Goal: Transaction & Acquisition: Purchase product/service

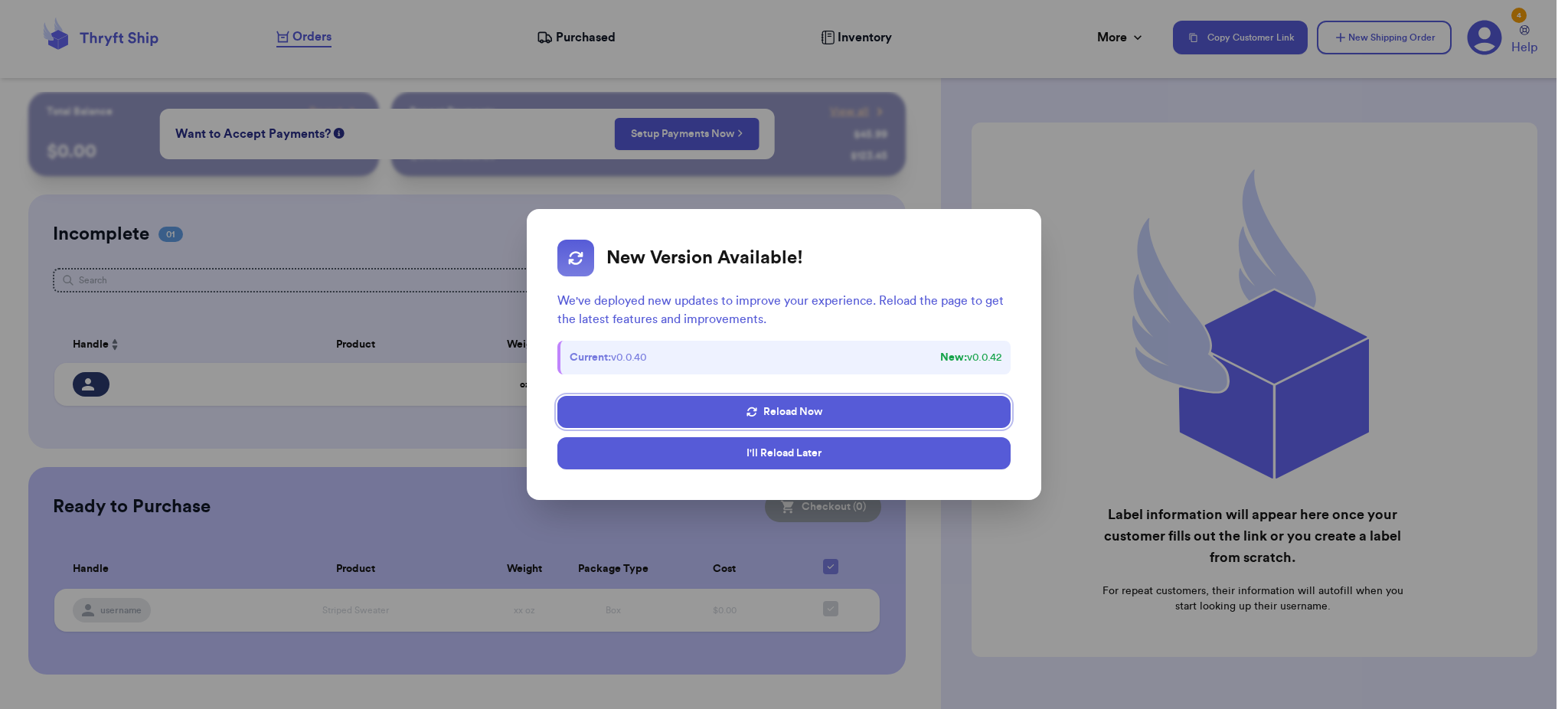
click at [689, 456] on button "I'll Reload Later" at bounding box center [784, 453] width 453 height 32
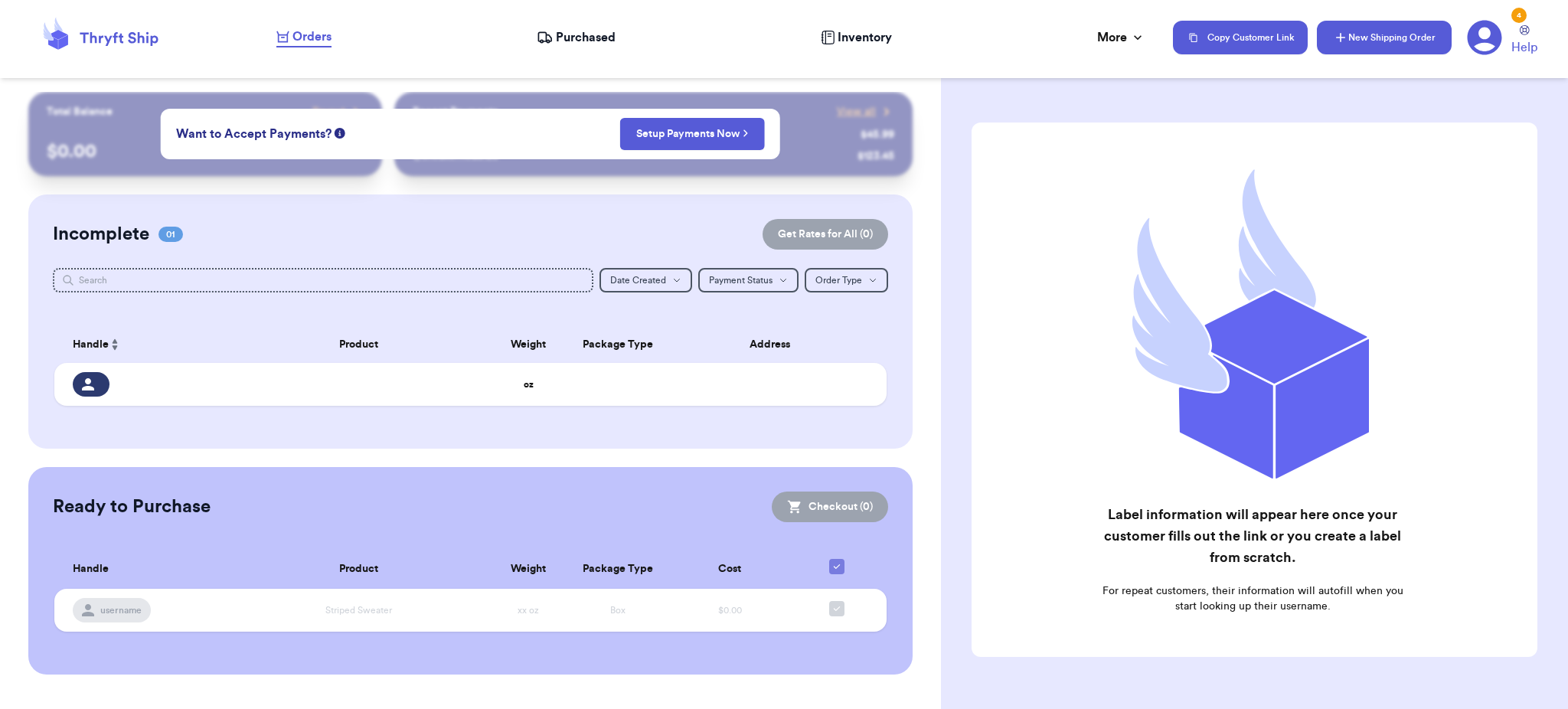
click at [1370, 33] on button "New Shipping Order" at bounding box center [1384, 37] width 135 height 33
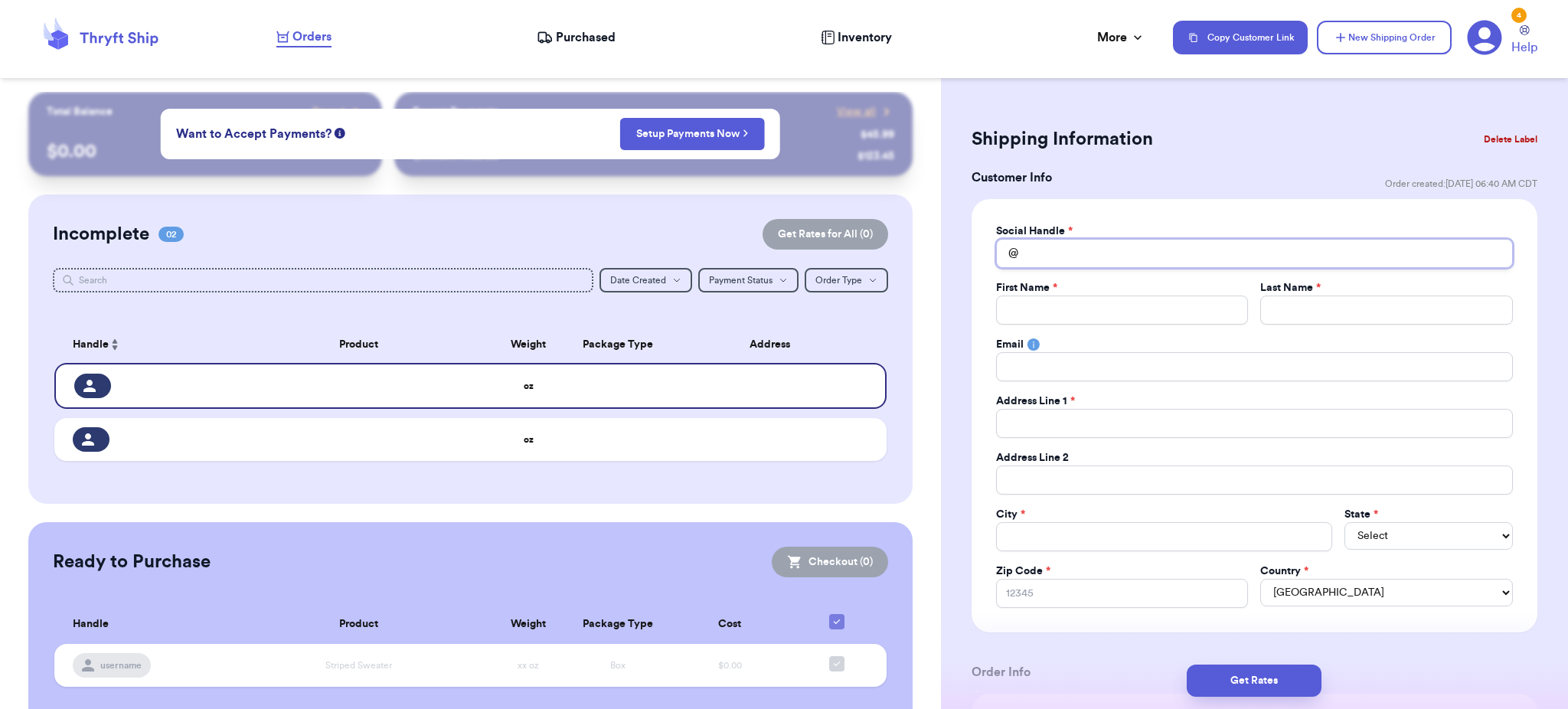
click at [1079, 264] on input "Total Amount Paid" at bounding box center [1254, 254] width 517 height 29
type input "r"
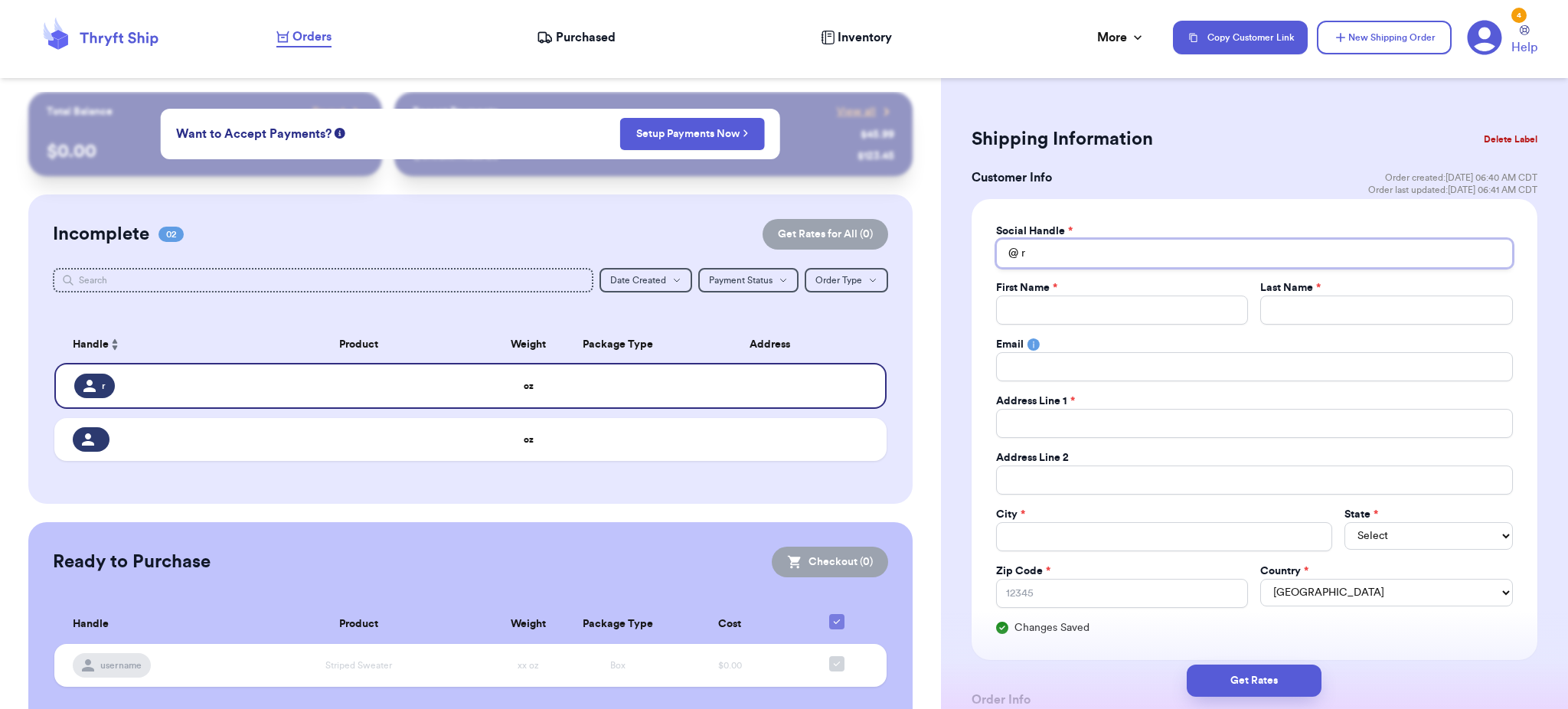
type input "ro"
type input "rod"
type input "rodo"
type input "rodol"
type input "rodolf"
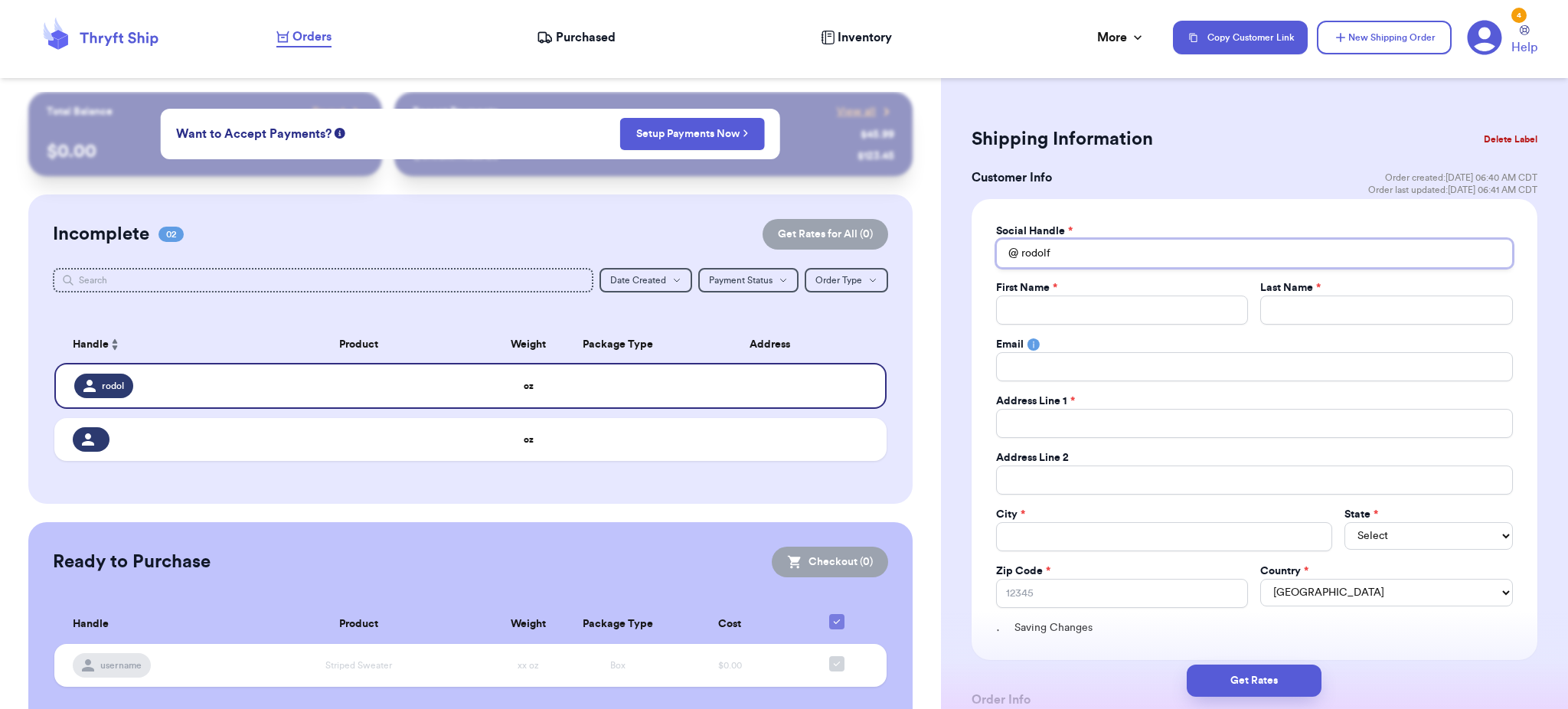
type input "[PERSON_NAME]"
type input "rodolfo_0"
type input "rodolfo_07"
type input "rodolfo_07_"
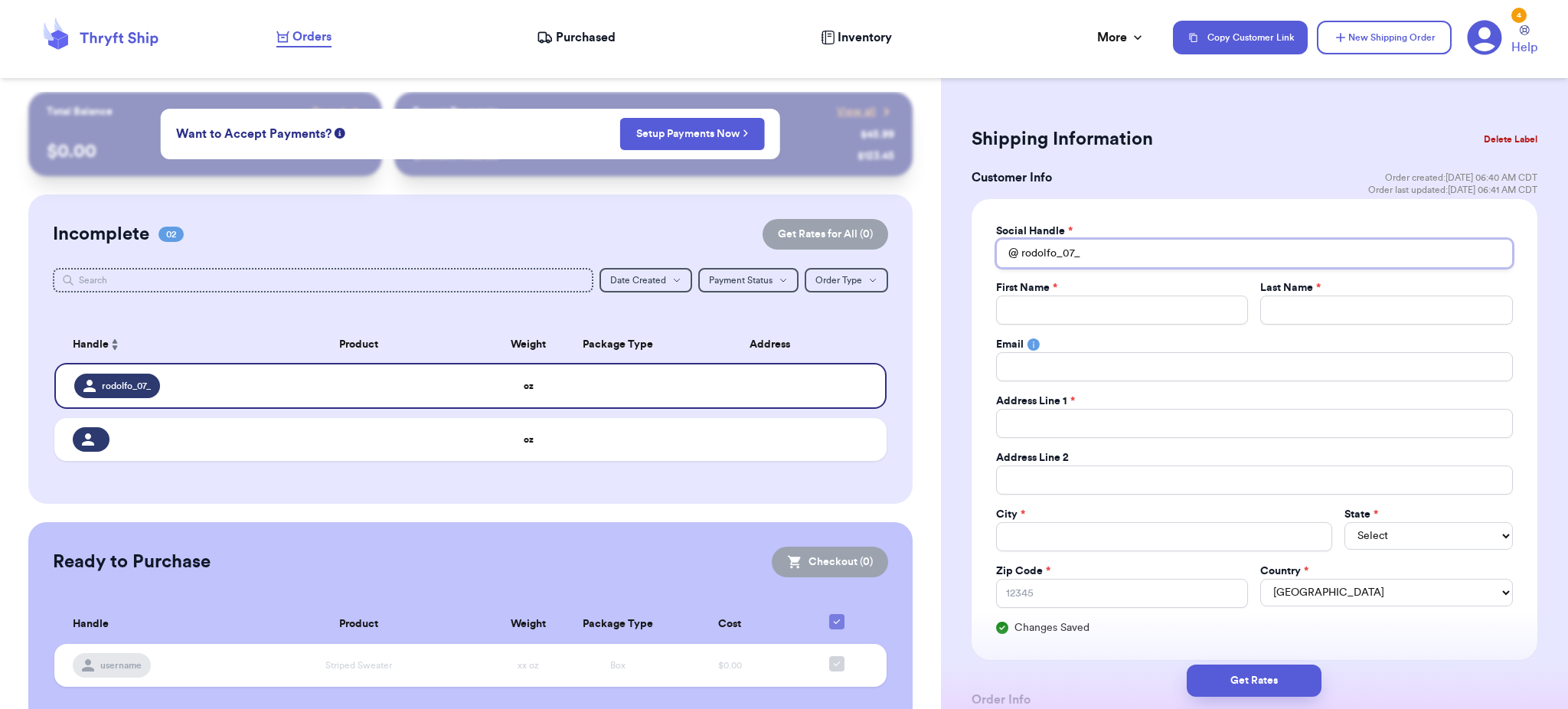
type input "rodolfo_07__"
click at [1091, 317] on input "Total Amount Paid" at bounding box center [1122, 310] width 253 height 29
type input "R"
type input "Ro"
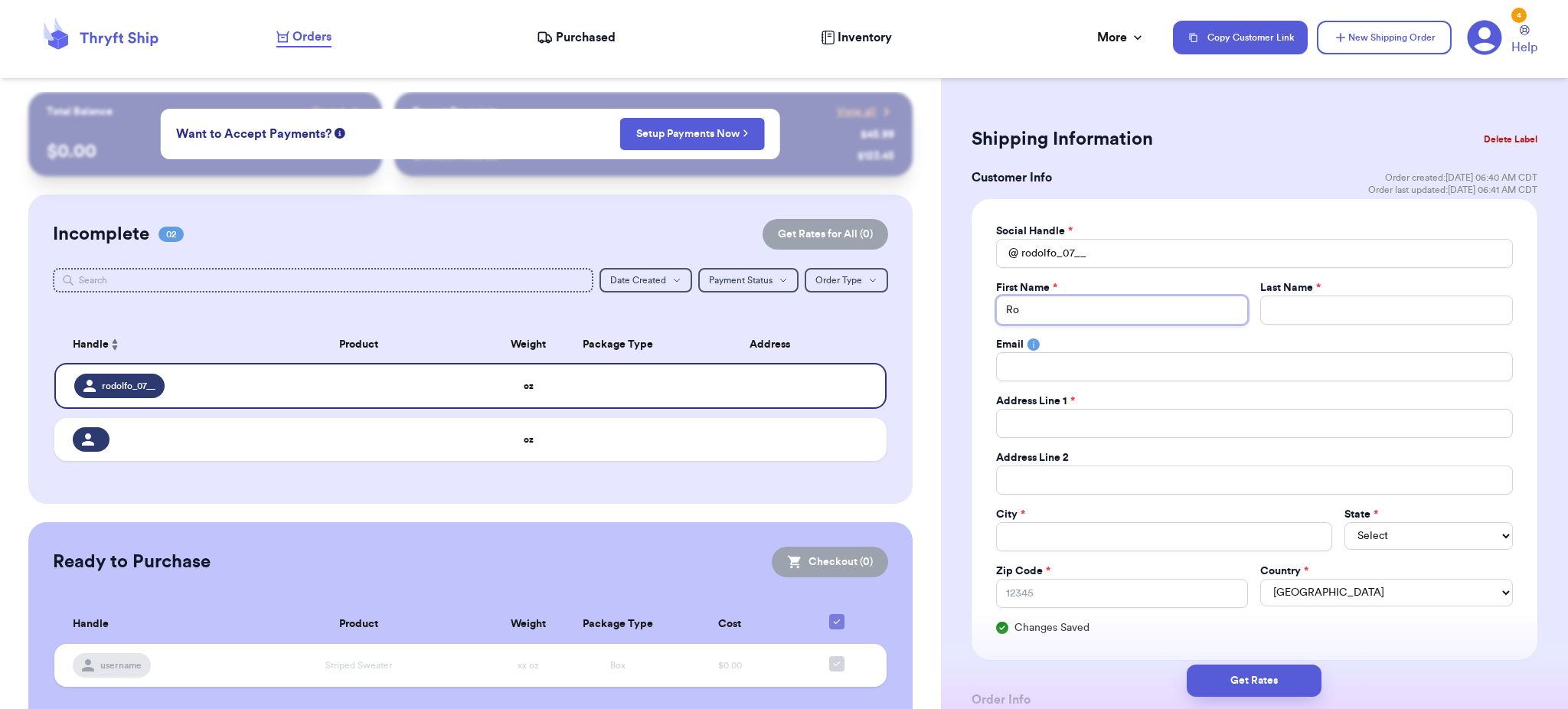
type input "Rod"
type input "Rodo"
type input "Rodol"
type input "Rodolf"
type input "[PERSON_NAME]"
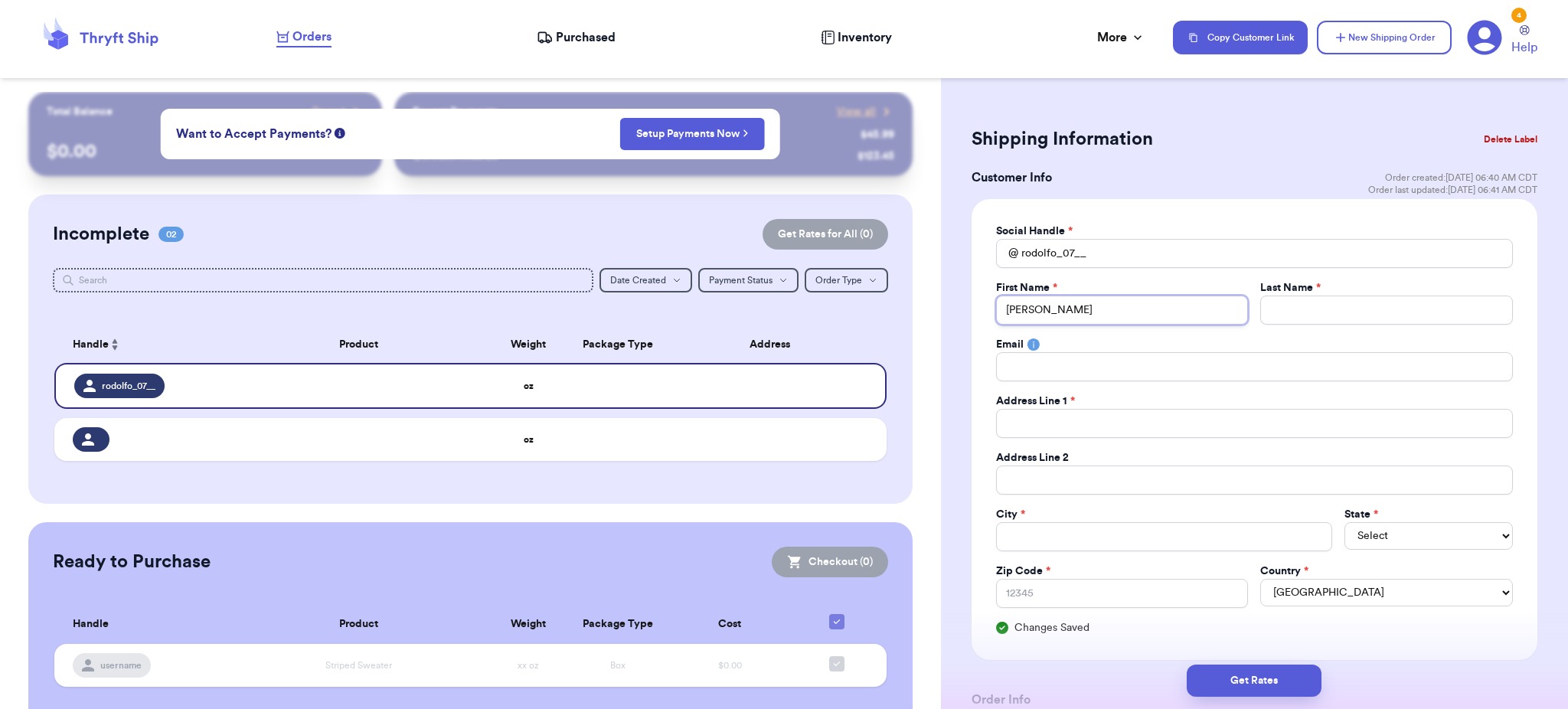
type input "[PERSON_NAME]"
type input "S"
type input "Sa"
type input "[PERSON_NAME]"
type input "Sald"
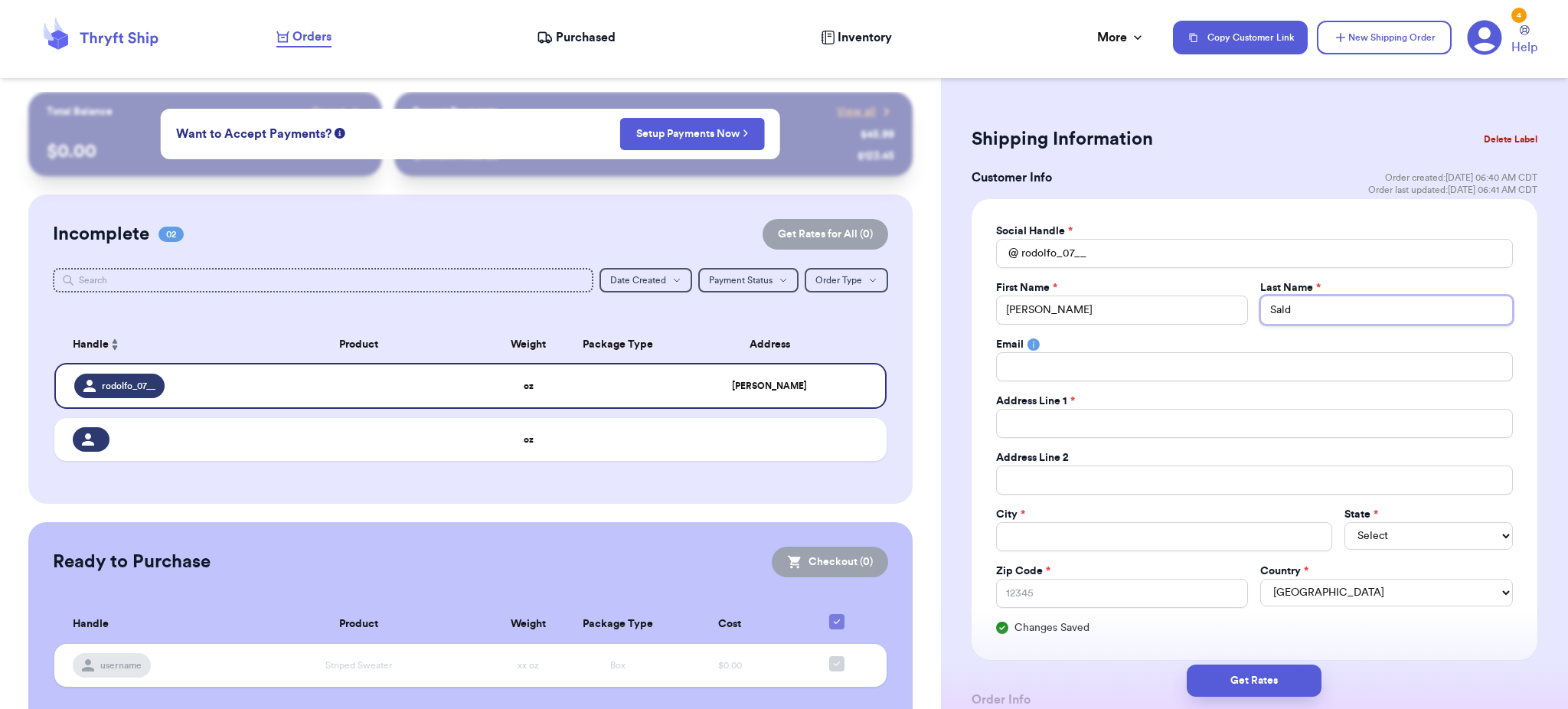
type input "[PERSON_NAME]"
type input "Saldiv"
type input "Saldiva"
type input "[PERSON_NAME]"
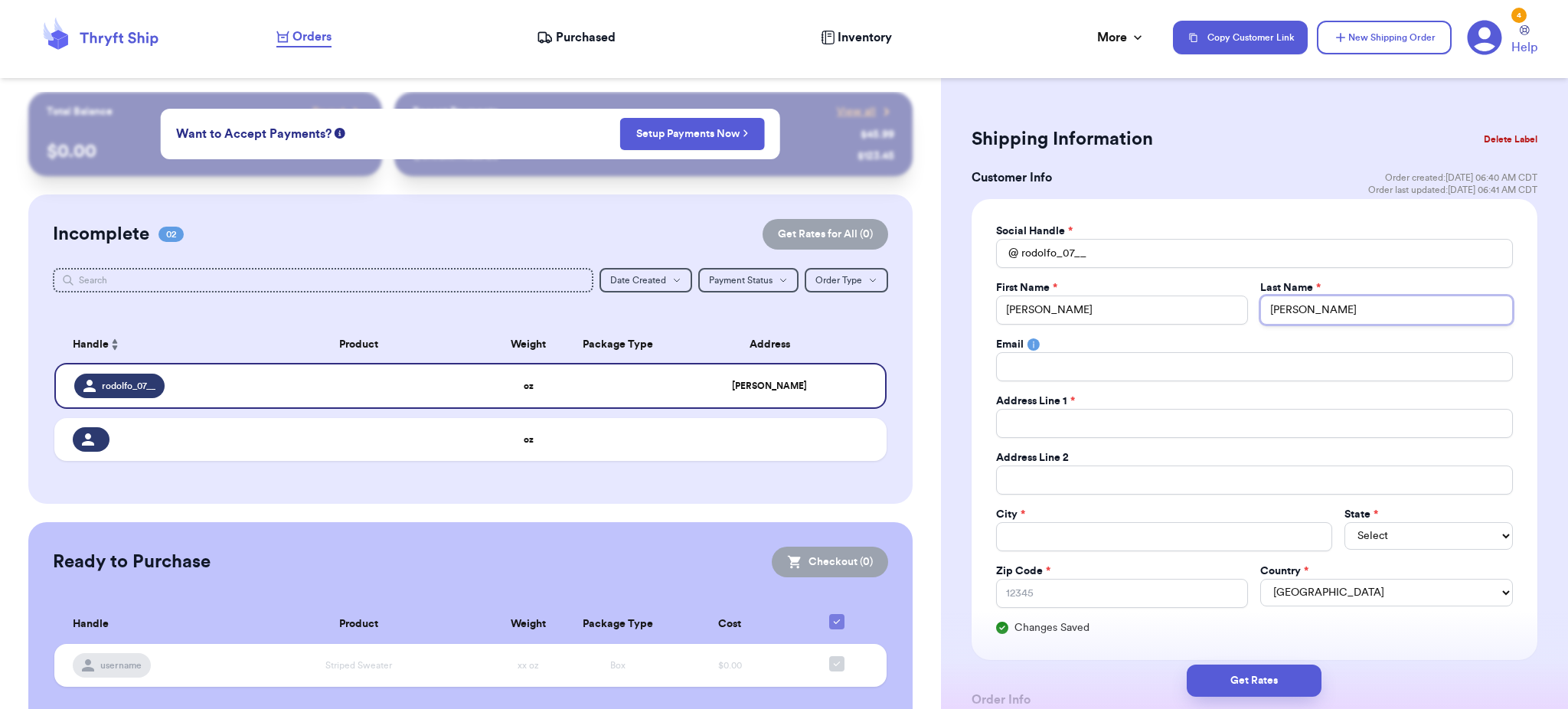
type input "[PERSON_NAME] C"
type input "[PERSON_NAME] Co"
type input "[PERSON_NAME] Con"
type input "[PERSON_NAME] Cont"
type input "[PERSON_NAME] Contr"
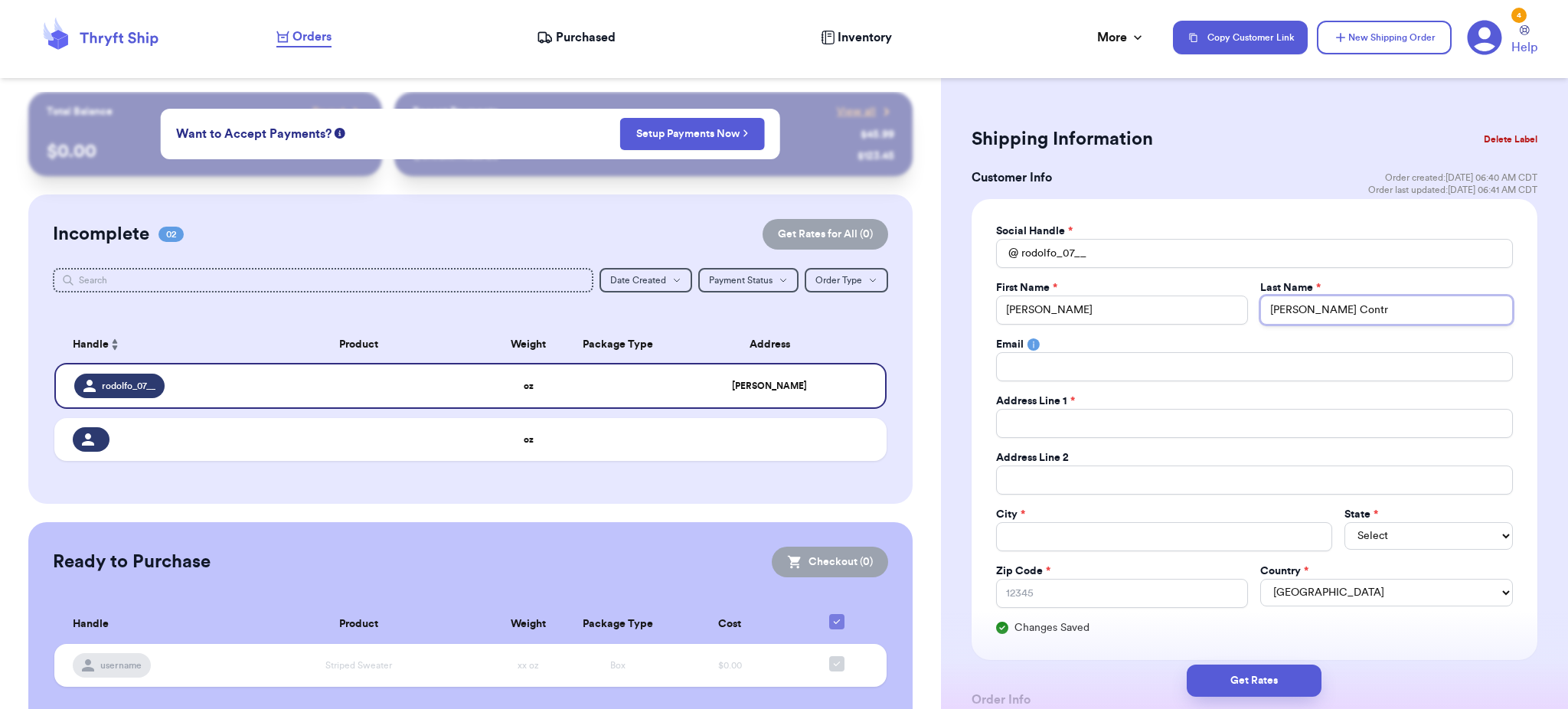
type input "[PERSON_NAME] Contre"
type input "[PERSON_NAME]"
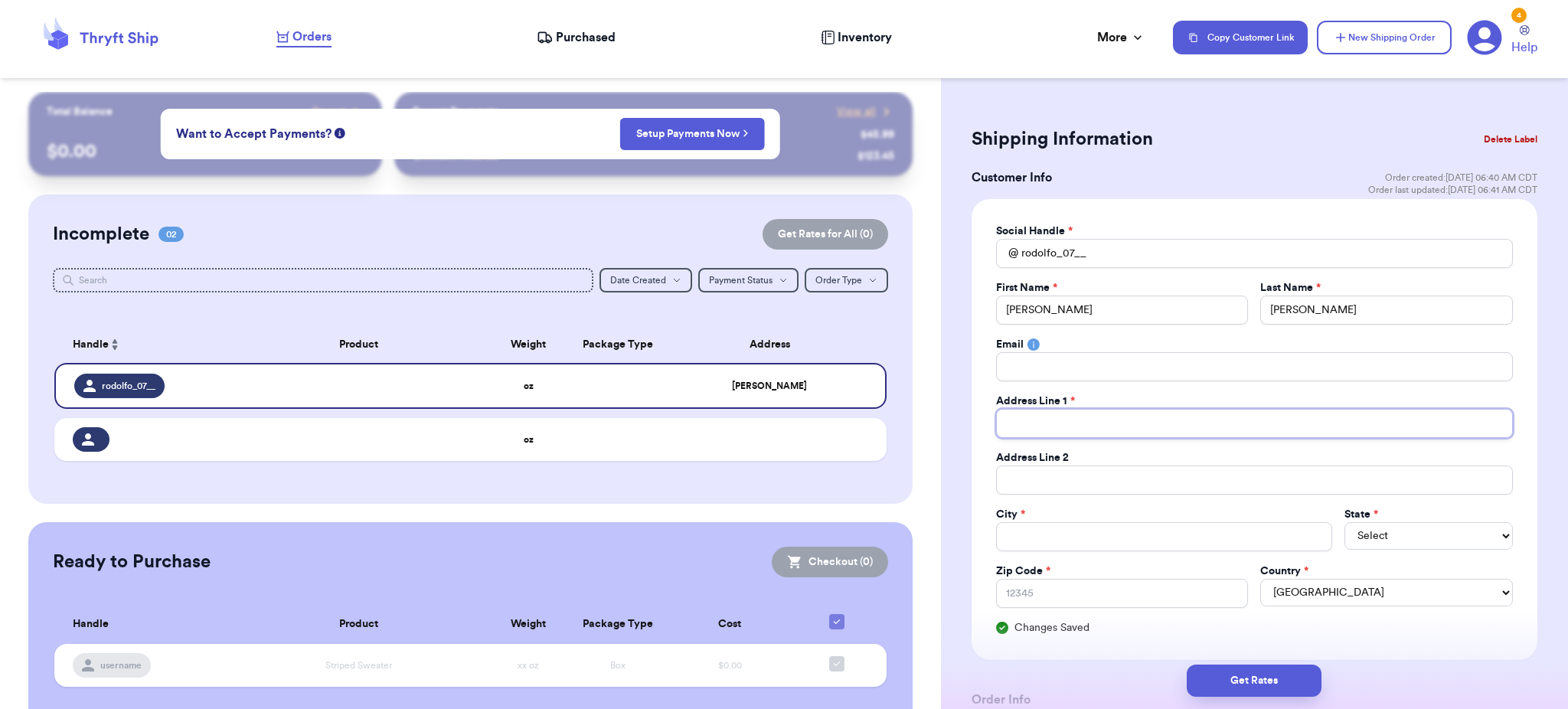
click at [1318, 427] on input "Total Amount Paid" at bounding box center [1254, 423] width 517 height 29
type input "1"
type input "11"
type input "110"
type input "1105"
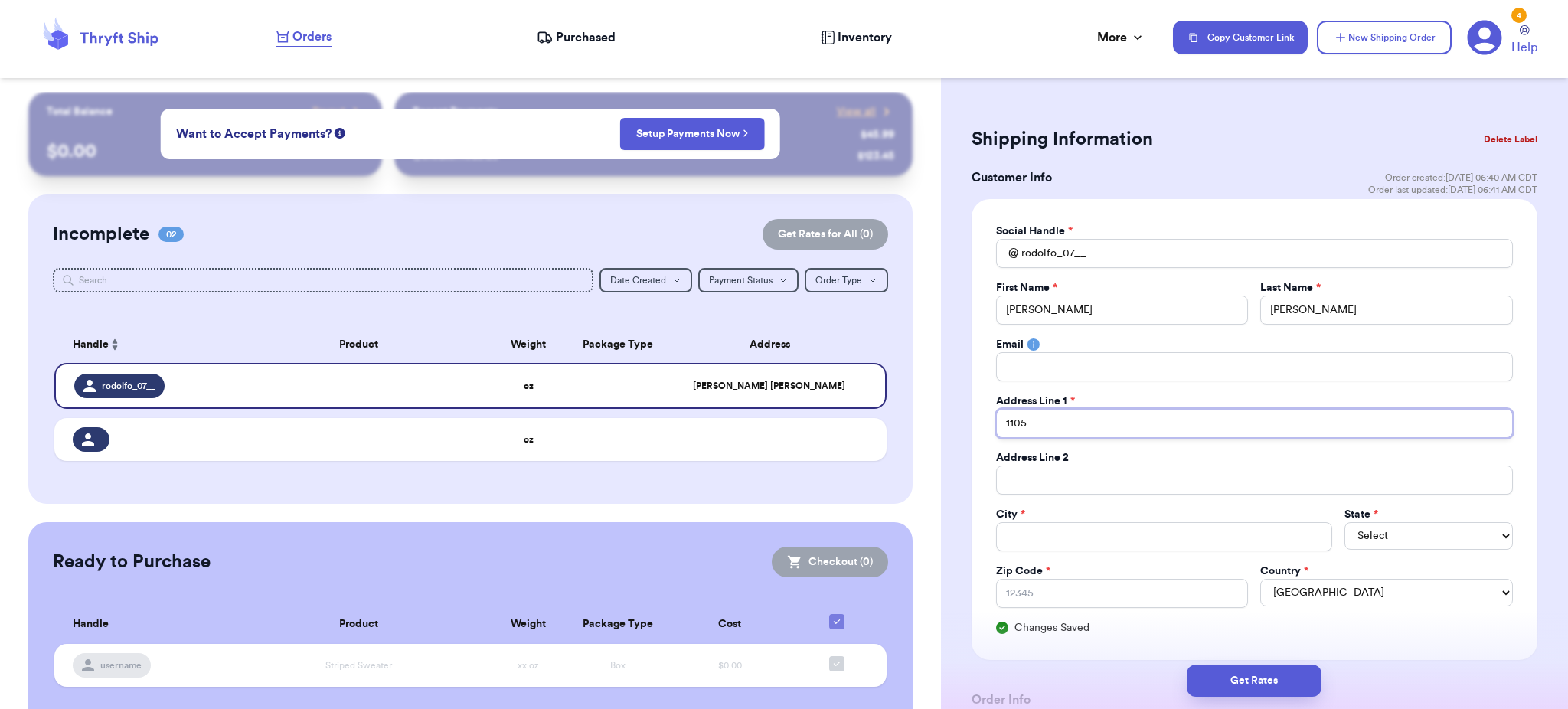
type input "1105"
type input "1105 3"
type input "1105 3r"
type input "1105 3rd"
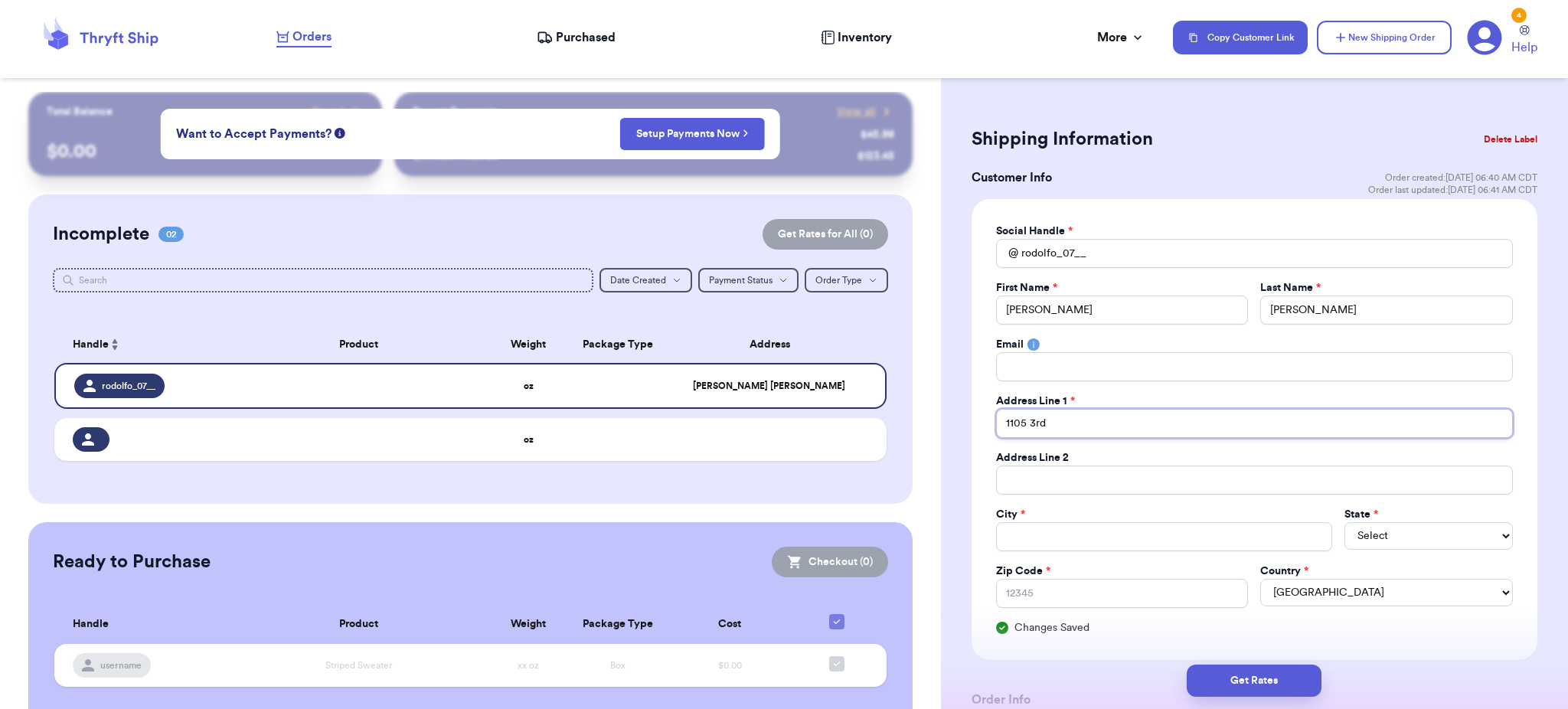
type input "1105 3rd S"
type input "[STREET_ADDRESS]"
type input "1105 3rd Str"
type input "1105 3rd Stre"
type input "1105 3rd Stree"
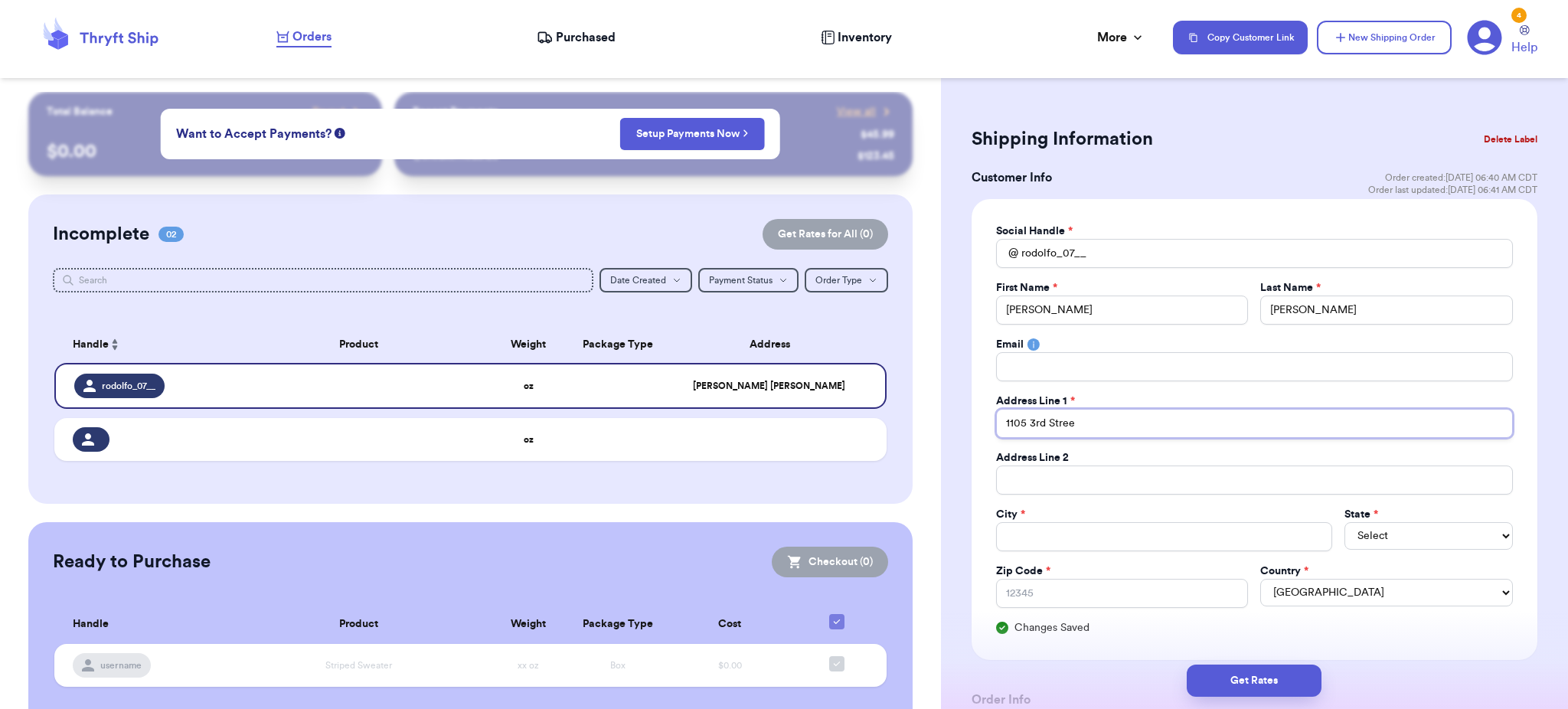
type input "[STREET_ADDRESS]"
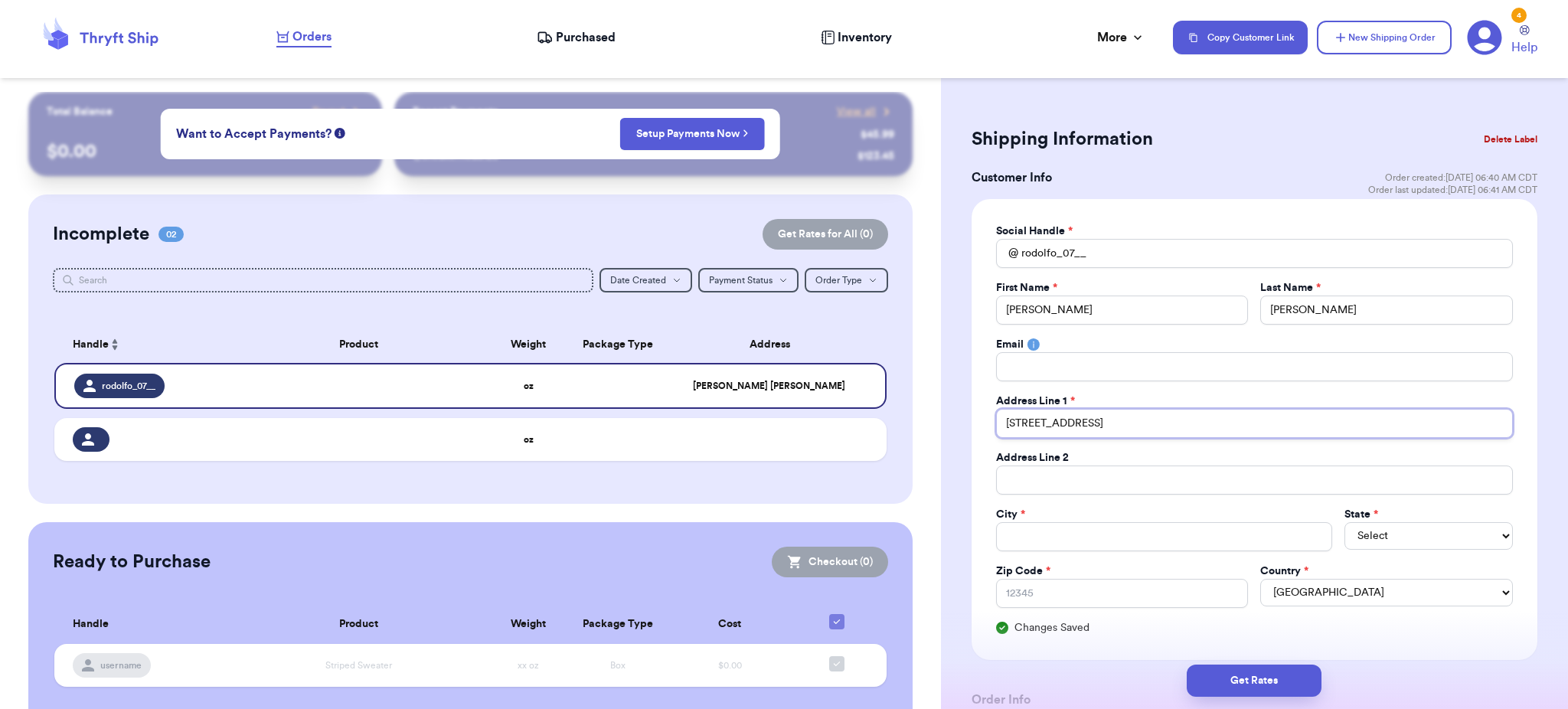
type input "[STREET_ADDRESS]"
type input "C"
type input "CK"
type input "CKT"
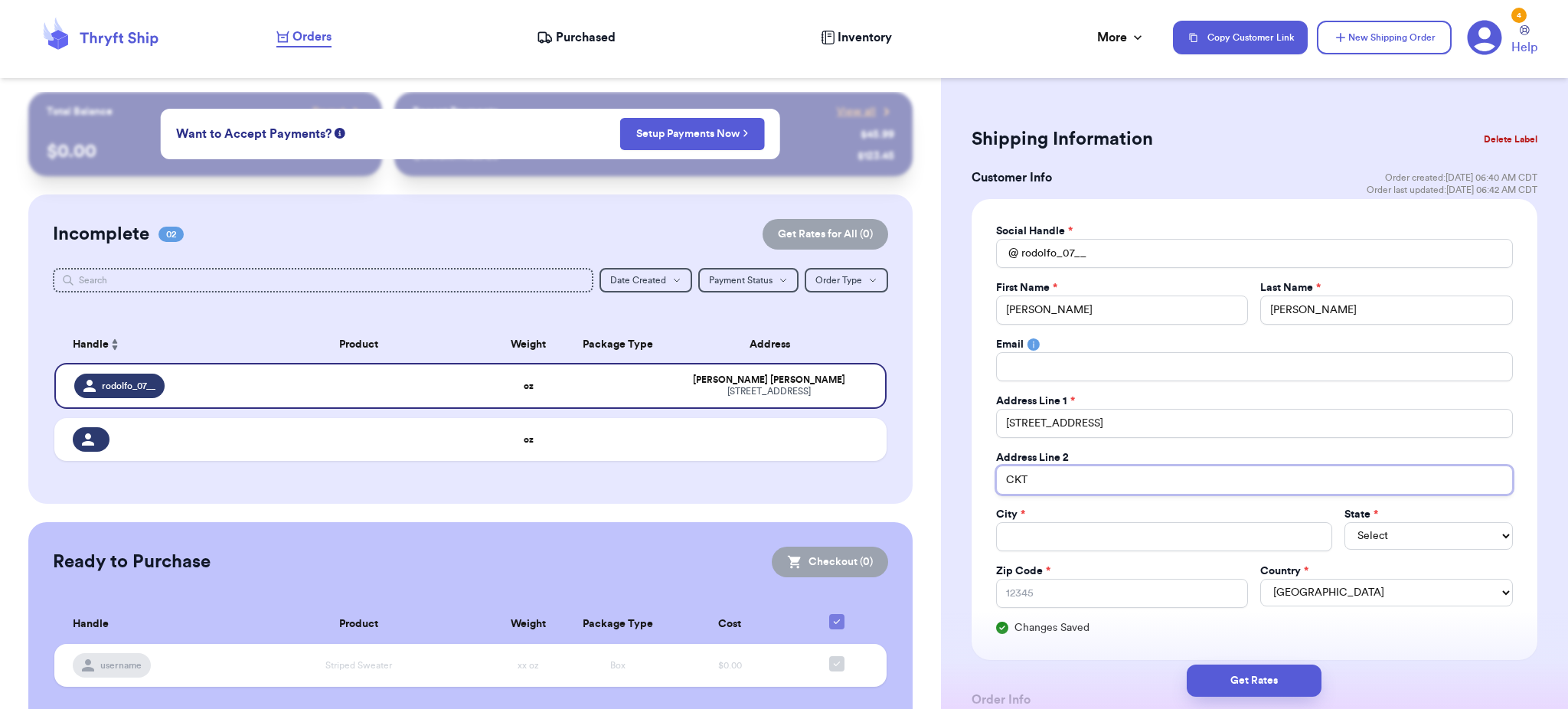
type input "CKTO"
type input "CKTO-"
type input "CKTO-C"
type input "CKTO-C1"
type input "CKTO-C10"
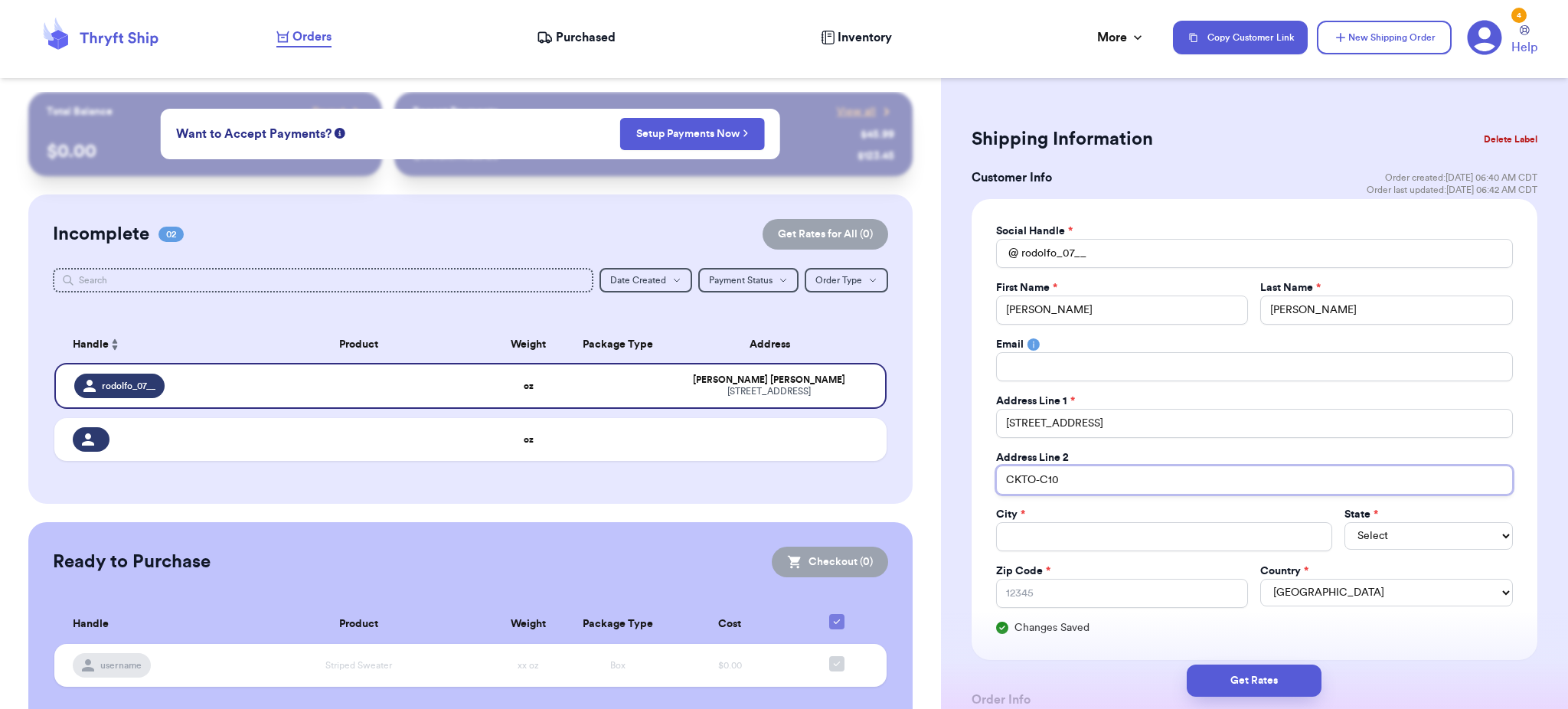
type input "CKTO-C105"
type input "CKTO-C105 C"
type input "CKTO-C105 Cu"
type input "CKTO-C105 Cur"
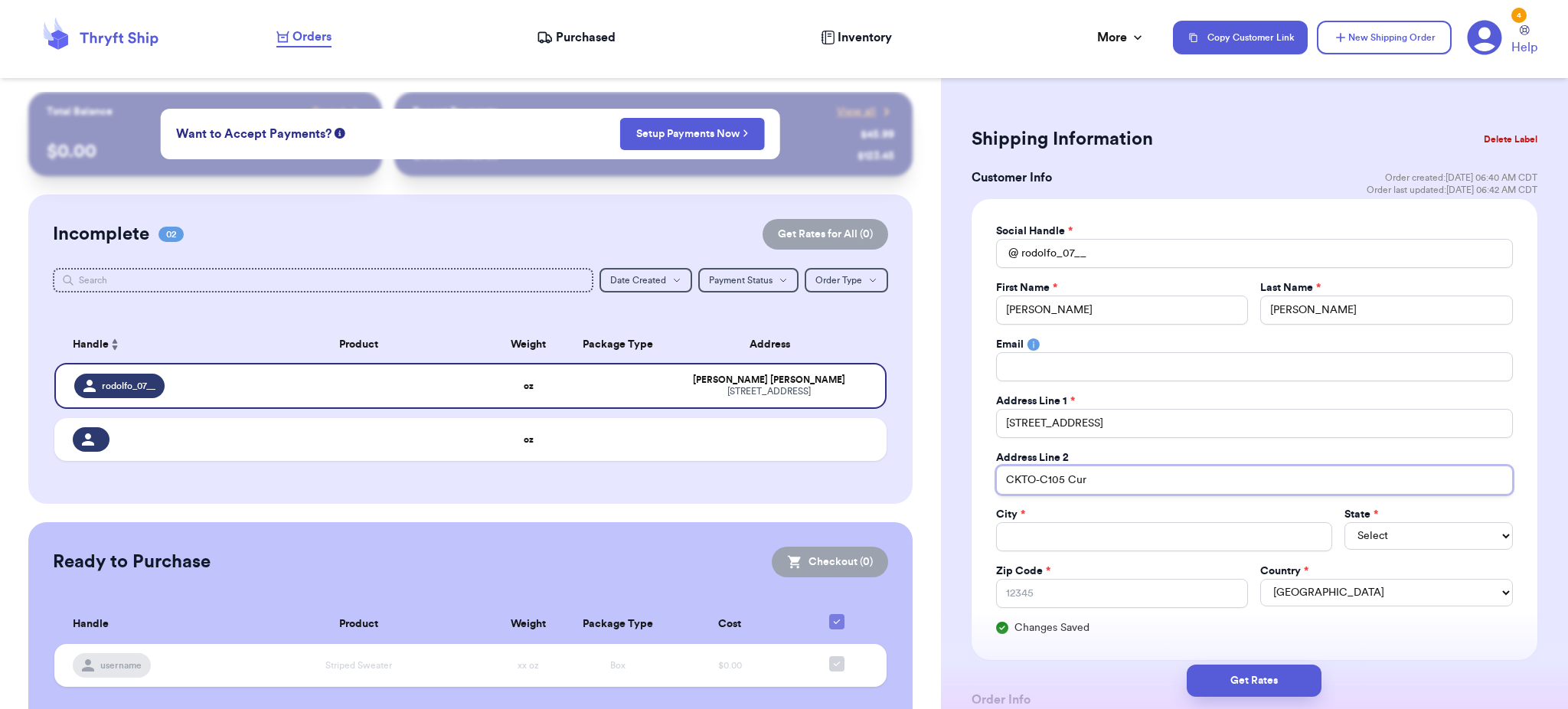
type input "CKTO-C105 Curr"
type input "CKTO-C105 [PERSON_NAME]"
type input "M"
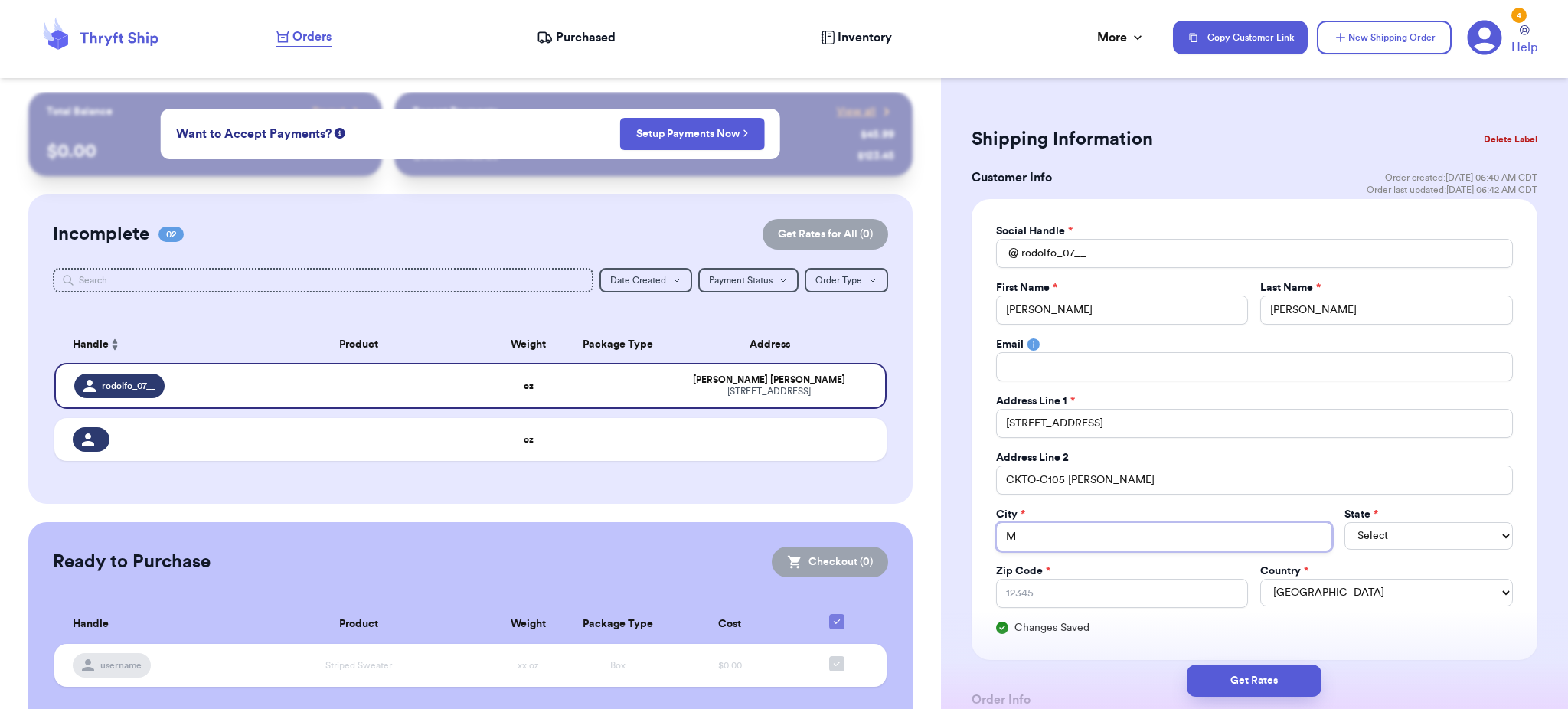
type input "Me"
type input "Men"
type input "Meno"
type input "[PERSON_NAME]"
type input "Menomo"
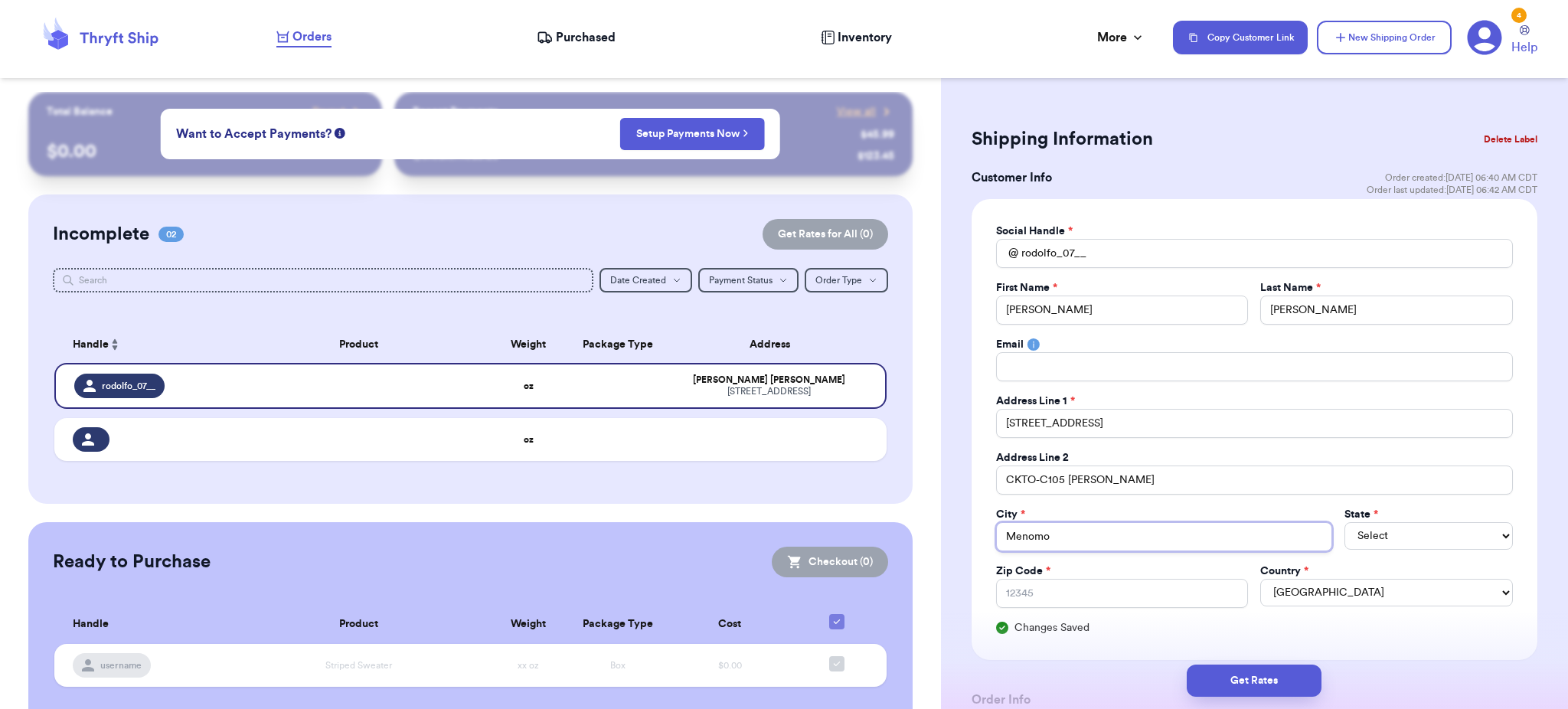
type input "Menomon"
type input "Menomoni"
type input "Menomonie"
select select "WA"
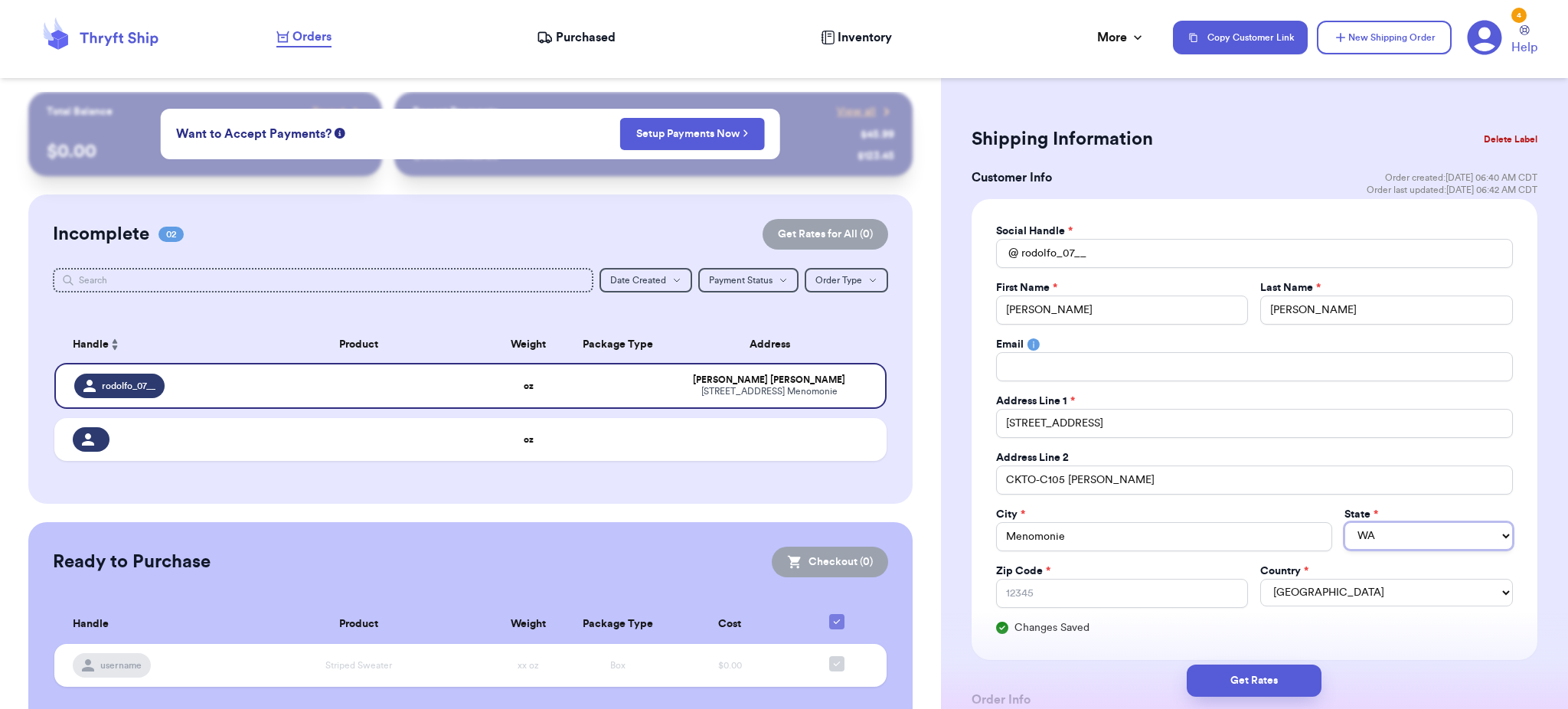
select select "WI"
type input "5"
type input "54"
type input "547"
type input "5475"
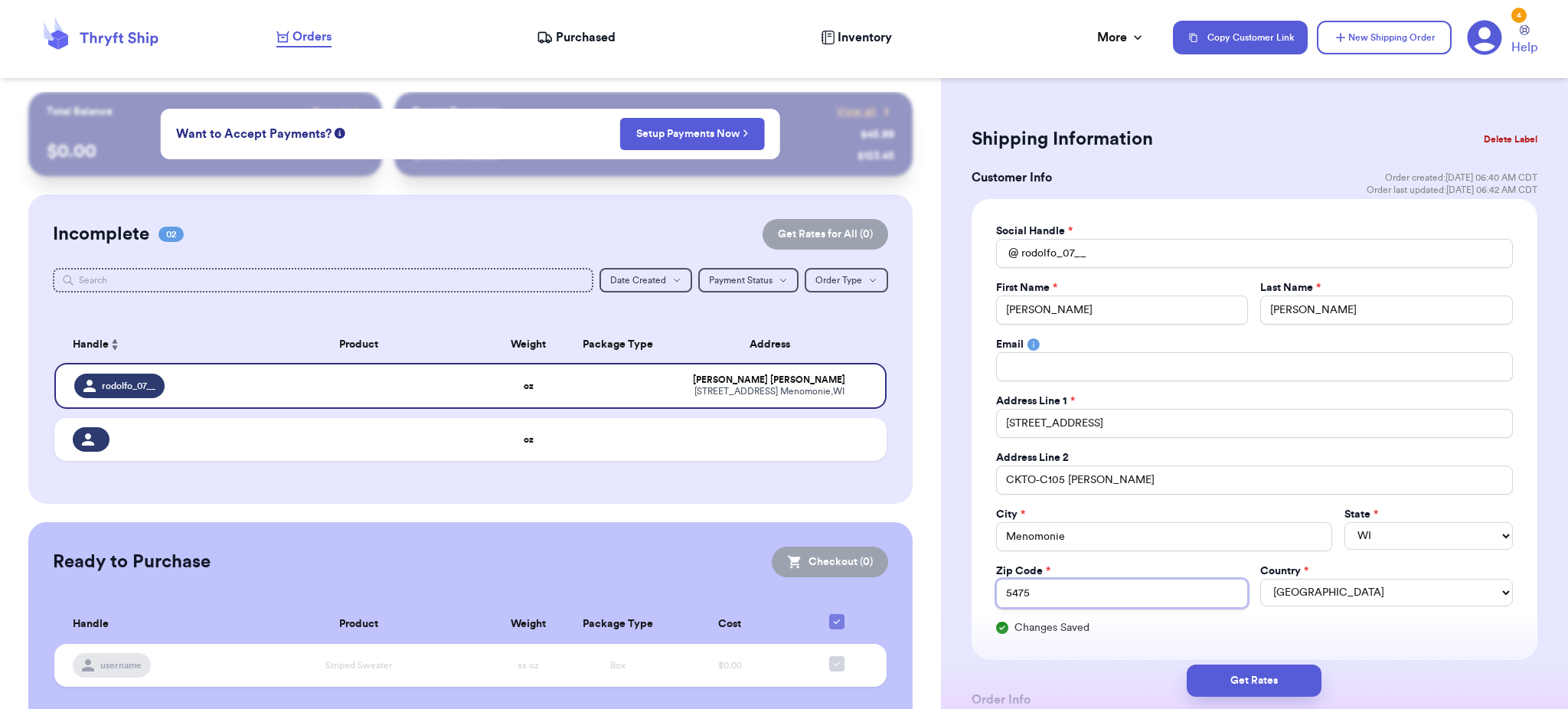
type input "54751"
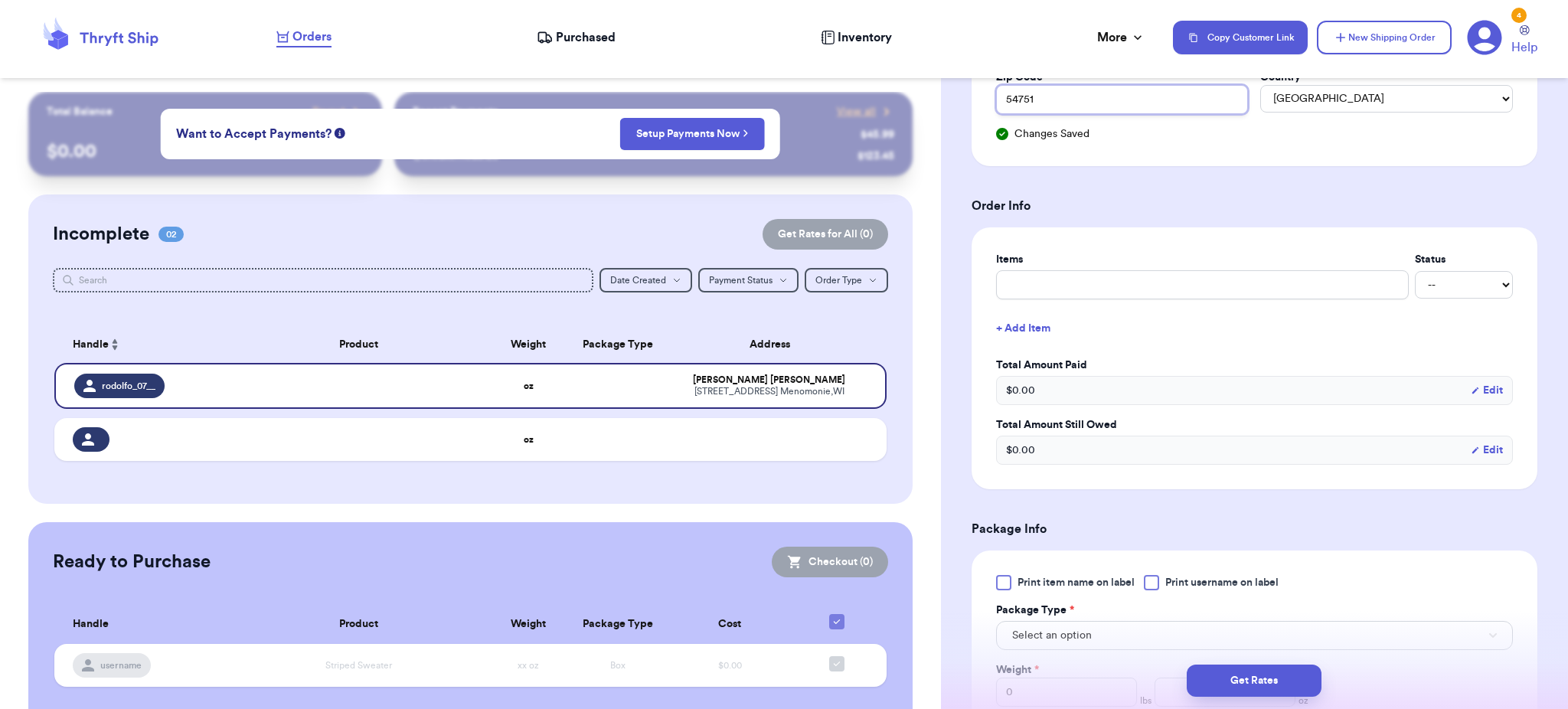
scroll to position [502, 0]
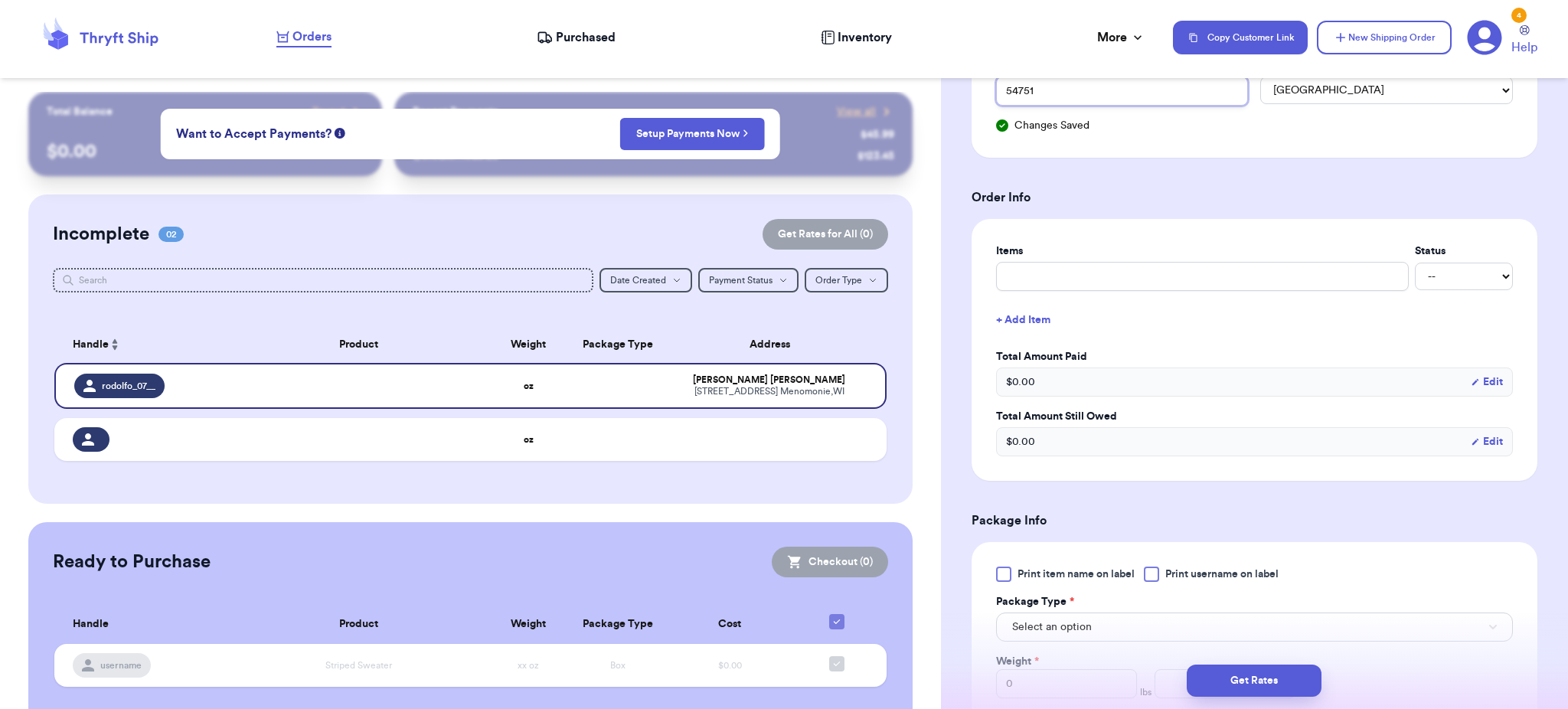
type input "54751"
click at [1128, 291] on div "Items Status -- Paid Owes + Add Item Total Amount Paid $ 0.00 Edit Total Amount…" at bounding box center [1254, 349] width 517 height 213
click at [1116, 273] on input "text" at bounding box center [1202, 277] width 413 height 29
type input "s"
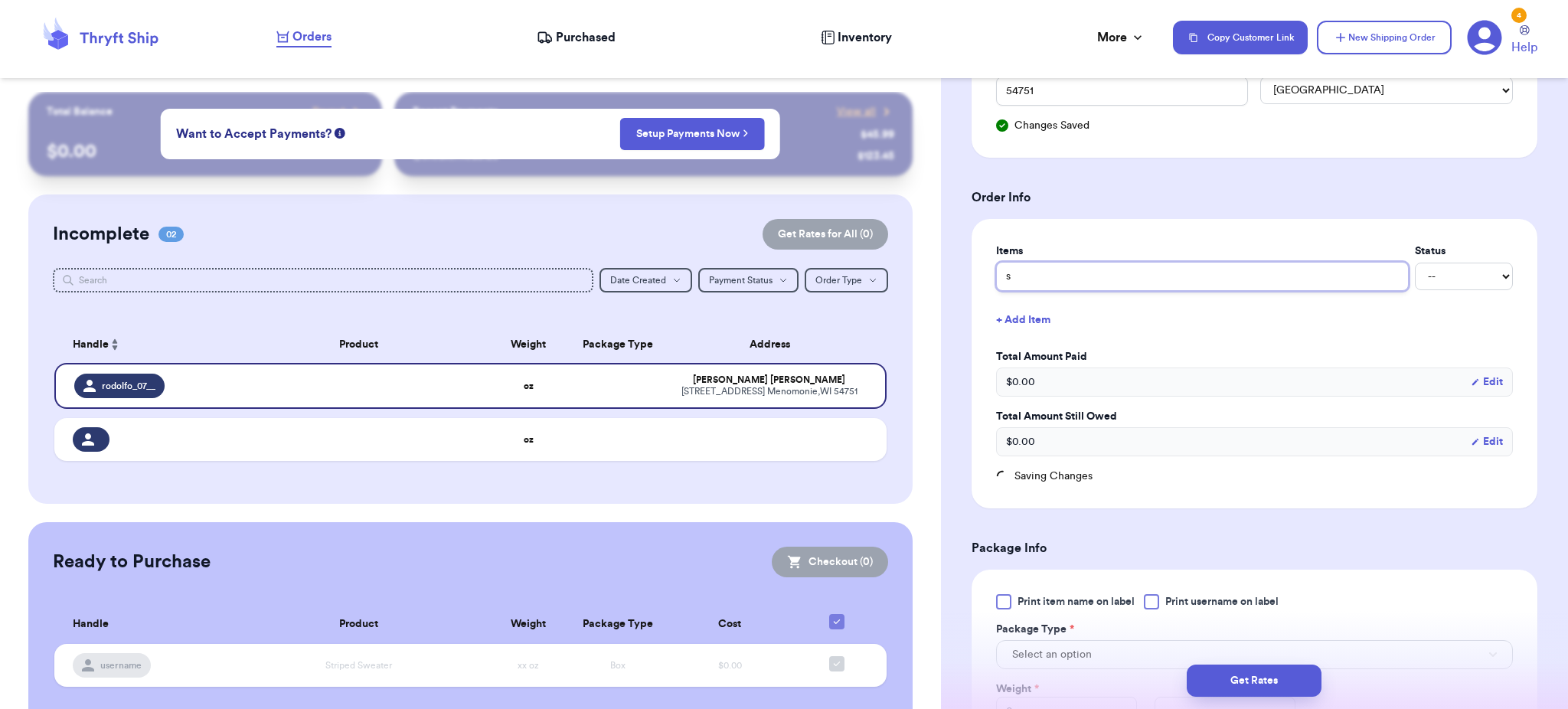
type input "se"
type input "sew"
type input "sewn"
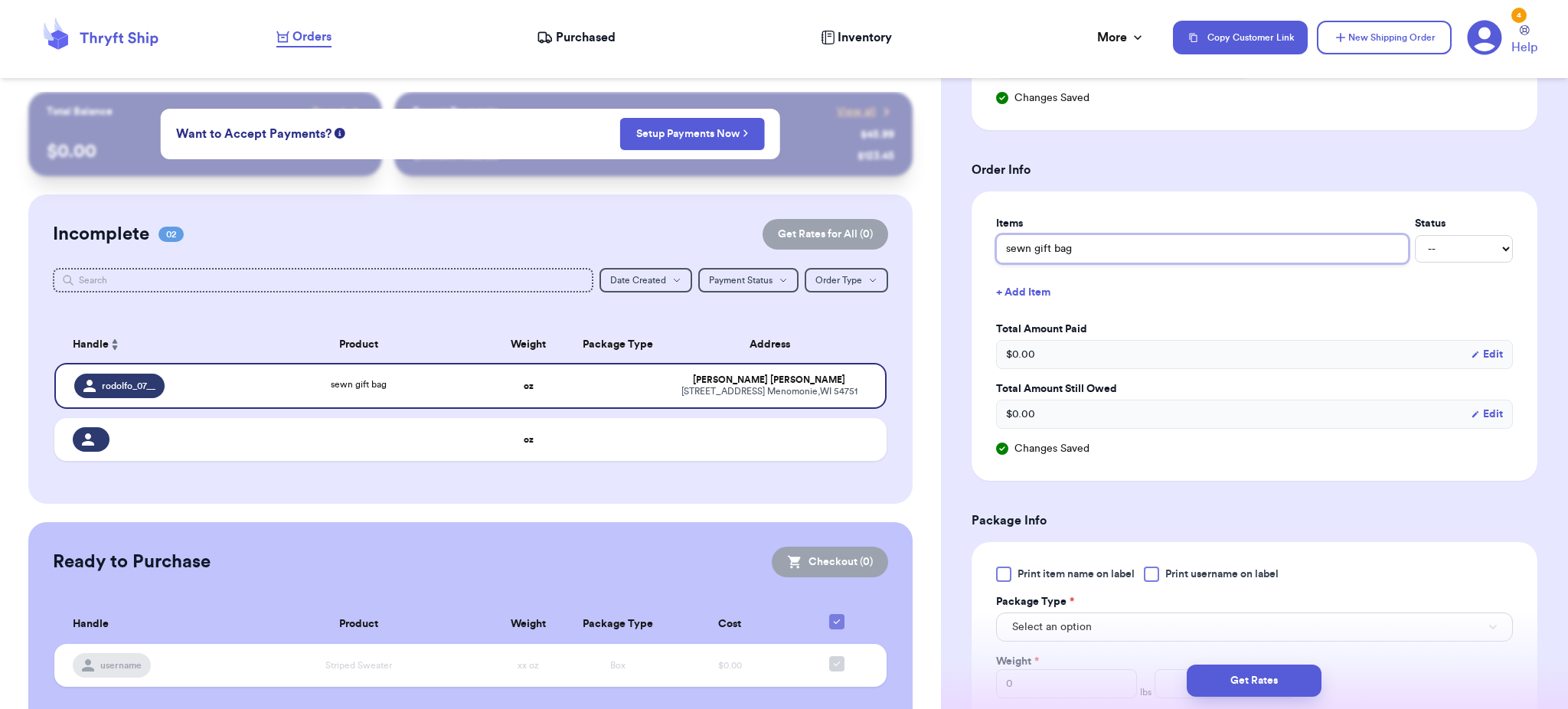
scroll to position [541, 0]
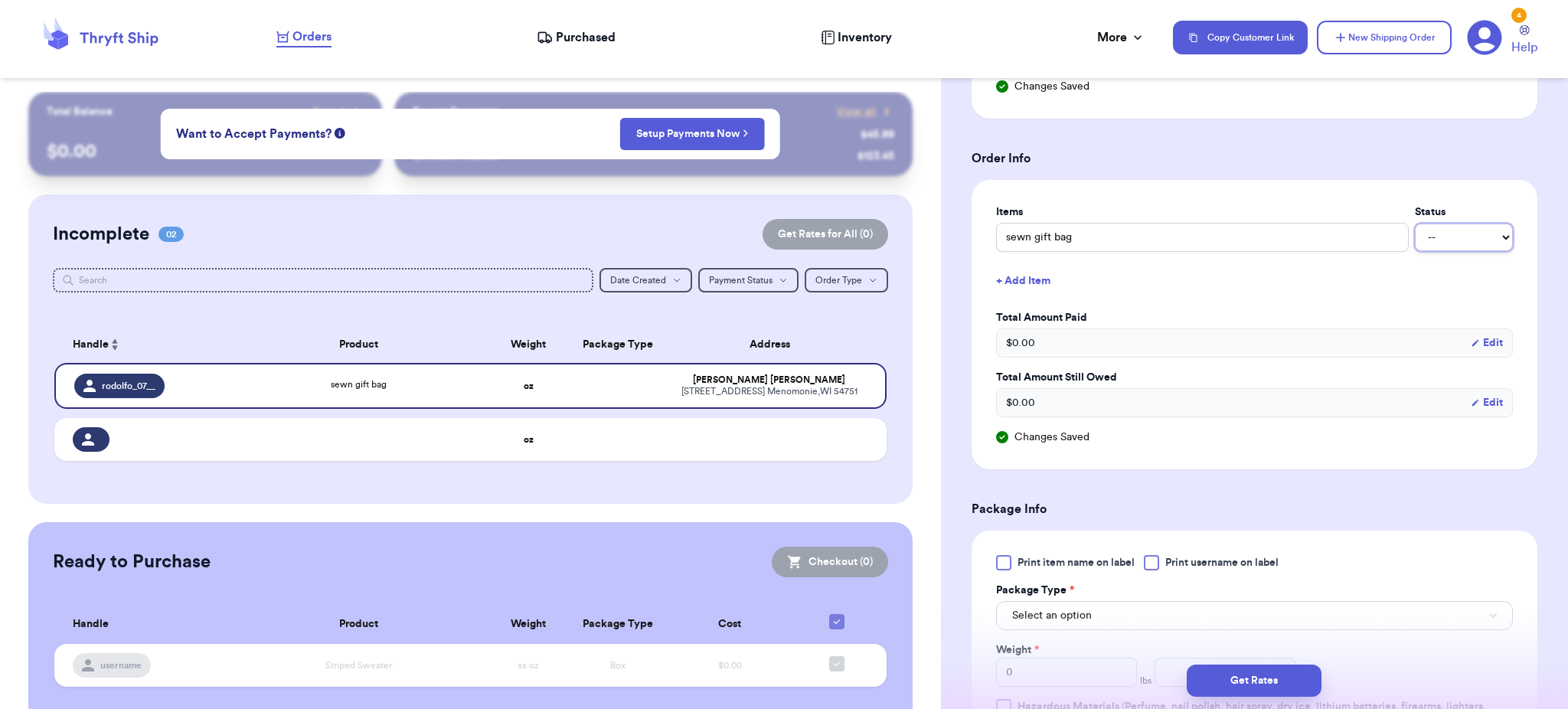
click at [1452, 243] on select "-- Paid Owes" at bounding box center [1464, 237] width 98 height 28
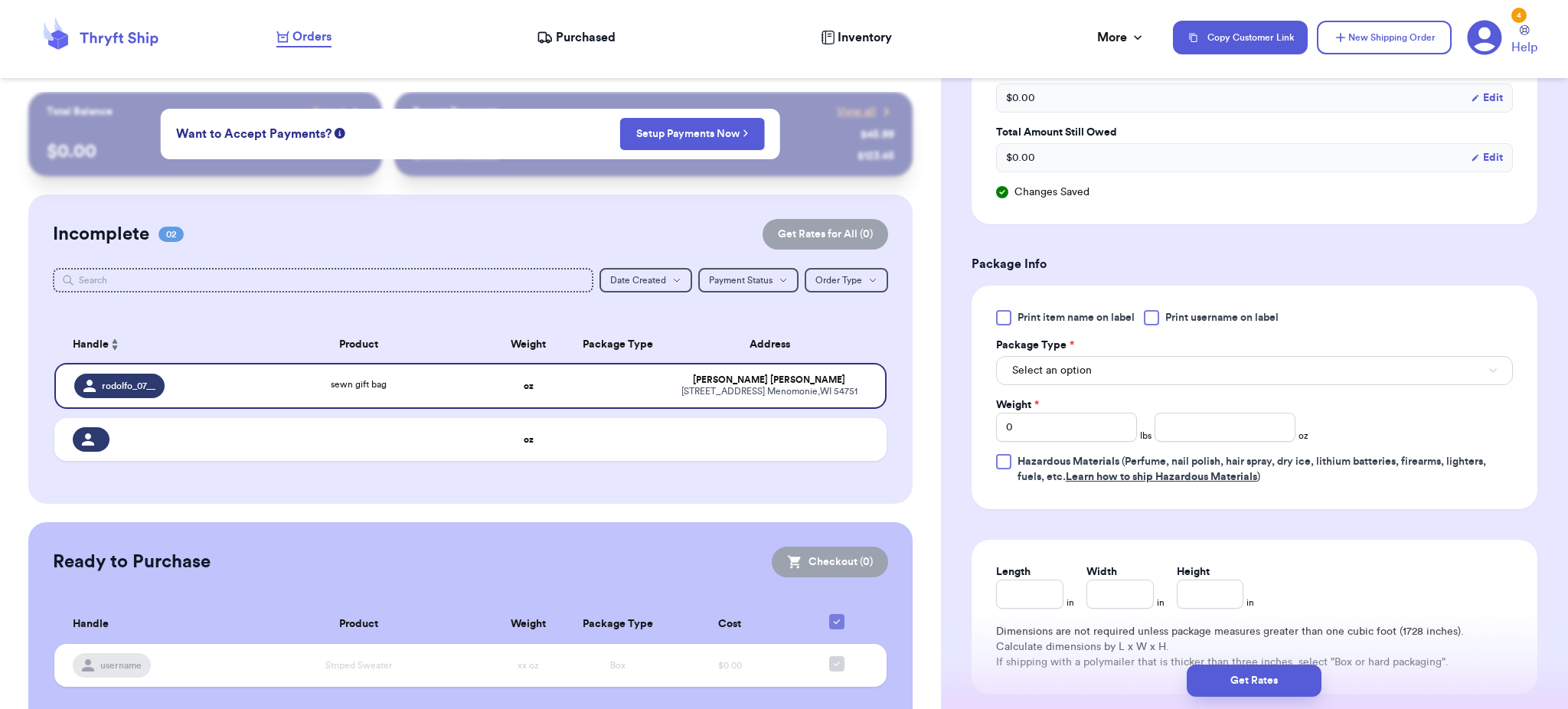
scroll to position [923, 0]
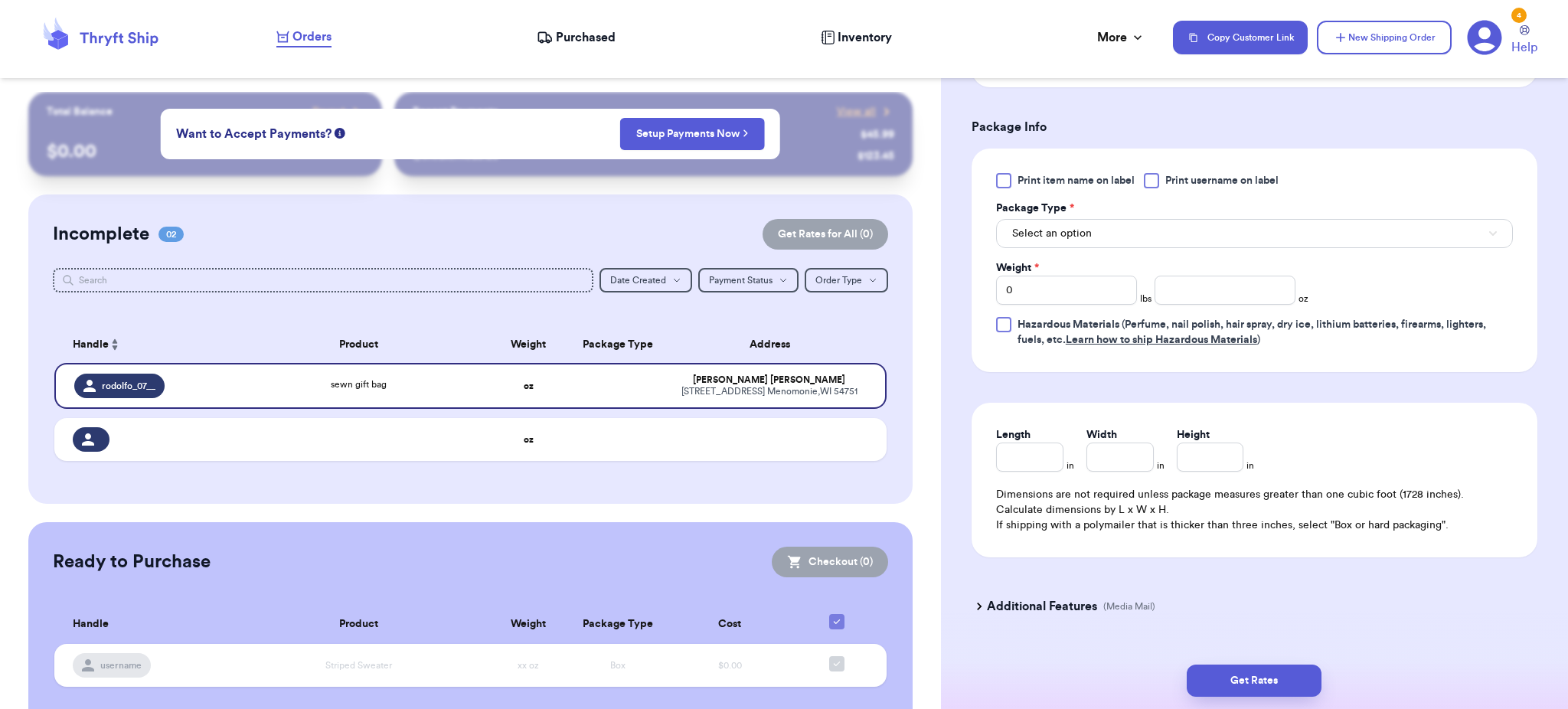
click at [1079, 179] on span "Print item name on label" at bounding box center [1075, 180] width 117 height 16
click at [0, 0] on input "Print item name on label" at bounding box center [0, 0] width 0 height 0
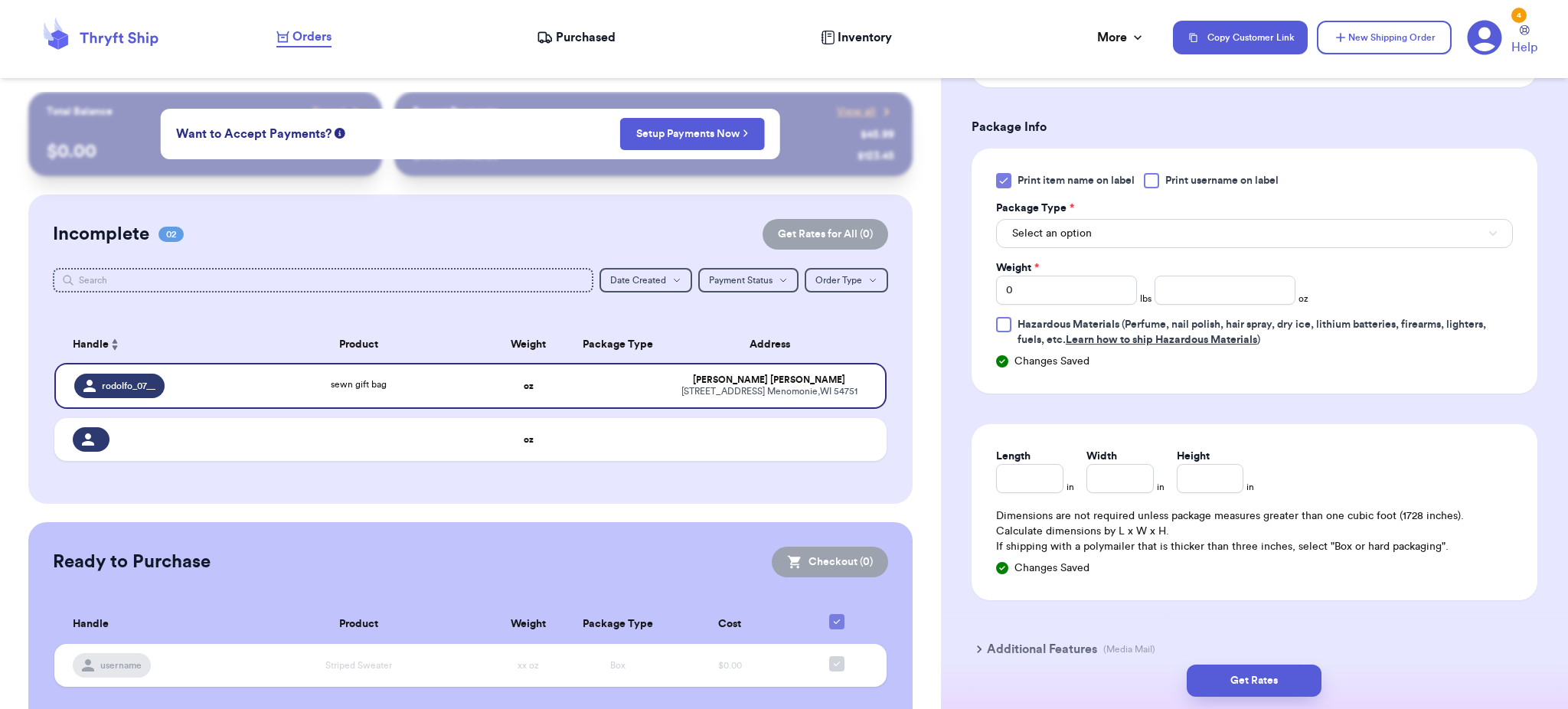
click at [1079, 179] on span "Print item name on label" at bounding box center [1075, 180] width 117 height 16
click at [0, 0] on input "Print item name on label" at bounding box center [0, 0] width 0 height 0
click at [1071, 241] on span "Select an option" at bounding box center [1052, 233] width 80 height 16
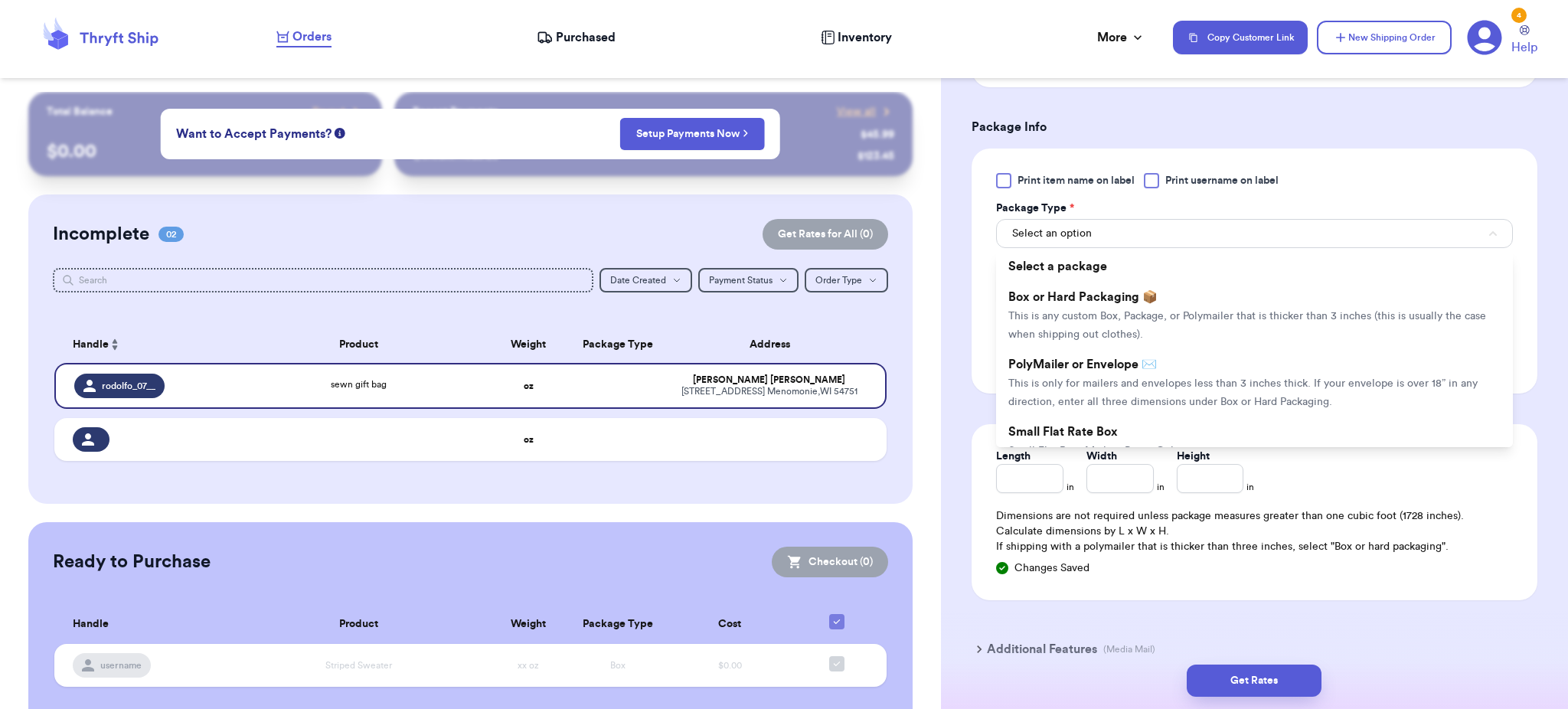
click at [1068, 184] on span "Print item name on label" at bounding box center [1075, 180] width 117 height 16
click at [0, 0] on input "Print item name on label" at bounding box center [0, 0] width 0 height 0
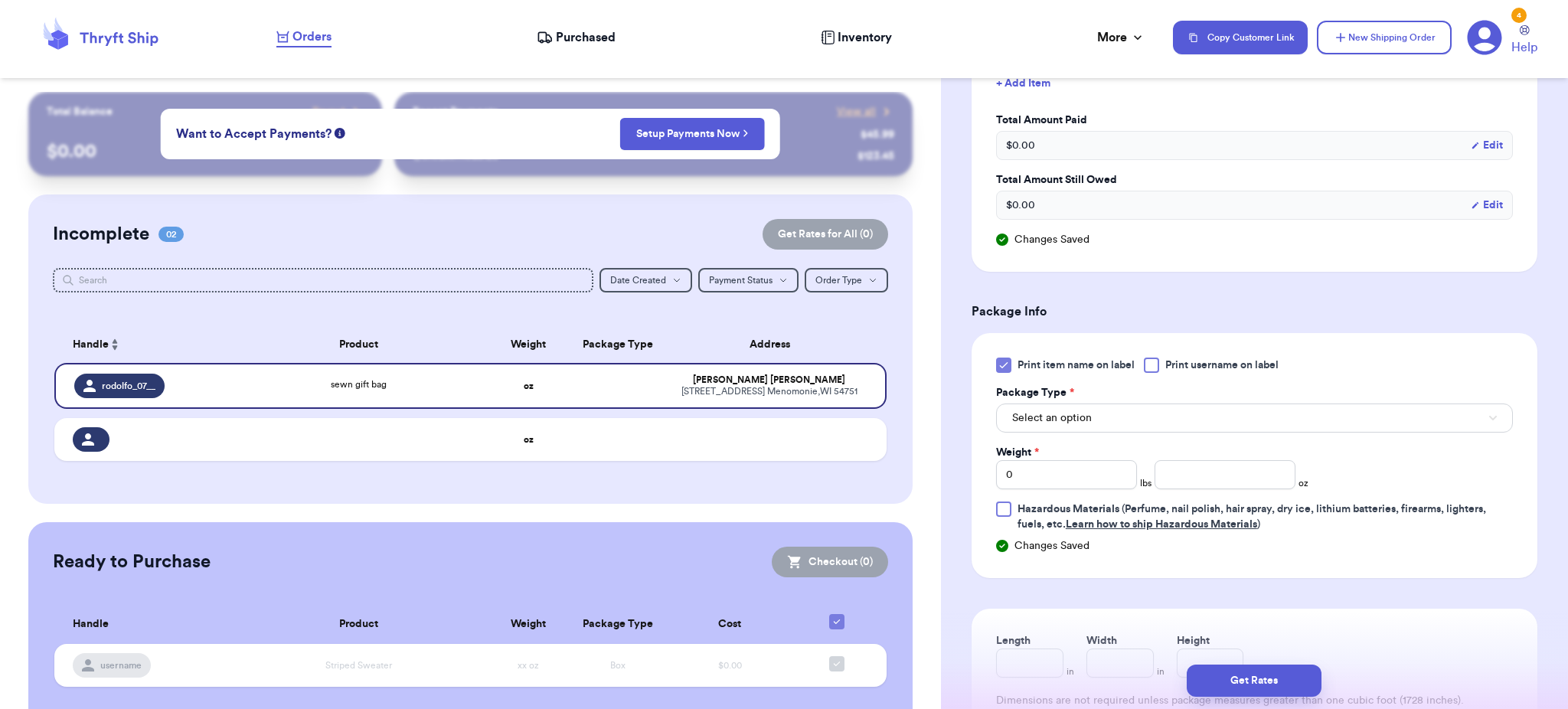
scroll to position [1001, 0]
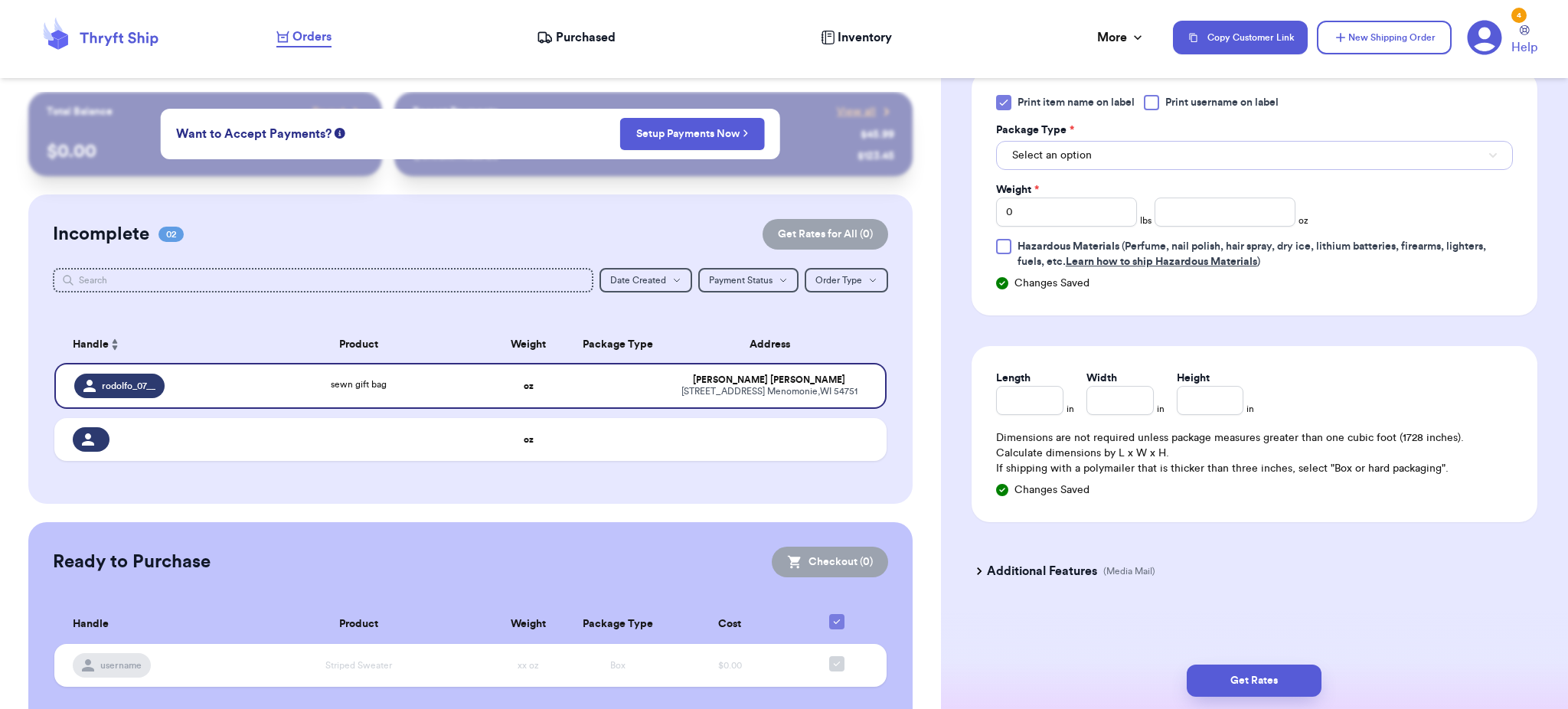
click at [1068, 154] on span "Select an option" at bounding box center [1052, 155] width 80 height 16
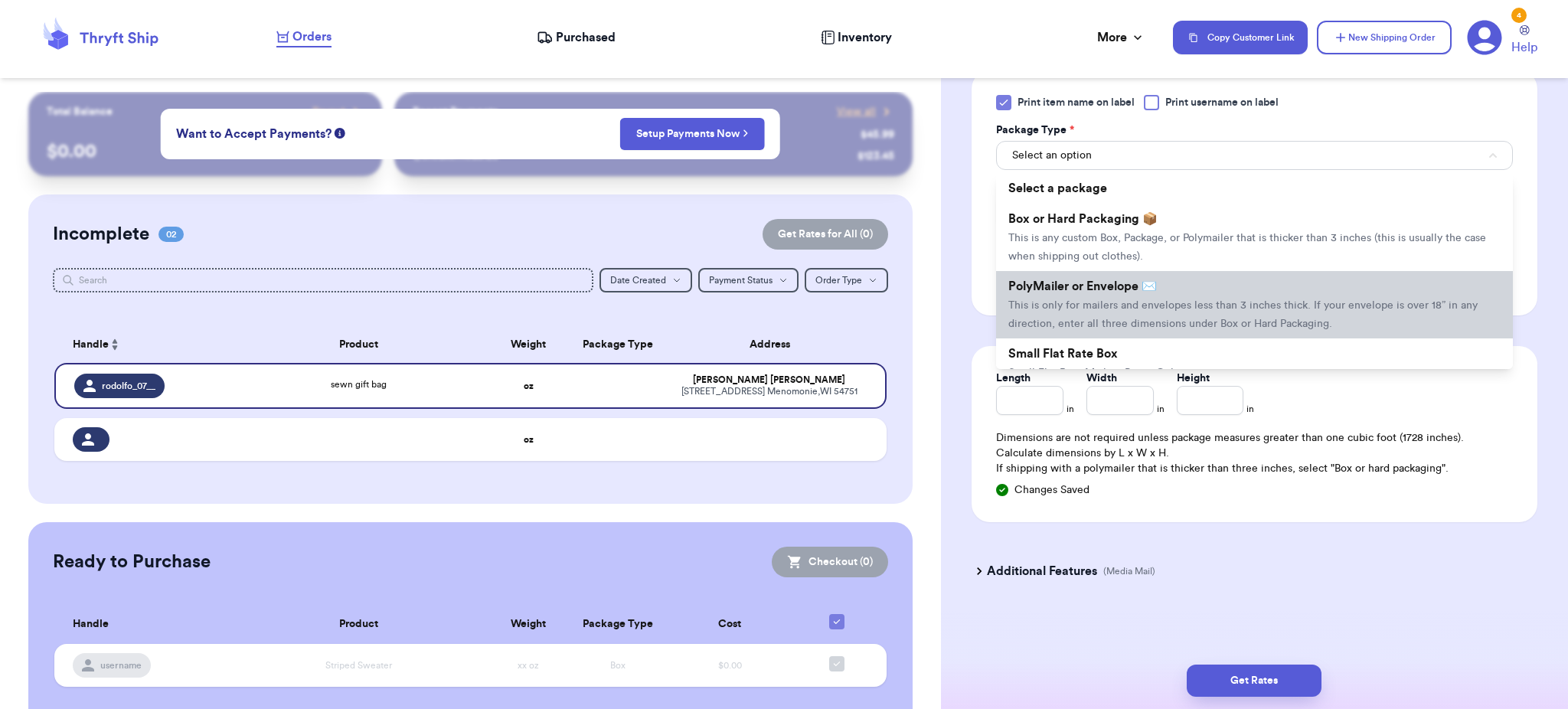
click at [1082, 311] on span "This is only for mailers and envelopes less than 3 inches thick. If your envelo…" at bounding box center [1242, 315] width 469 height 29
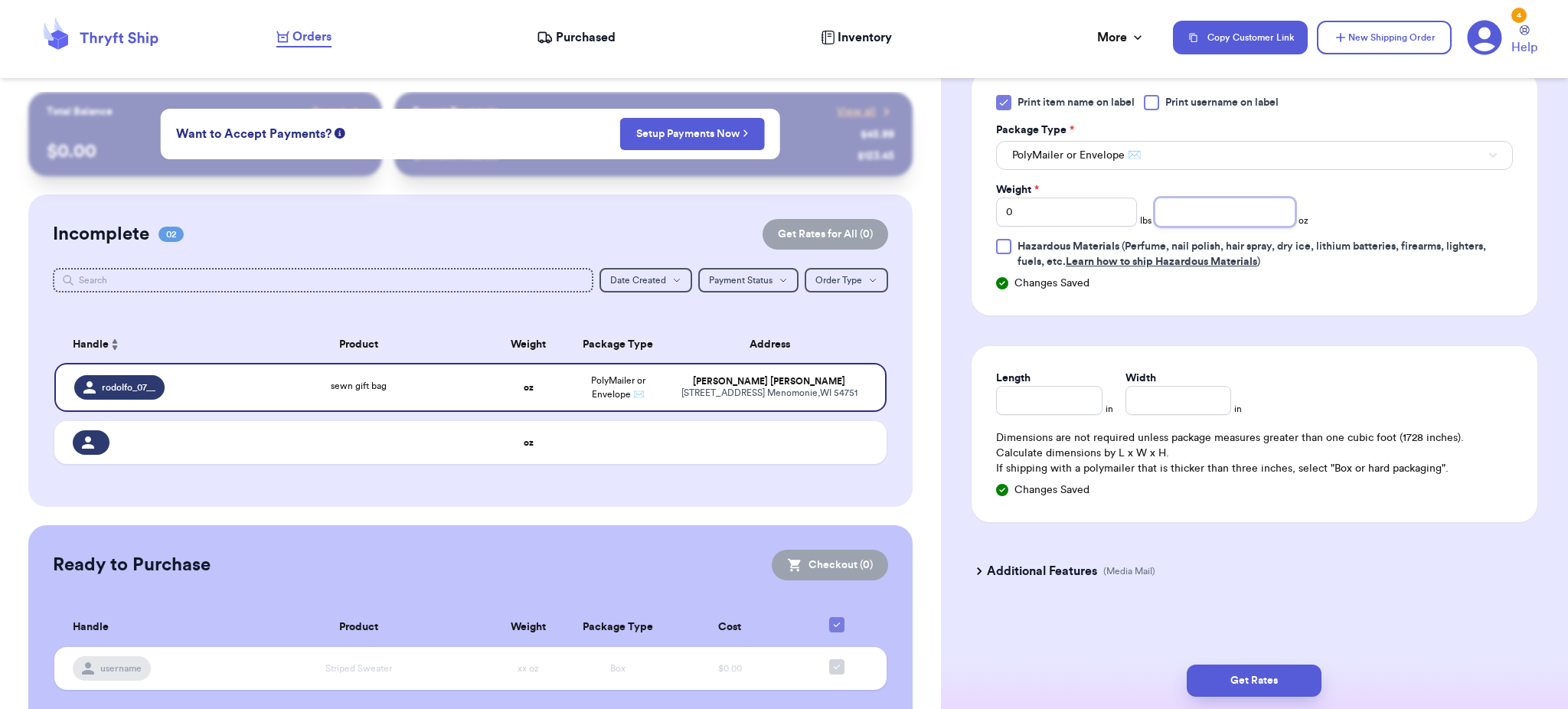
click at [1210, 209] on input "number" at bounding box center [1224, 212] width 141 height 29
drag, startPoint x: 1091, startPoint y: 216, endPoint x: 930, endPoint y: 202, distance: 161.6
click at [930, 202] on div "Customer Link New Order Total Balance Payout $ 0.00 Recent Payments View all @ …" at bounding box center [784, 354] width 1568 height 709
click at [1290, 689] on button "Get Rates" at bounding box center [1254, 680] width 135 height 32
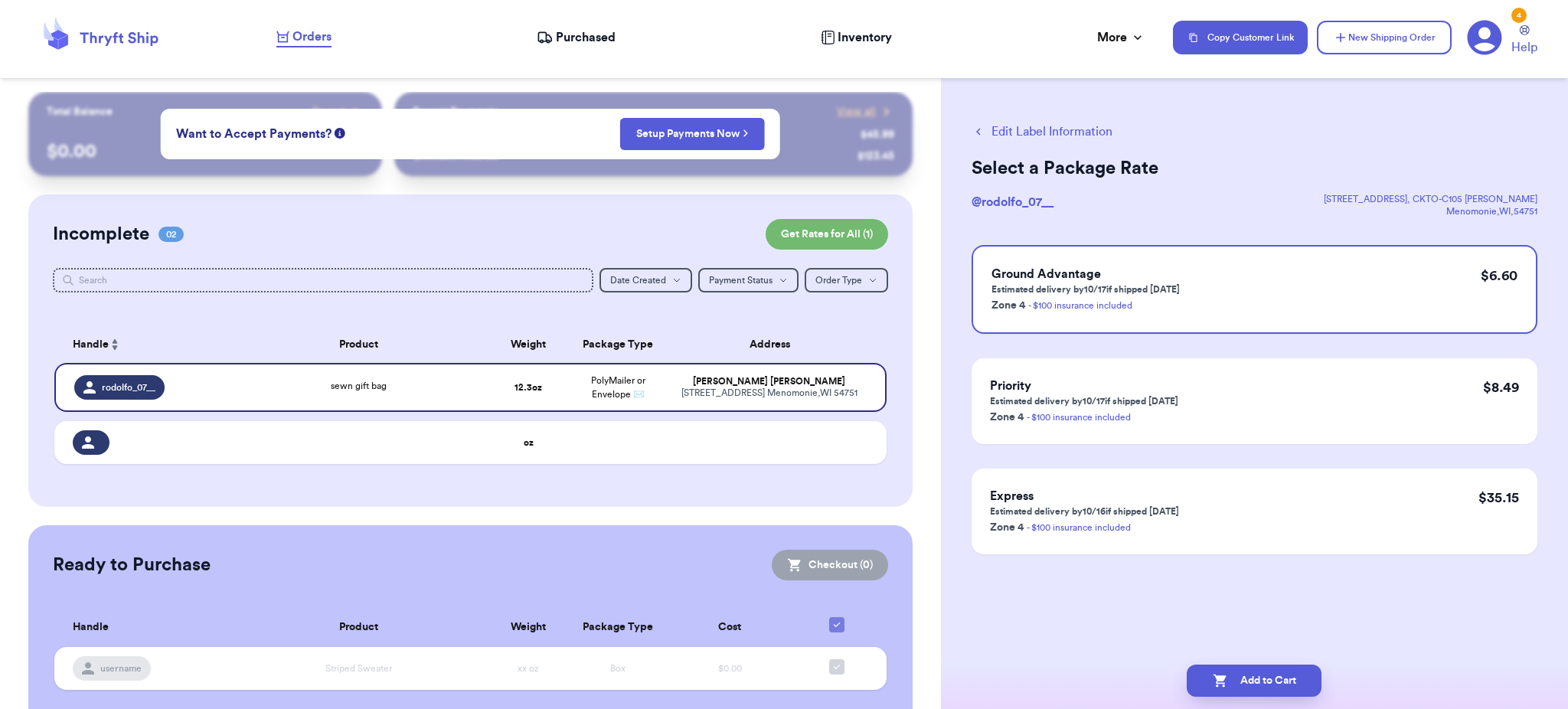
scroll to position [0, 0]
click at [1296, 295] on div "Ground Advantage Estimated delivery by 10/17 if shipped [DATE] Zone 4 - $100 in…" at bounding box center [1254, 289] width 566 height 89
click at [1286, 673] on button "Add to Cart" at bounding box center [1254, 680] width 135 height 32
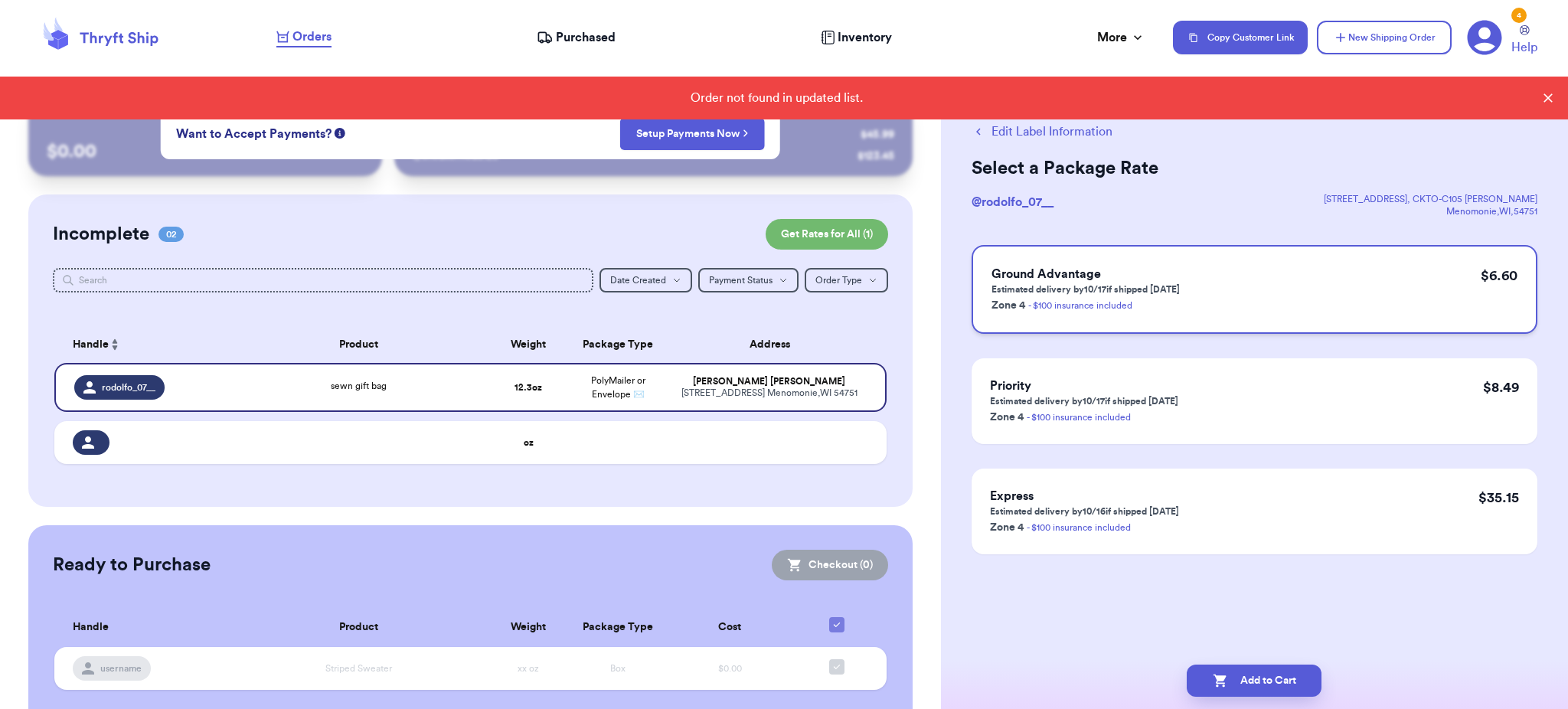
click at [1152, 283] on p "Estimated delivery by 10/17 if shipped [DATE]" at bounding box center [1086, 289] width 189 height 12
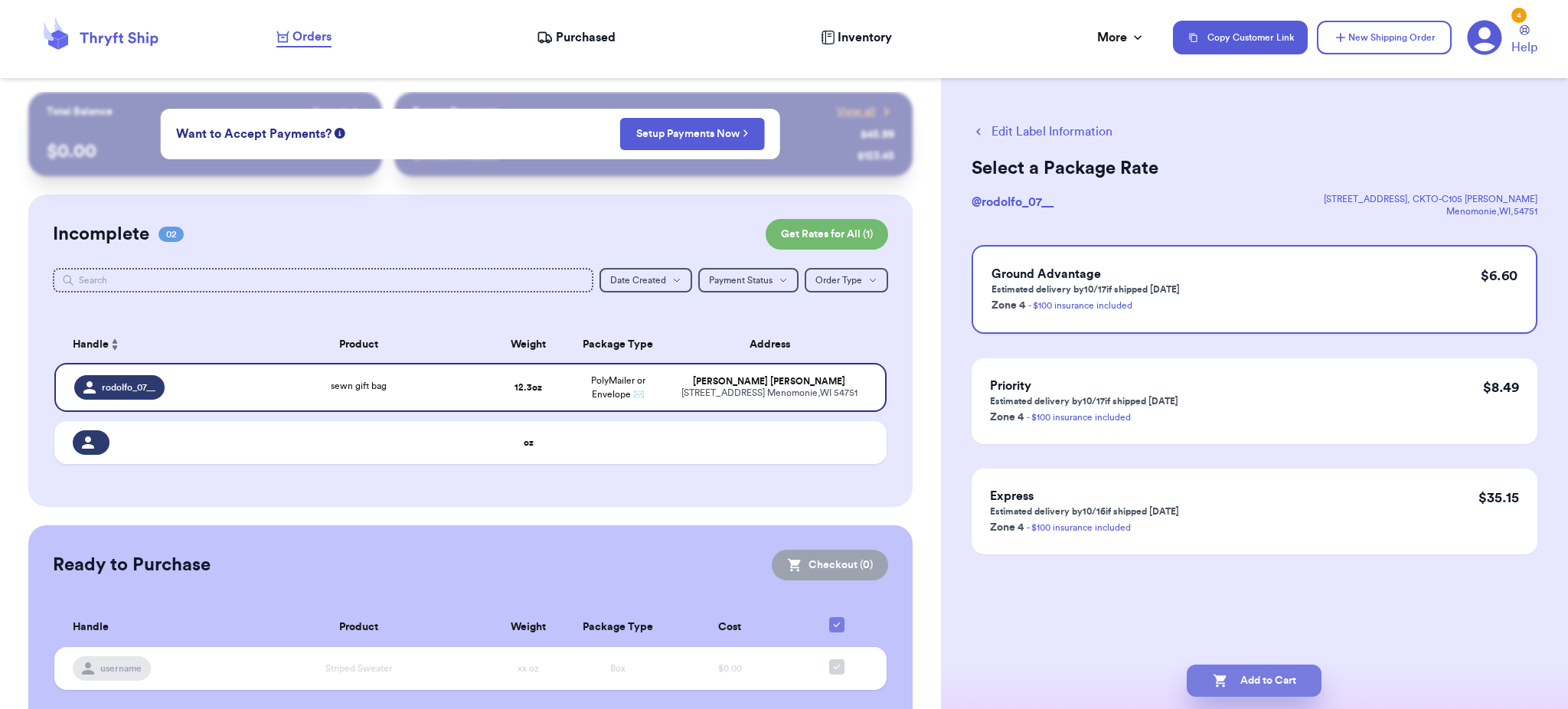
click at [1280, 683] on button "Add to Cart" at bounding box center [1254, 680] width 135 height 32
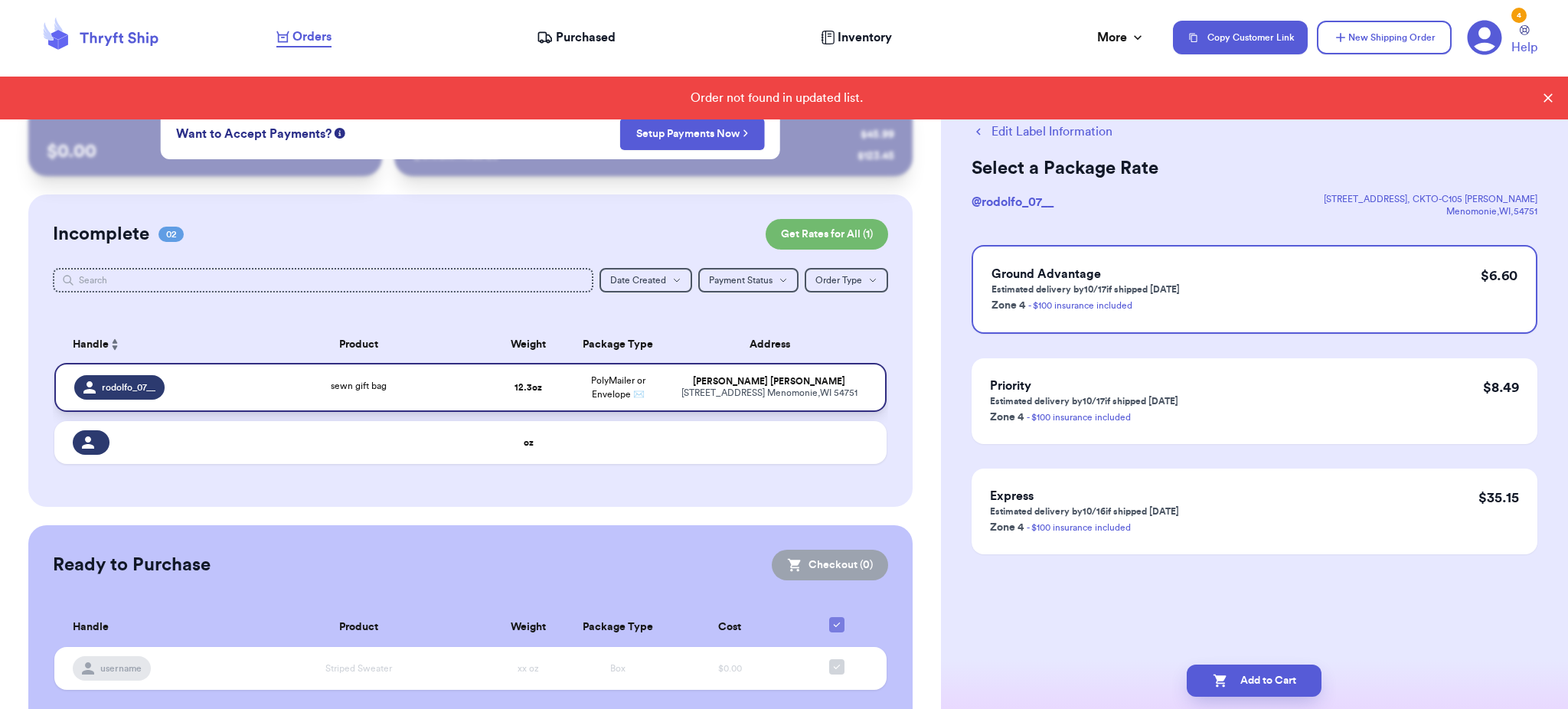
click at [739, 363] on td "[PERSON_NAME] [STREET_ADDRESS]" at bounding box center [775, 388] width 224 height 49
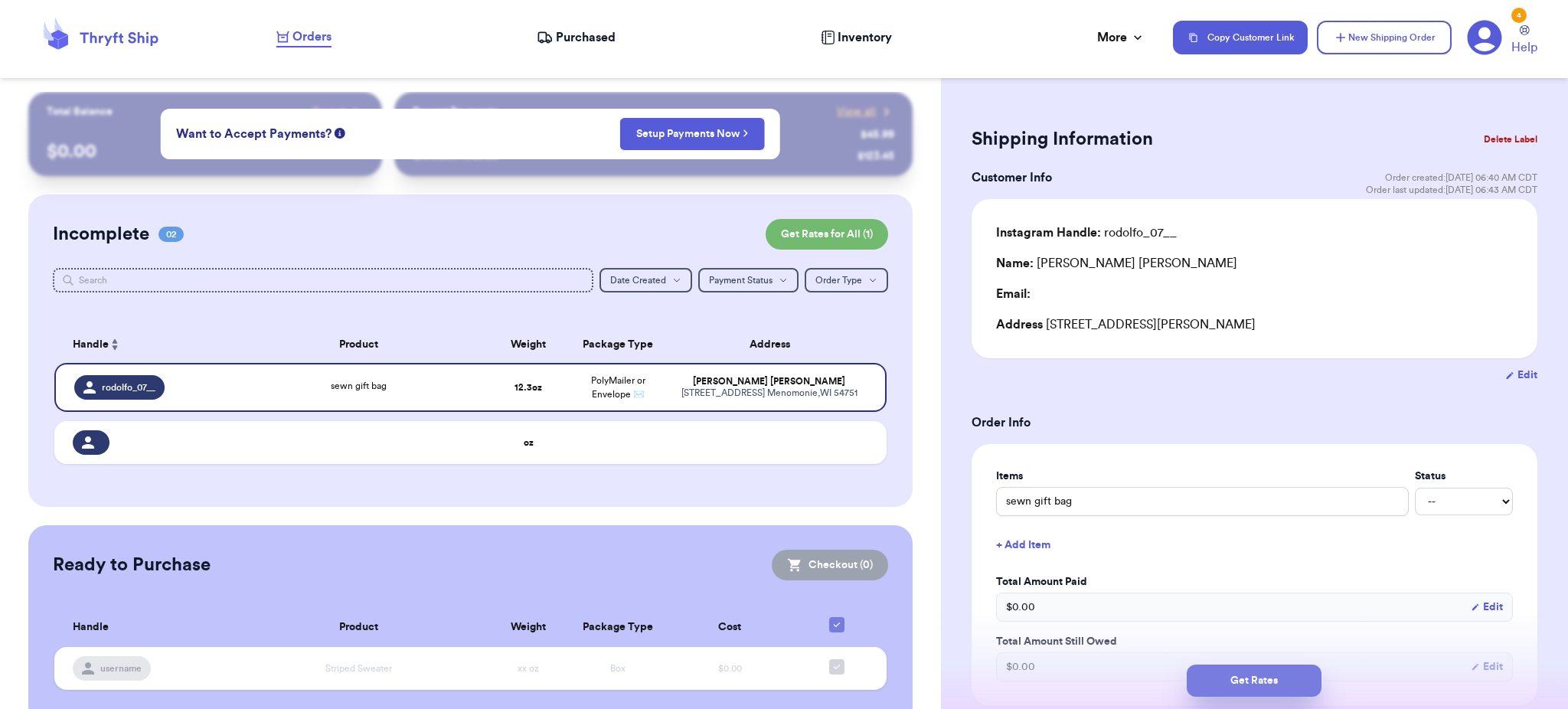
click at [1247, 680] on button "Get Rates" at bounding box center [1254, 680] width 135 height 32
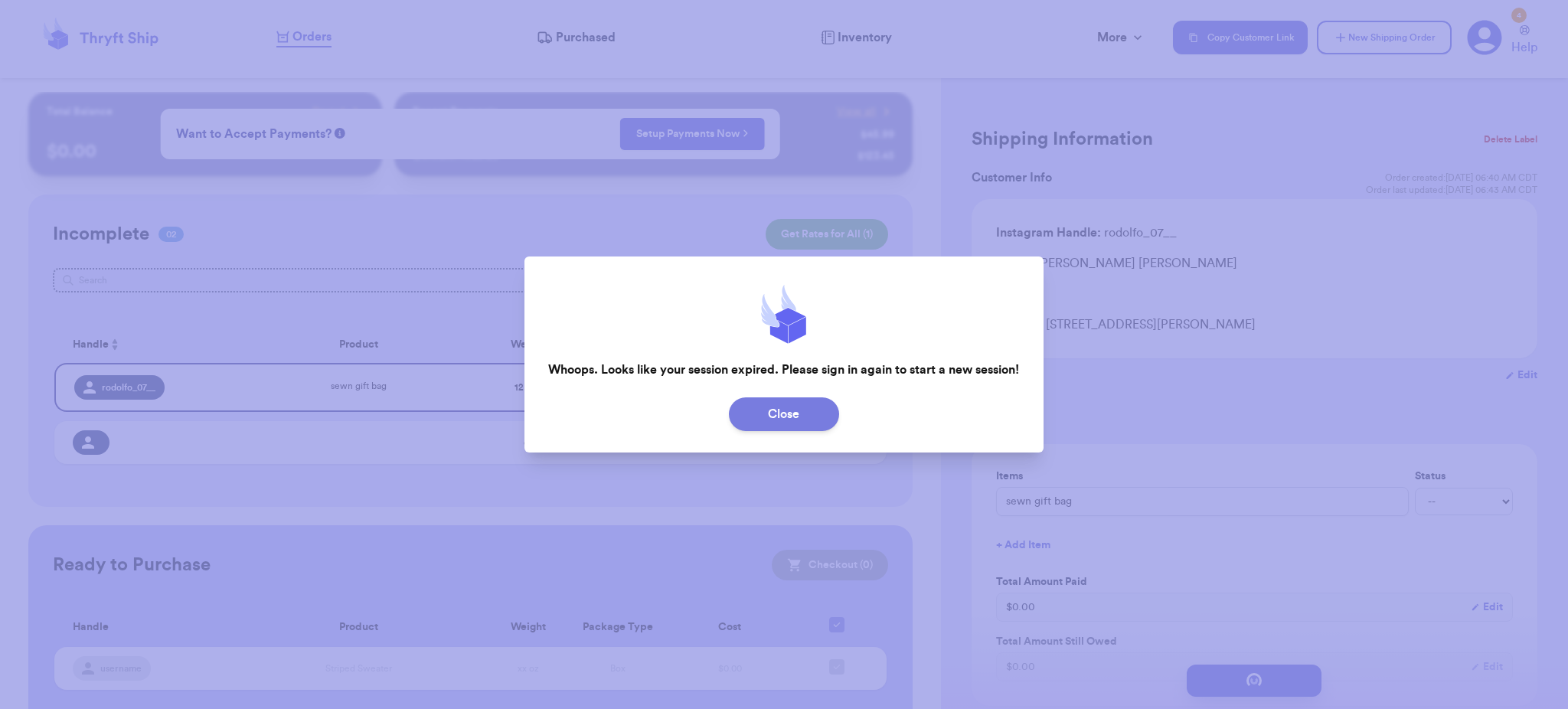
click at [800, 401] on button "Close" at bounding box center [784, 414] width 110 height 33
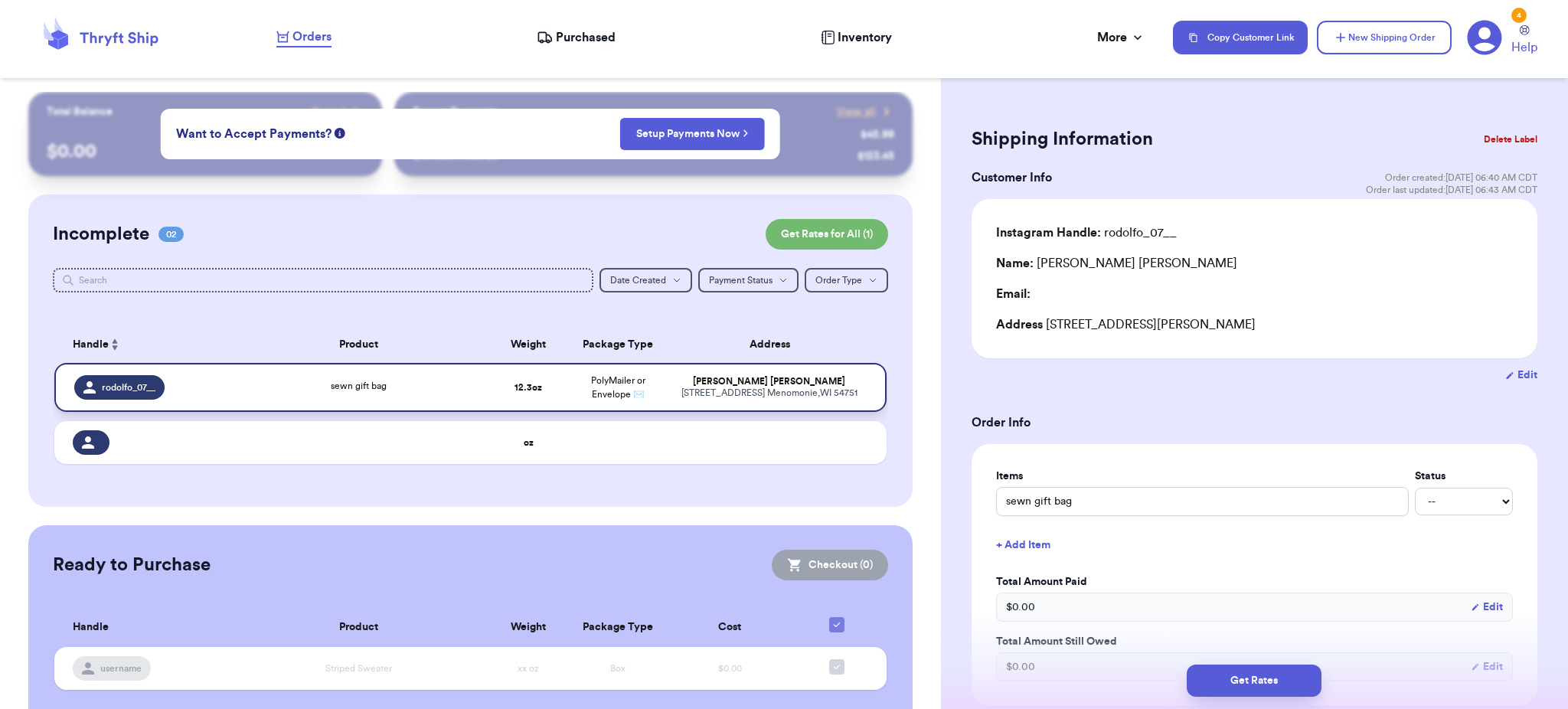
click at [637, 370] on td "PolyMailer or Envelope ✉️" at bounding box center [618, 388] width 90 height 49
click at [576, 392] on td "PolyMailer or Envelope ✉️" at bounding box center [618, 388] width 90 height 49
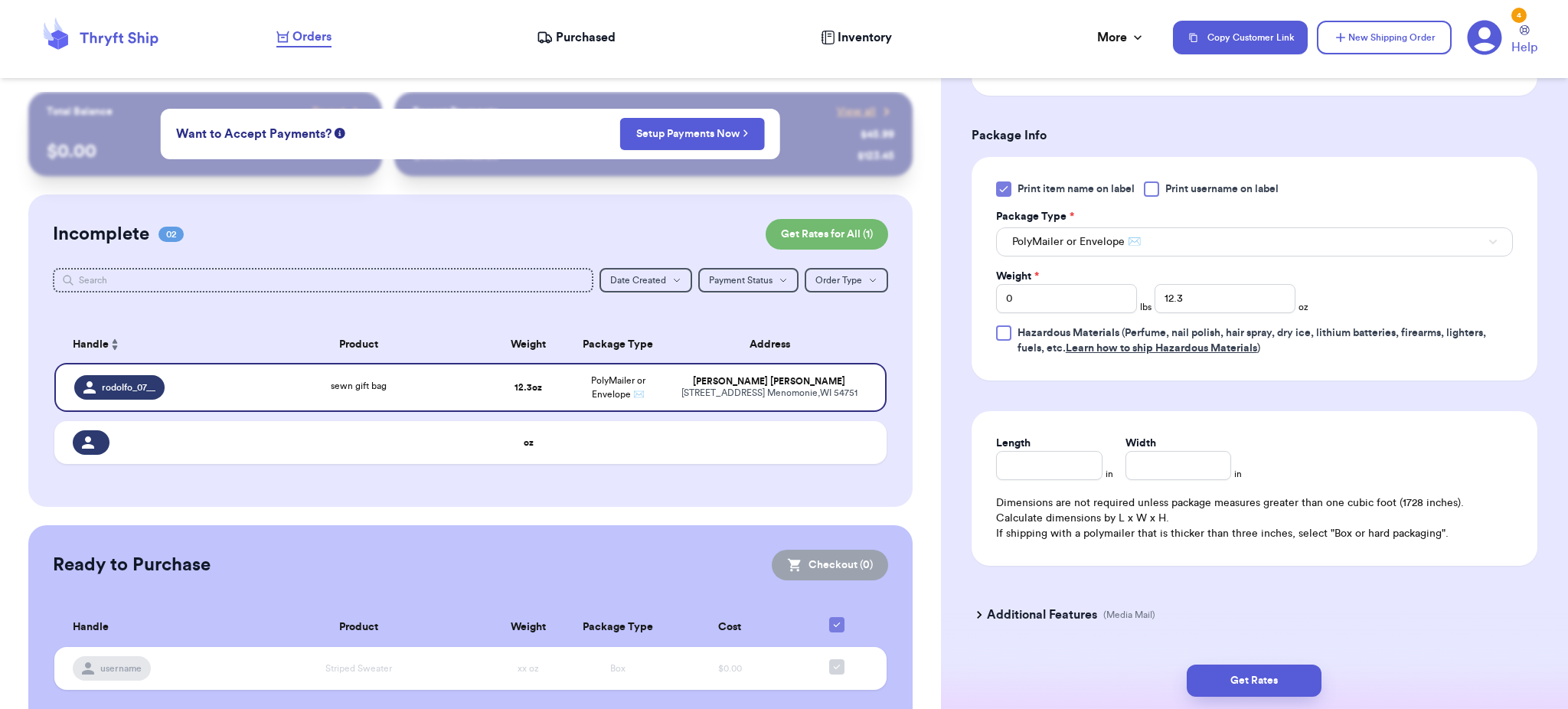
scroll to position [610, 0]
click at [1269, 693] on button "Get Rates" at bounding box center [1254, 680] width 135 height 32
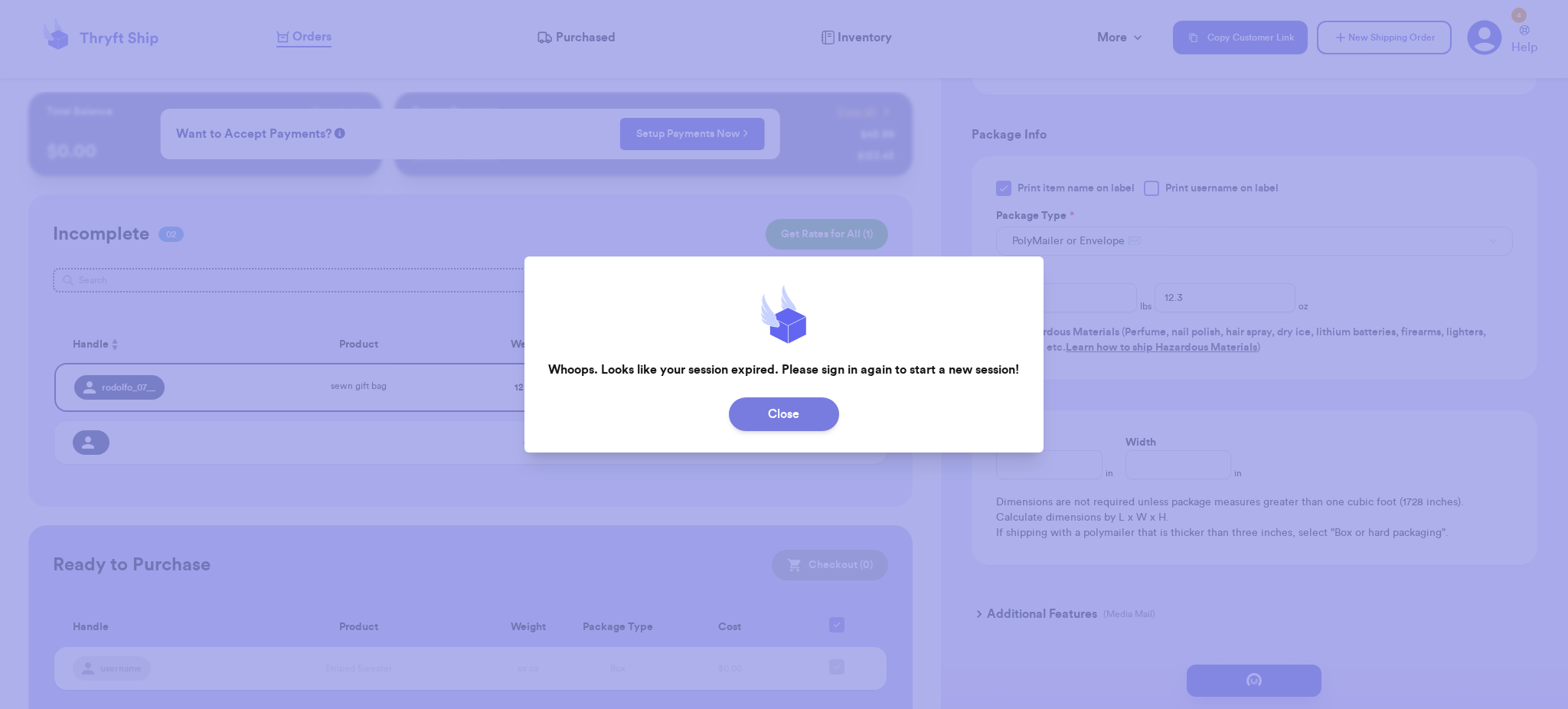
click at [807, 405] on button "Close" at bounding box center [784, 414] width 110 height 33
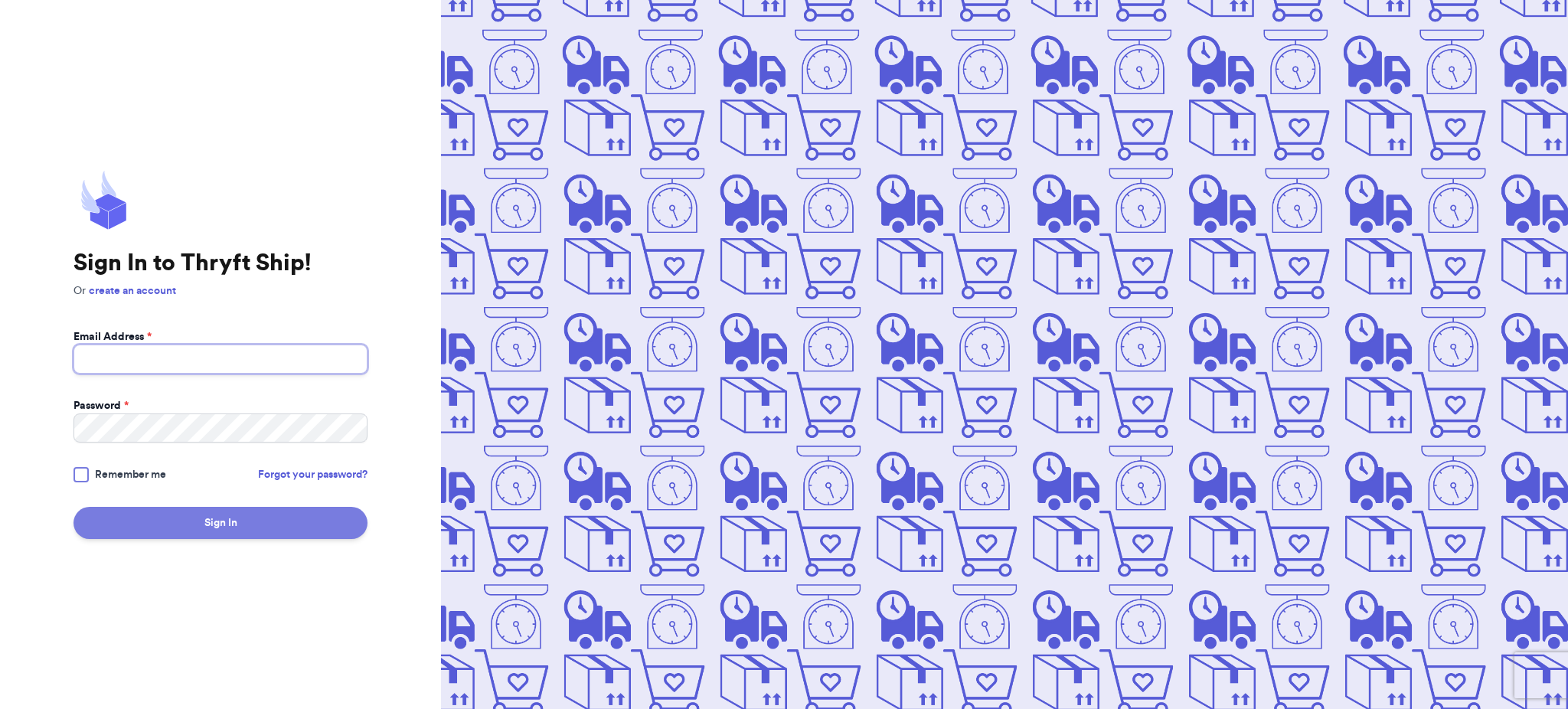
type input "cortniedarby@gmail.com"
click at [182, 516] on button "Sign In" at bounding box center [220, 522] width 294 height 32
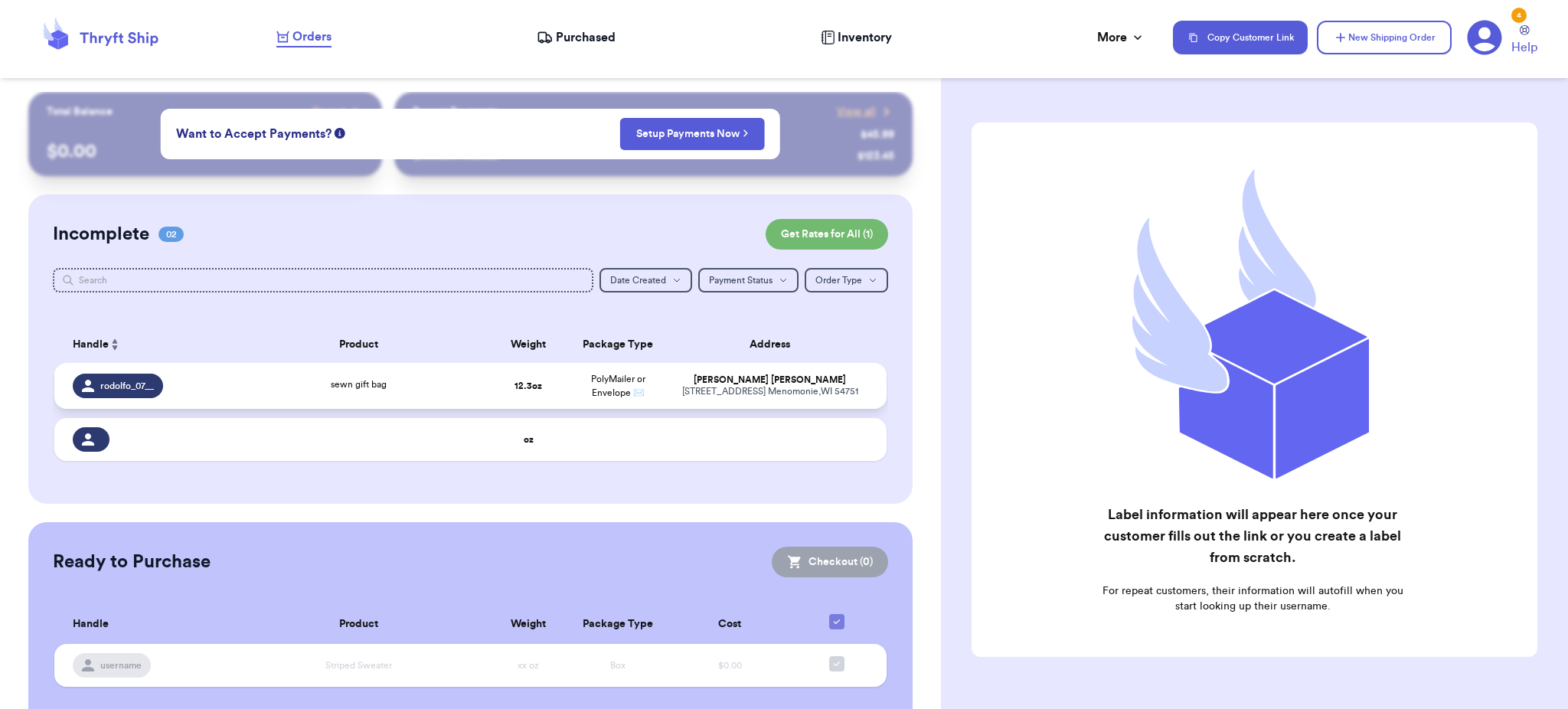
click at [484, 401] on td "12.3 oz" at bounding box center [529, 386] width 90 height 46
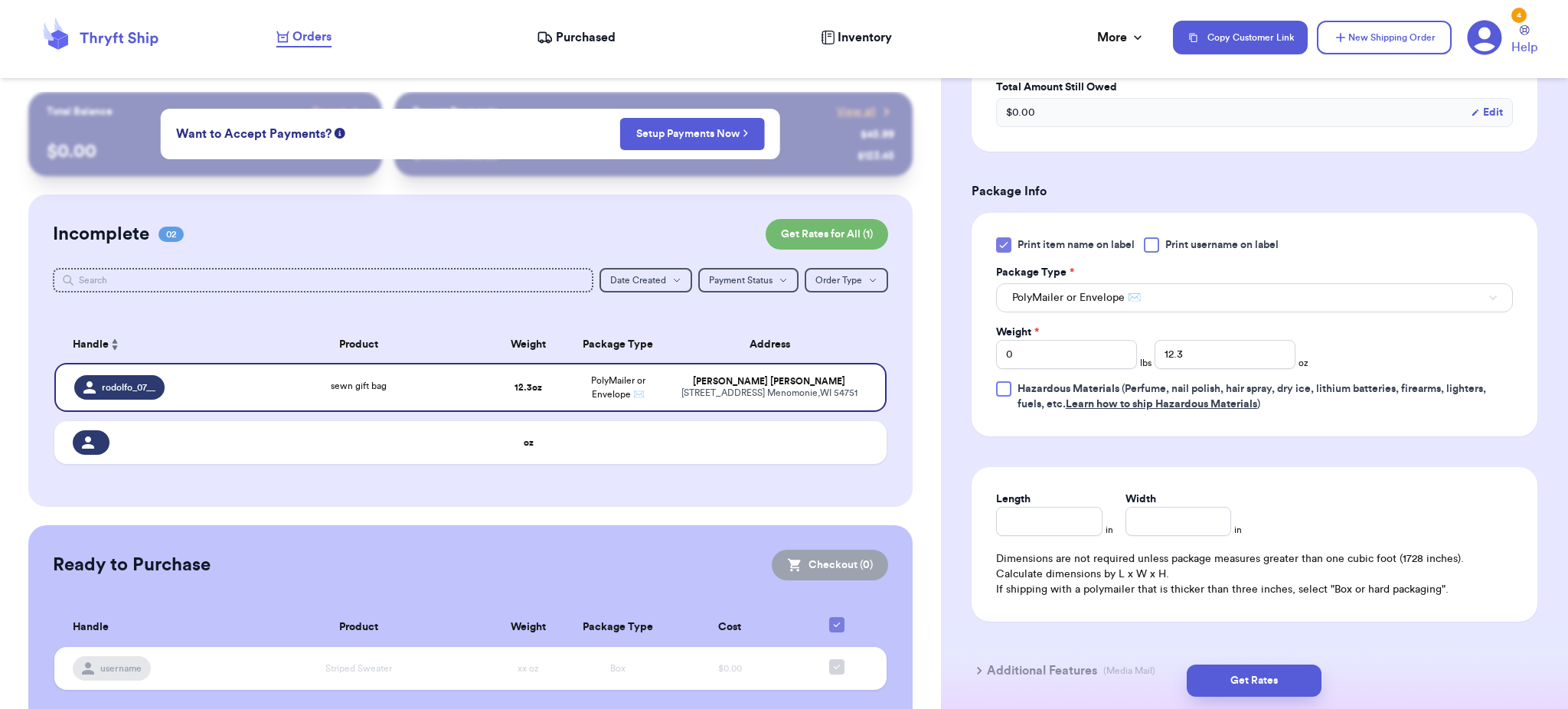
scroll to position [583, 0]
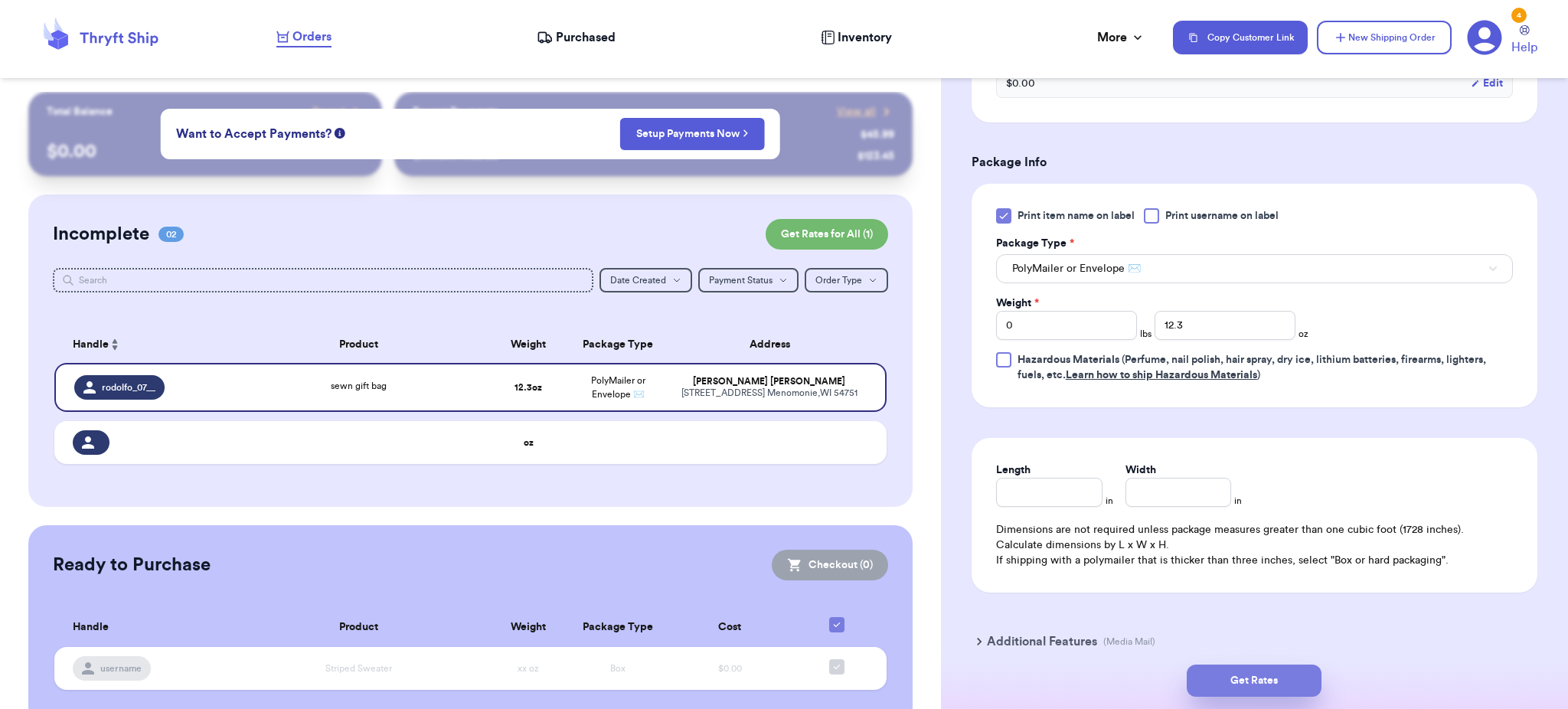
click at [1251, 679] on button "Get Rates" at bounding box center [1254, 680] width 135 height 32
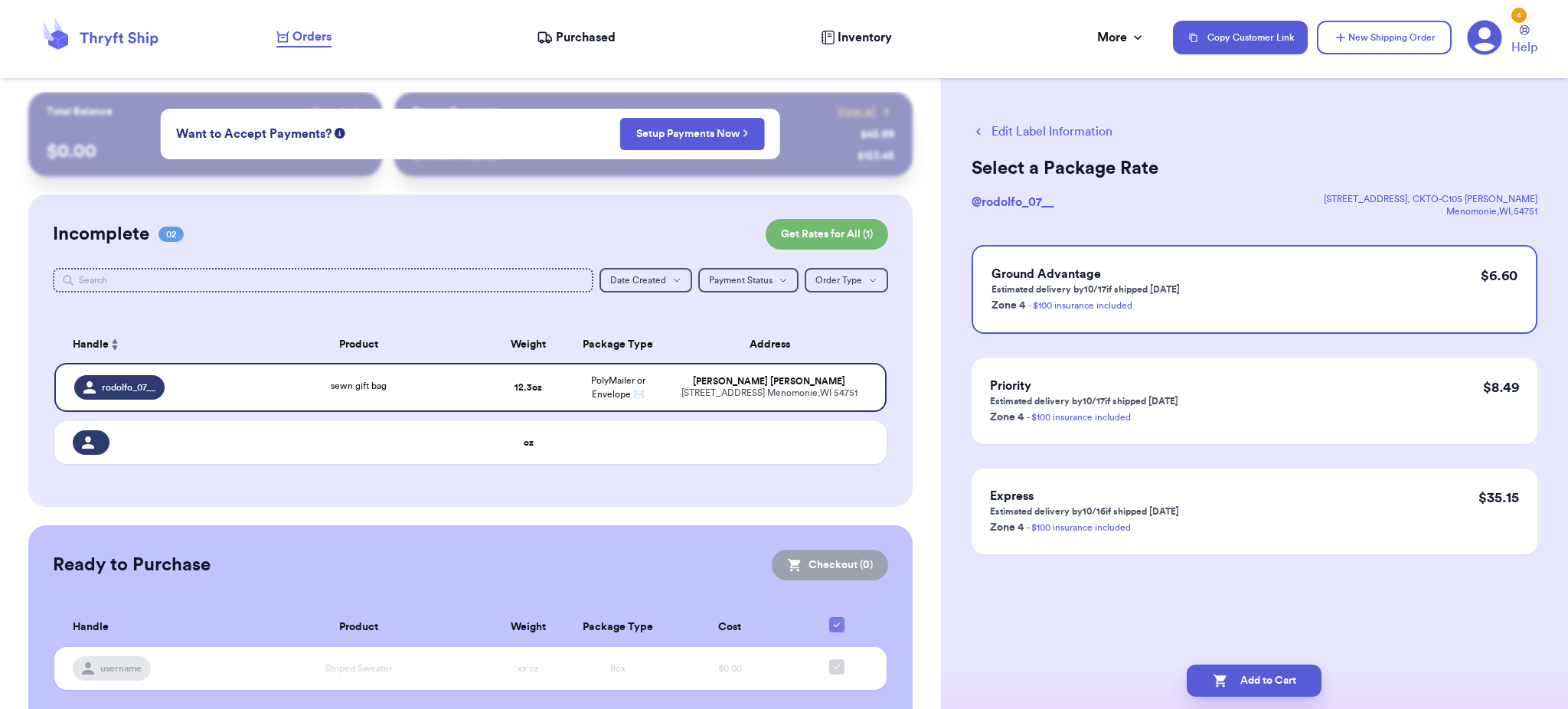
scroll to position [0, 0]
click at [1343, 281] on div "Ground Advantage Estimated delivery by 10/17 if shipped [DATE] Zone 4 - $100 in…" at bounding box center [1254, 289] width 566 height 89
click at [1276, 690] on button "Add to Cart" at bounding box center [1254, 680] width 135 height 32
checkbox input "true"
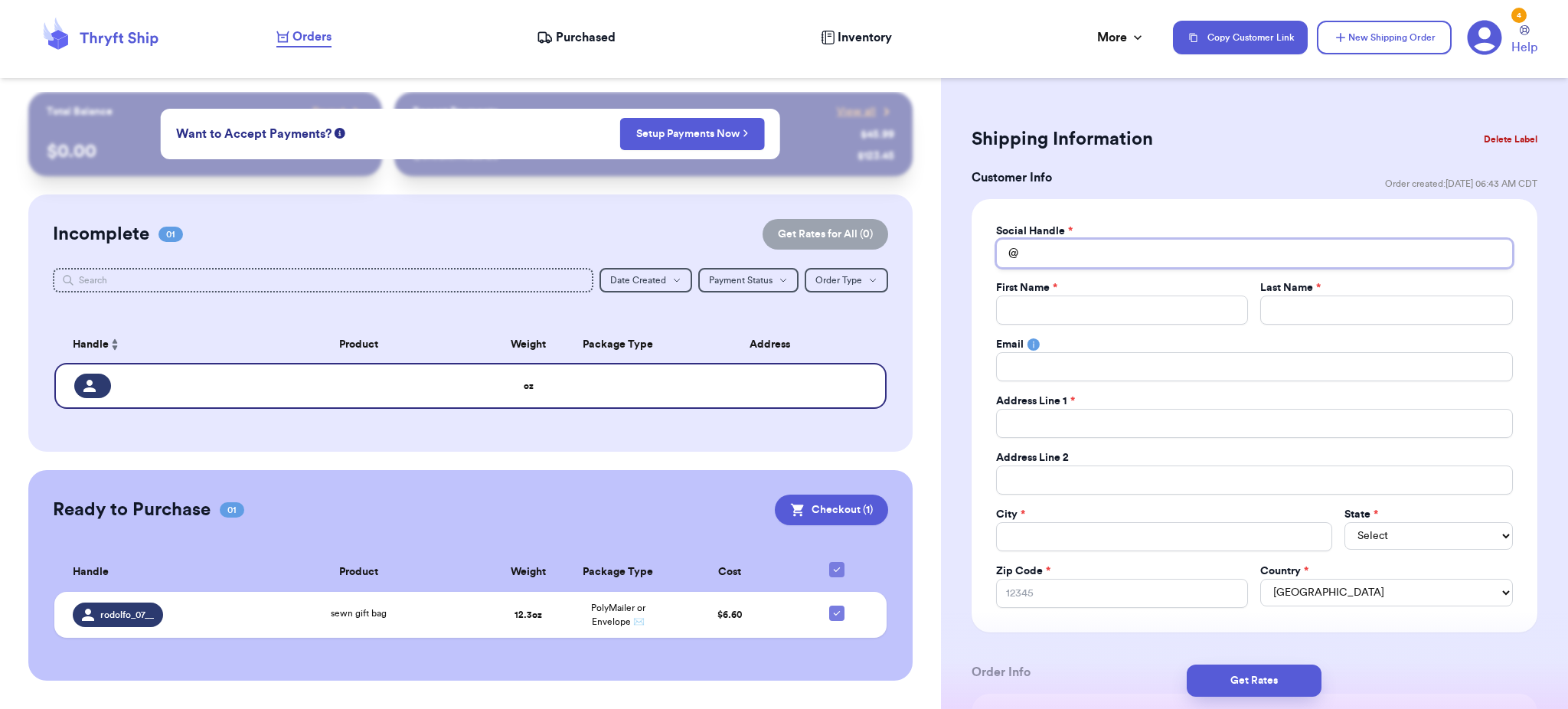
click at [1040, 253] on input "Total Amount Paid" at bounding box center [1254, 254] width 517 height 29
type input "m"
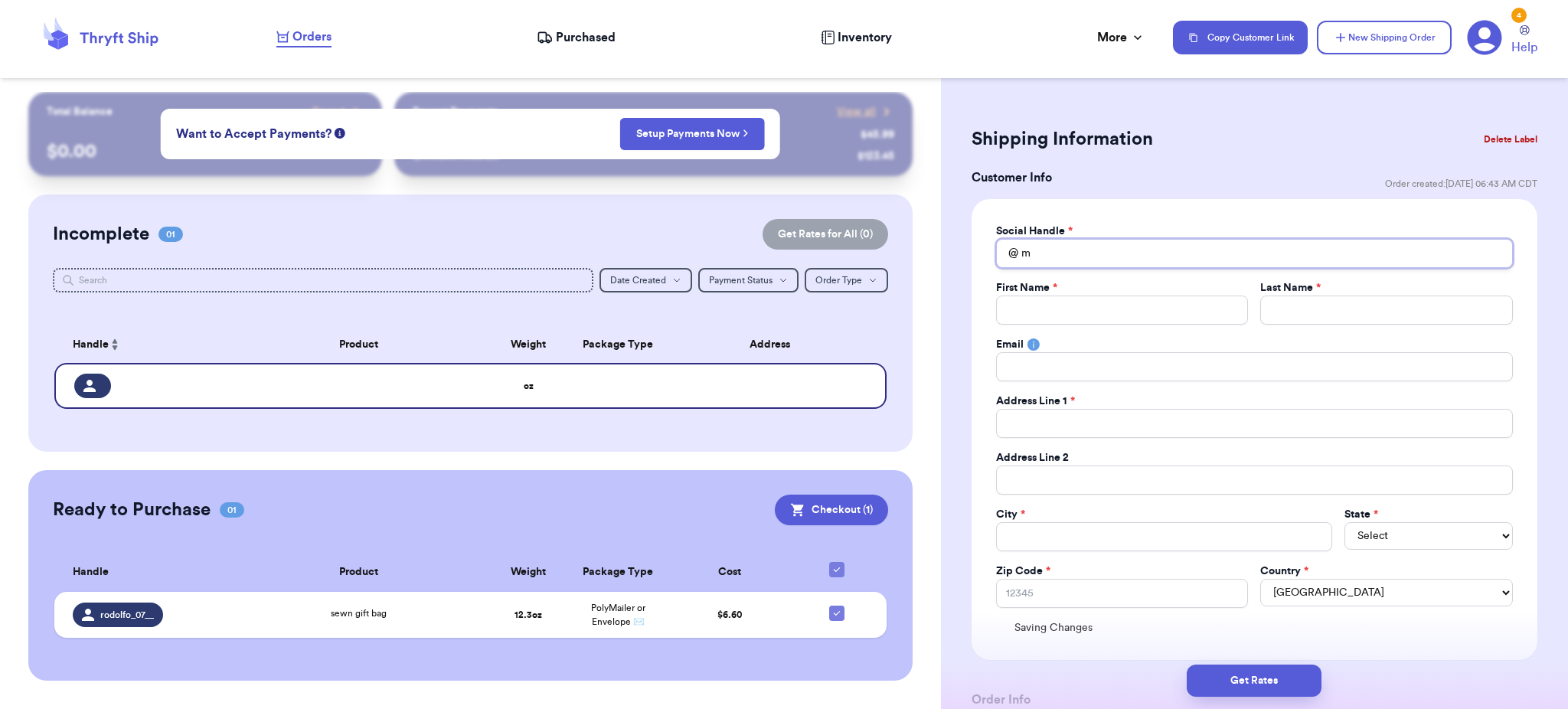
type input "mw"
type input "mww"
type input "mw"
type input "m"
type input "me"
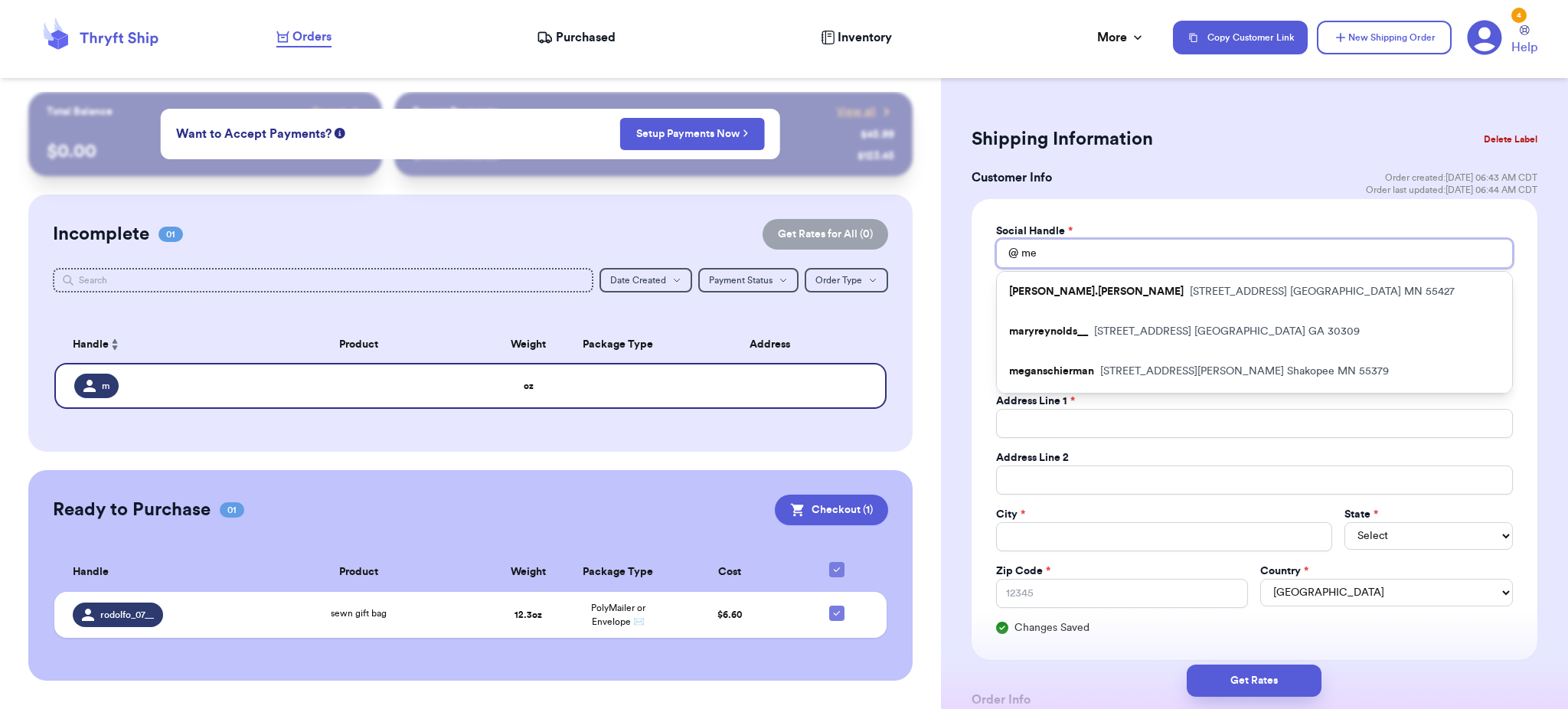
type input "meg"
type input "mega"
type input "megan"
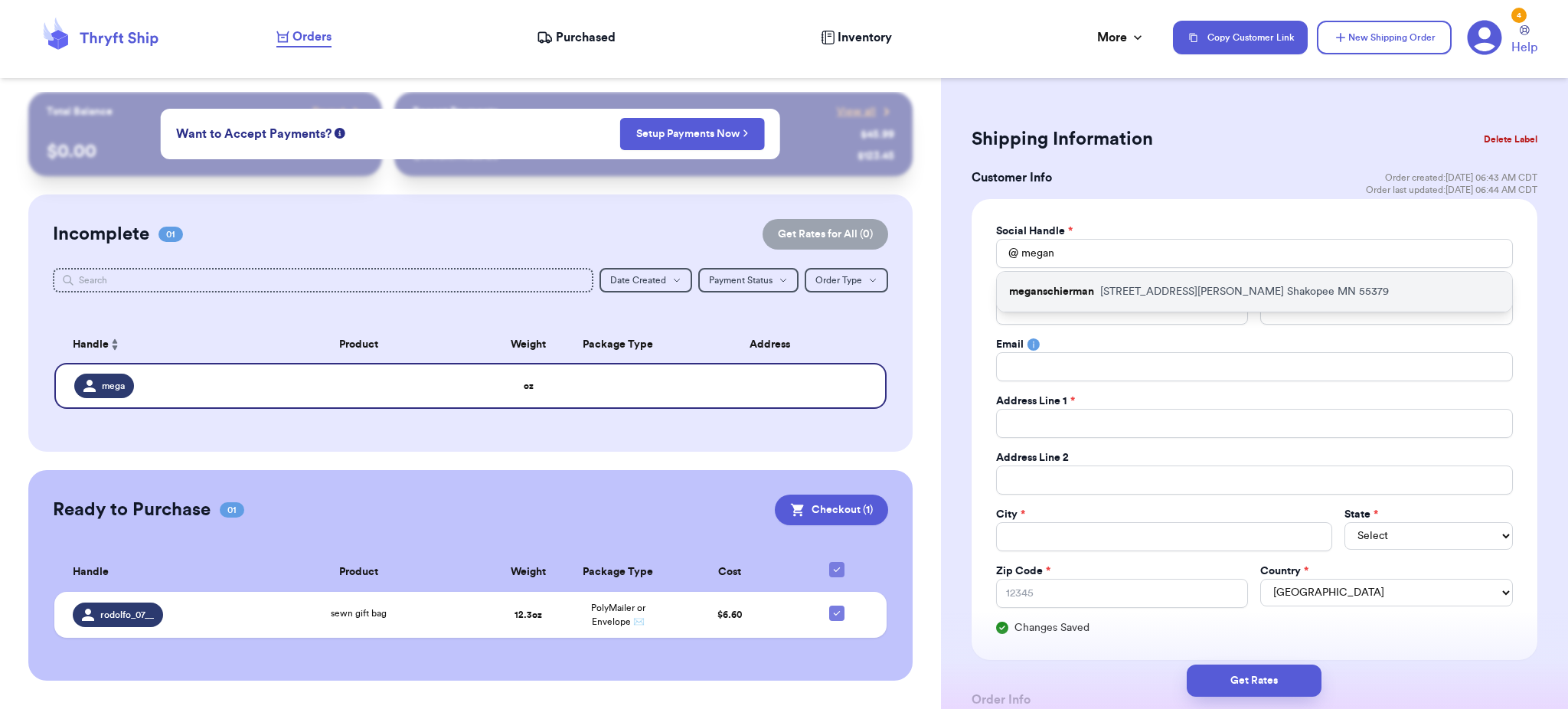
click at [1044, 293] on p "meganschierman" at bounding box center [1051, 291] width 85 height 16
type input "meganschierman"
type input "Megan"
type input "Schierman"
type input "mgns26@gmail.com"
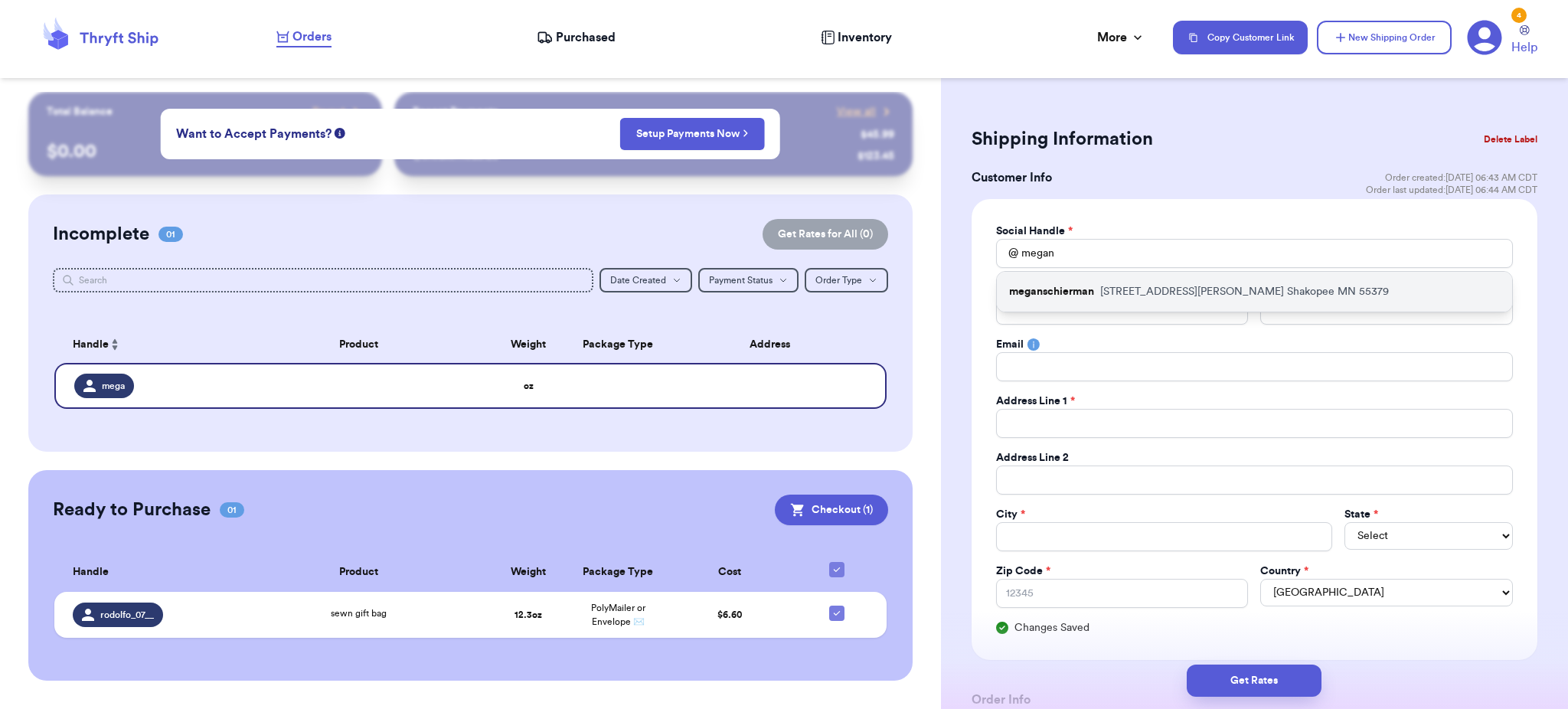
type input "12325 Johnson Memorial Drive"
type input "Lot 3"
type input "Shakopee"
select select "MN"
type input "55379"
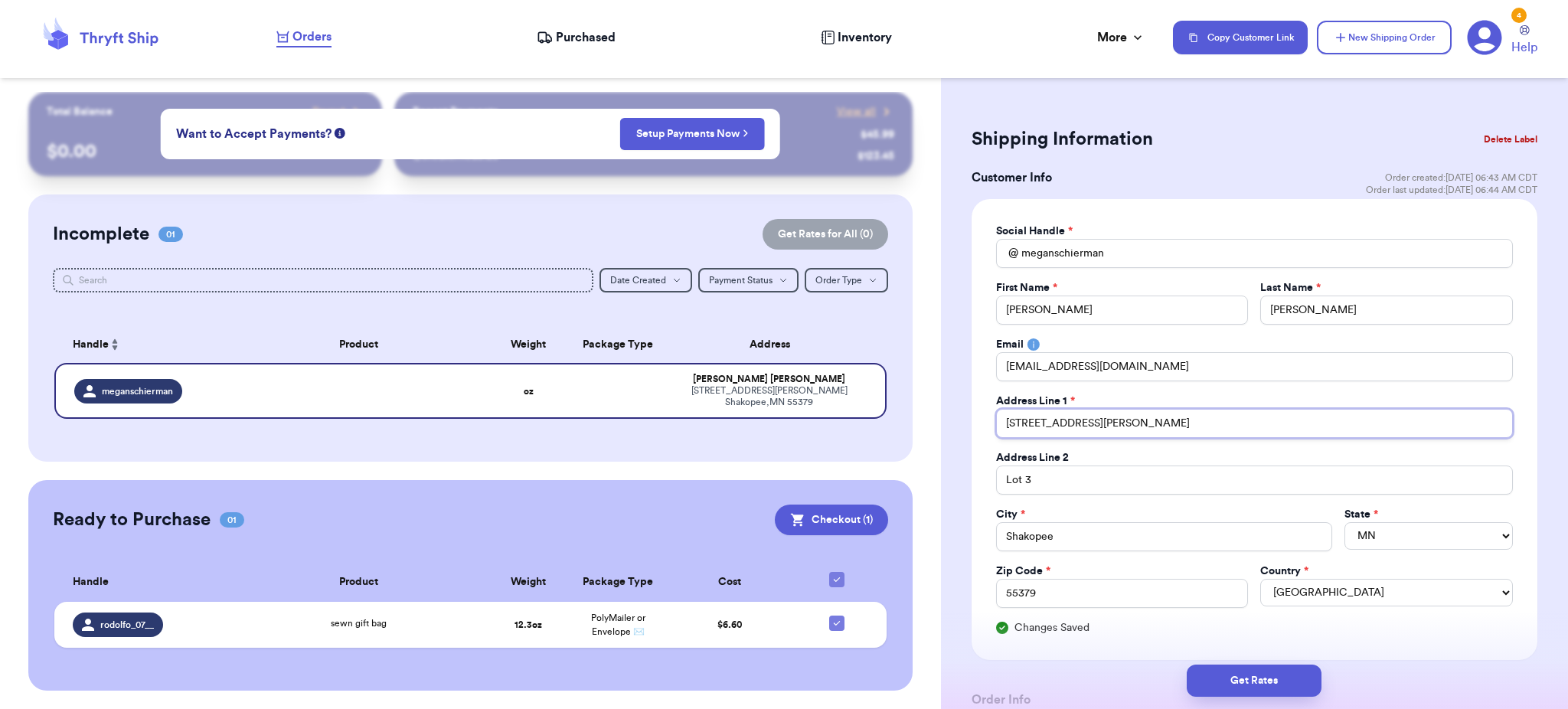
drag, startPoint x: 1170, startPoint y: 422, endPoint x: 720, endPoint y: 453, distance: 451.1
click at [720, 453] on div "Customer Link New Order Total Balance Payout $ 0.00 Recent Payments View all @ …" at bounding box center [784, 354] width 1568 height 709
type input "1"
type input "14"
type input "144"
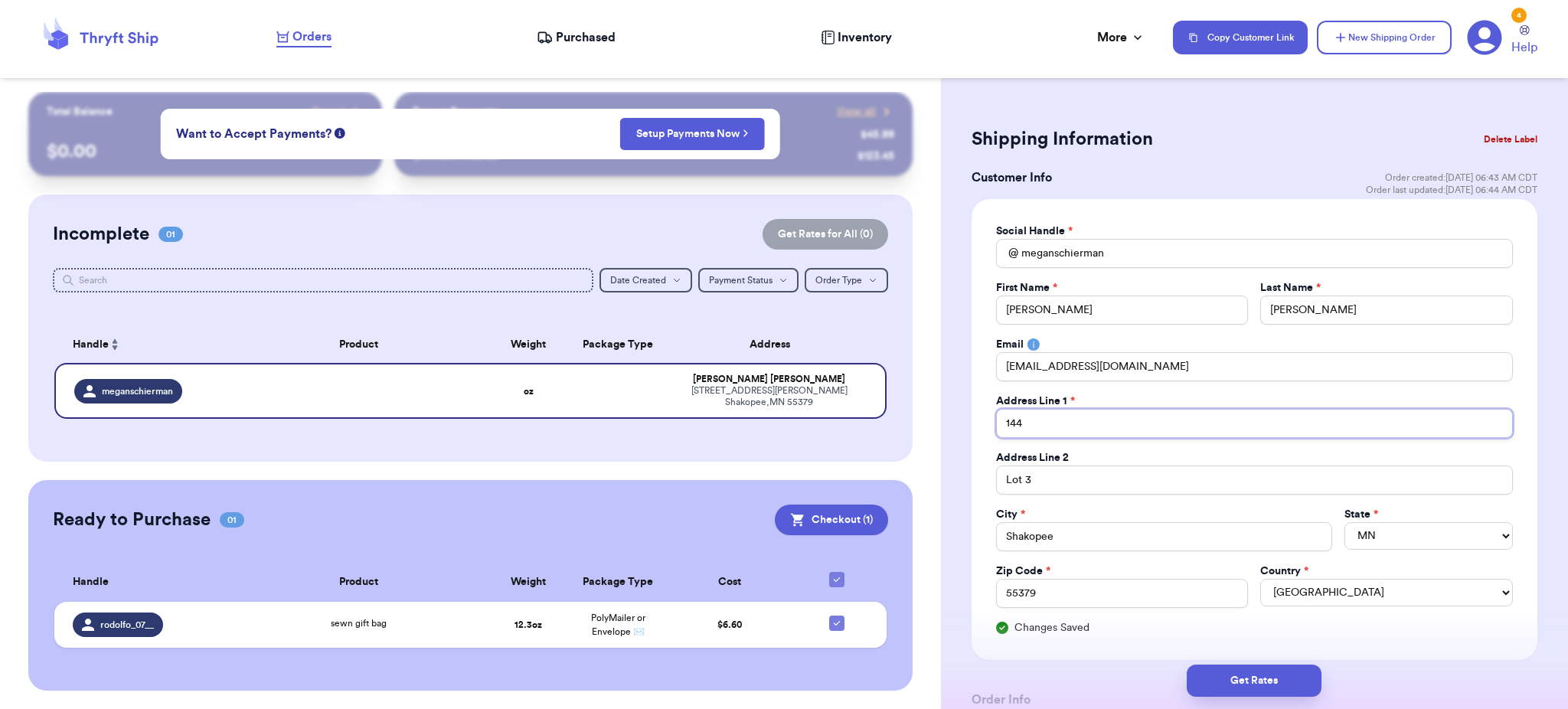
type input "1447"
type input "1447 P"
type input "1447 Pr"
type input "1447 Pri"
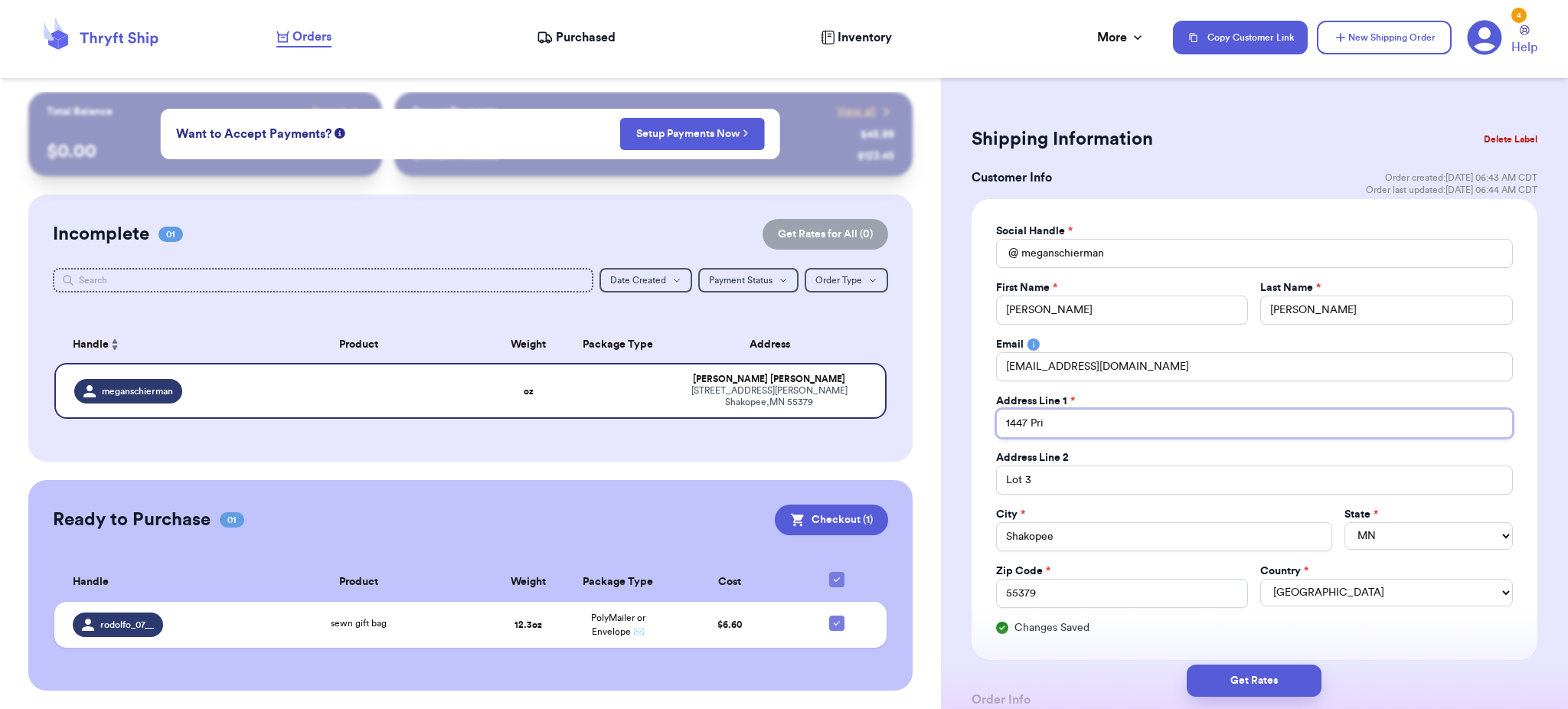
type input "1447 Prim"
type input "1447 Primr"
type input "1447 Primro"
type input "1447 Primros"
type input "1447 Primrose"
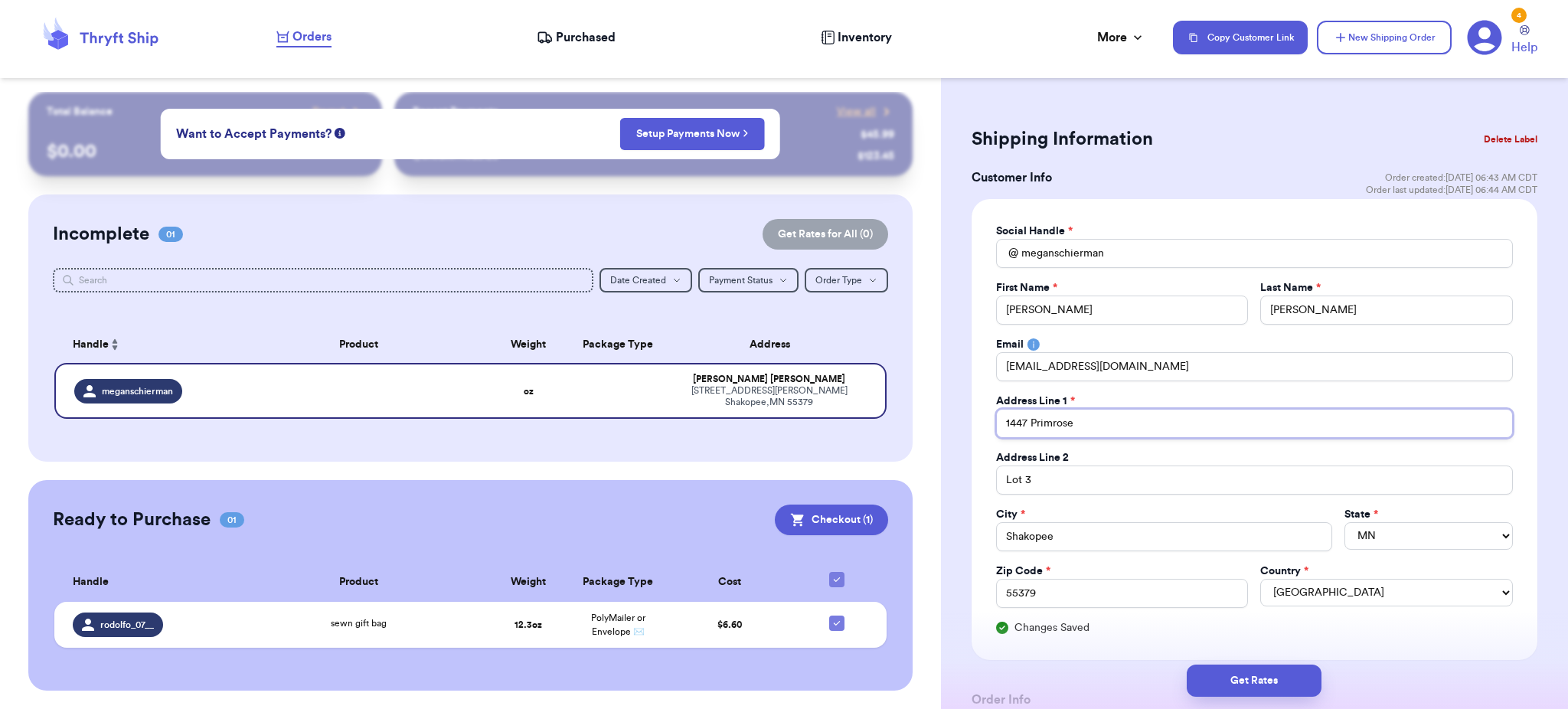
type input "1447 Primrose"
type input "1447 Primrose L"
type input "1447 Primrose La"
type input "1447 Primrose Lan"
type input "1447 Primrose Lane"
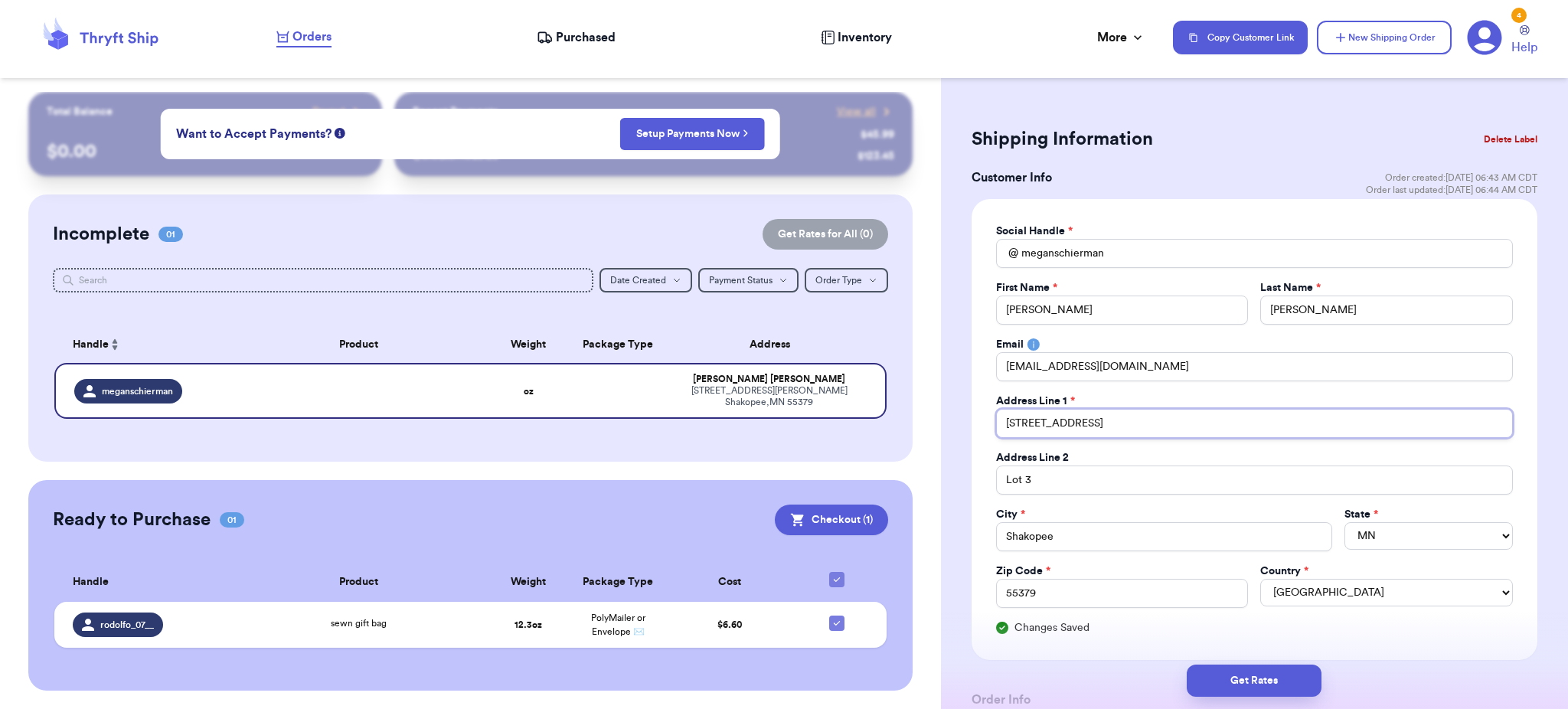
type input "1447 Primrose Lane"
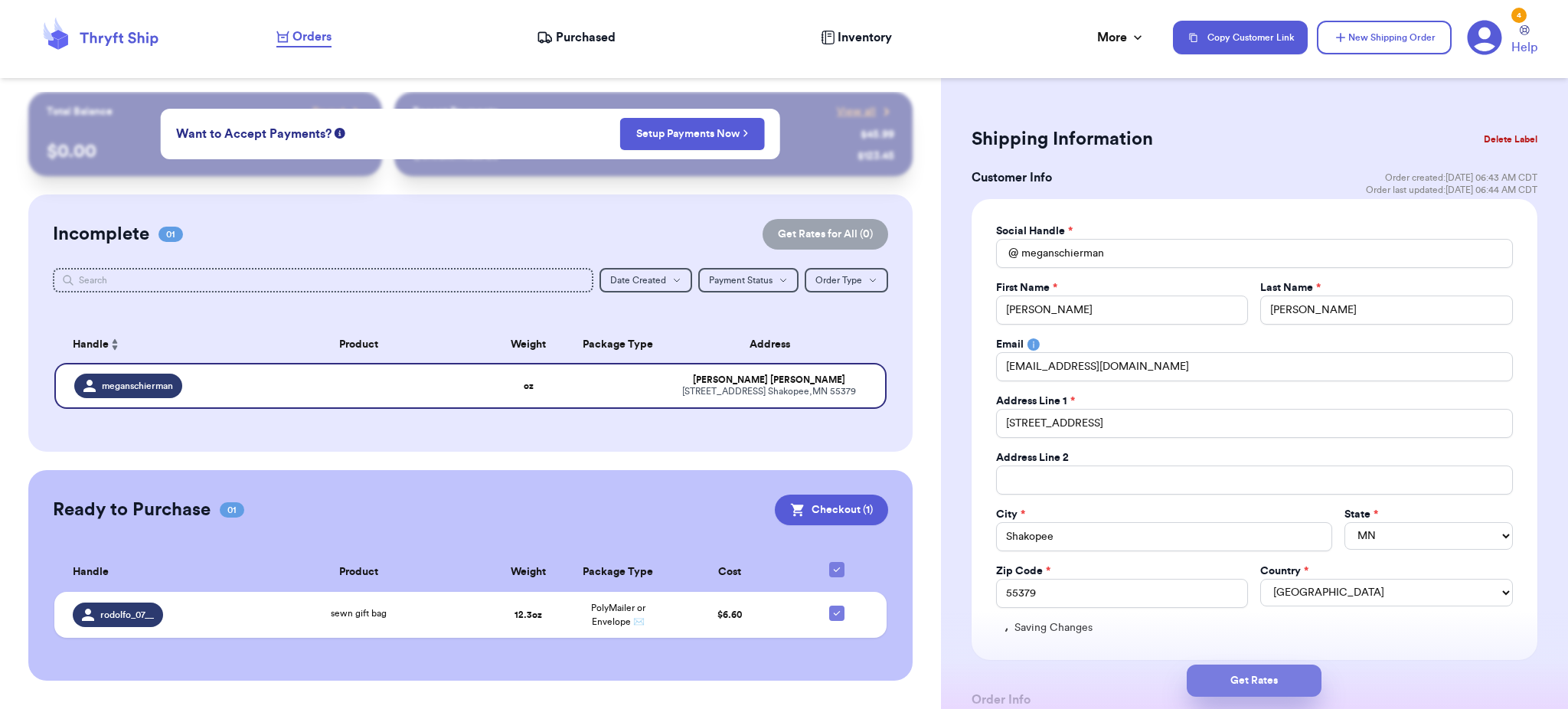
click at [1242, 683] on button "Get Rates" at bounding box center [1254, 680] width 135 height 32
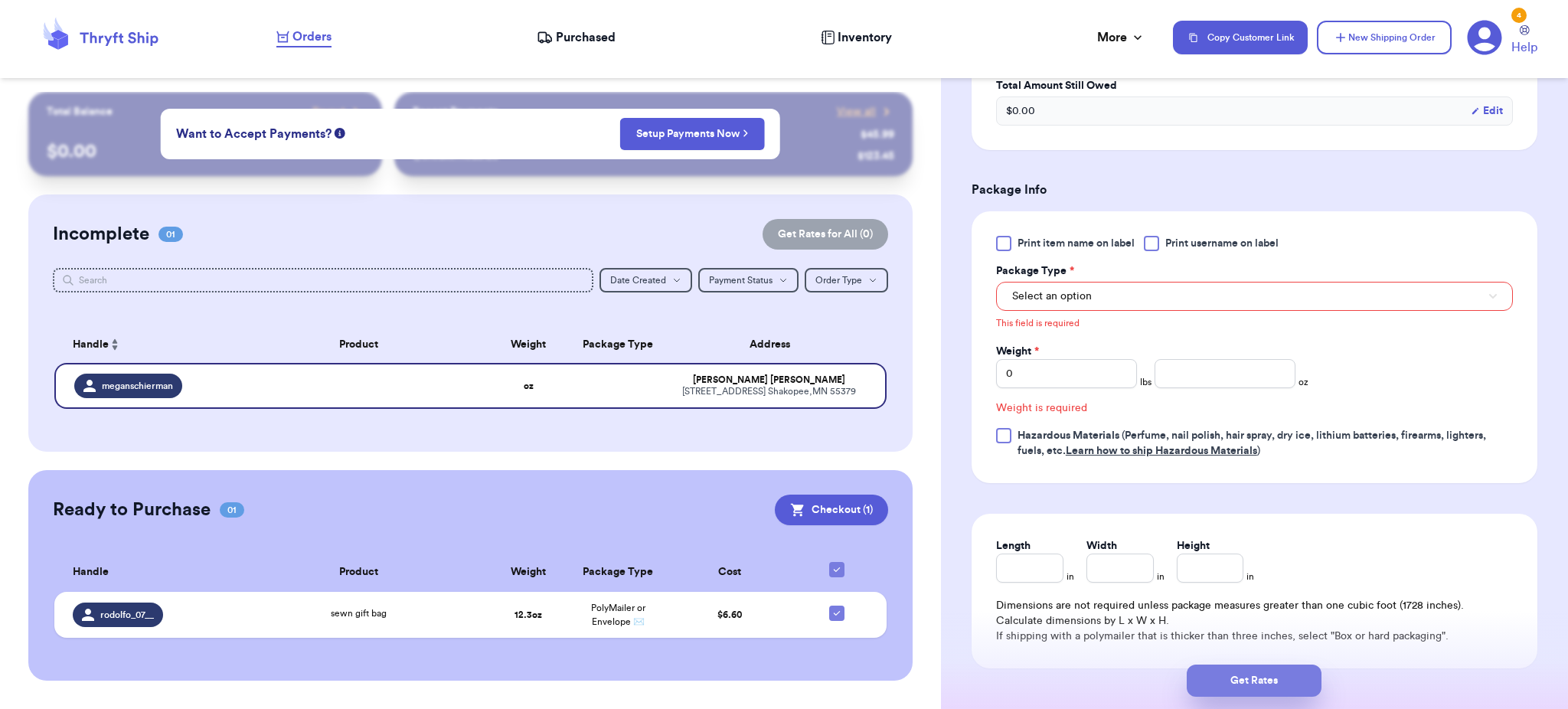
scroll to position [575, 0]
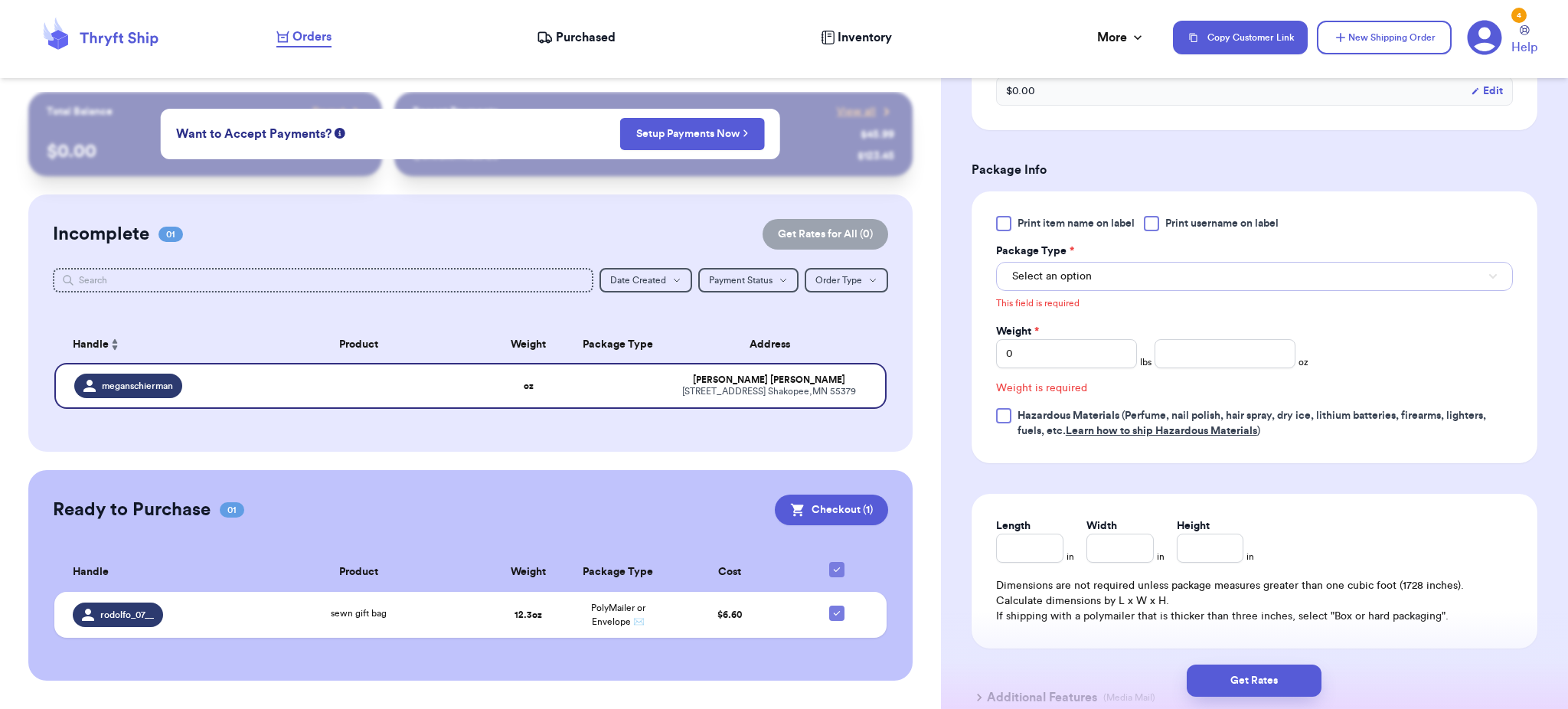
click at [1090, 274] on button "Select an option" at bounding box center [1254, 277] width 517 height 29
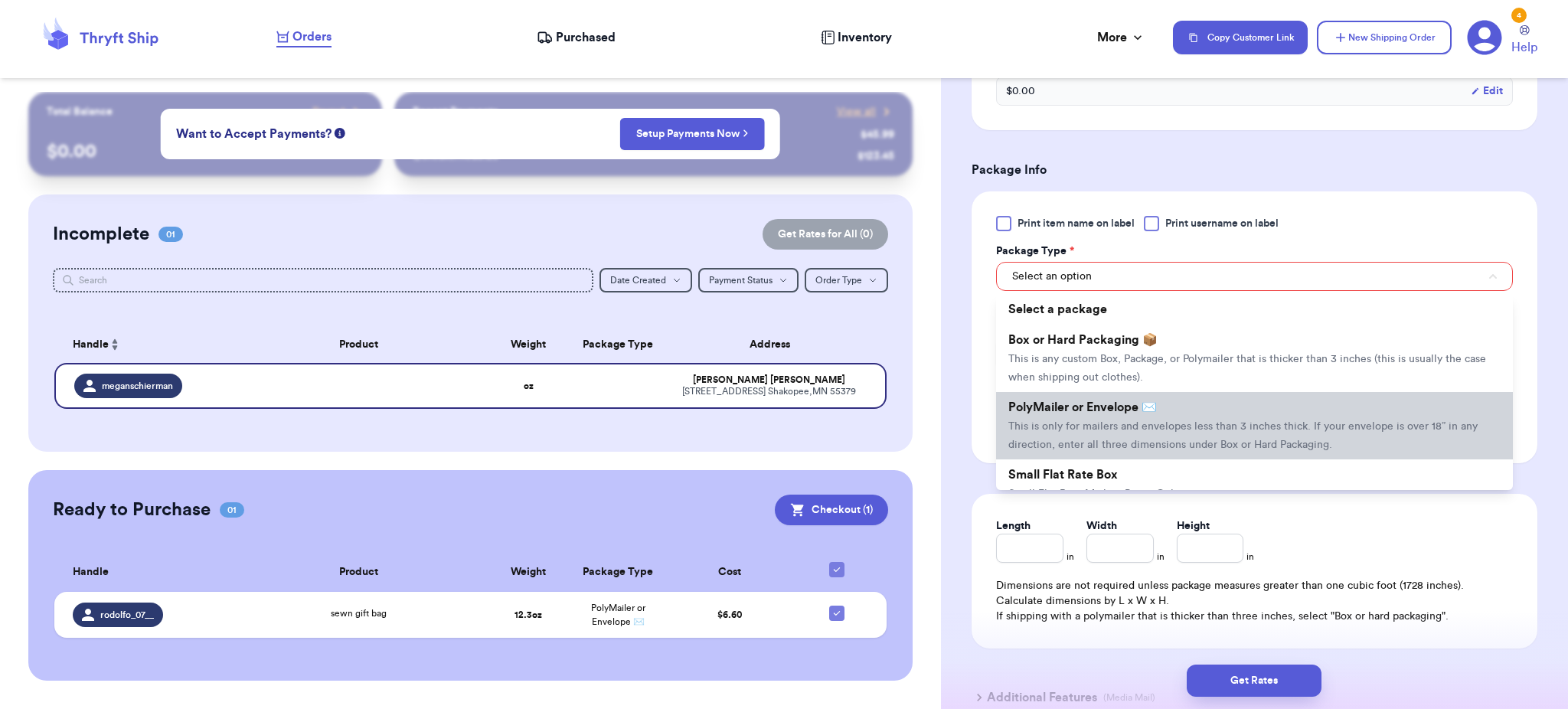
click at [1106, 421] on span "This is only for mailers and envelopes less than 3 inches thick. If your envelo…" at bounding box center [1242, 436] width 469 height 29
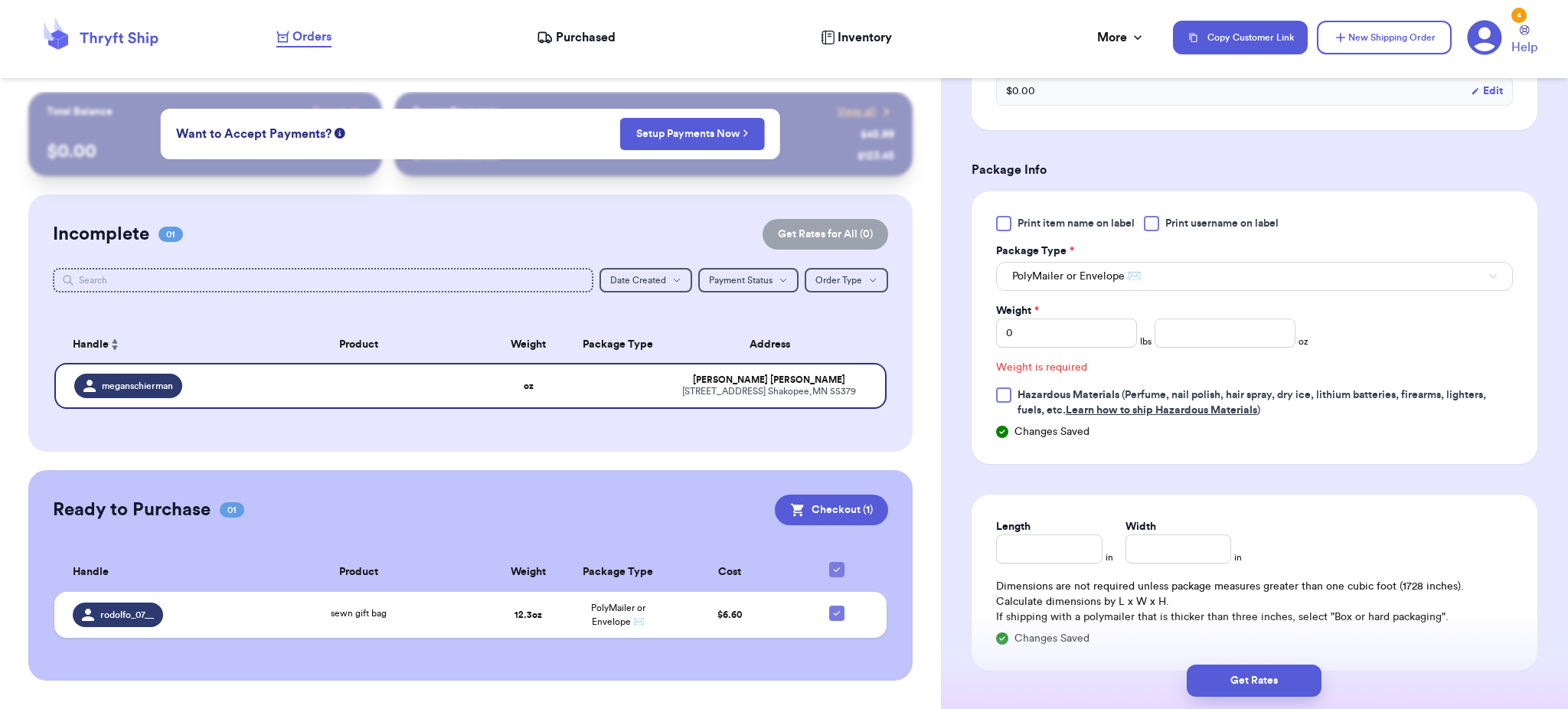
scroll to position [554, 0]
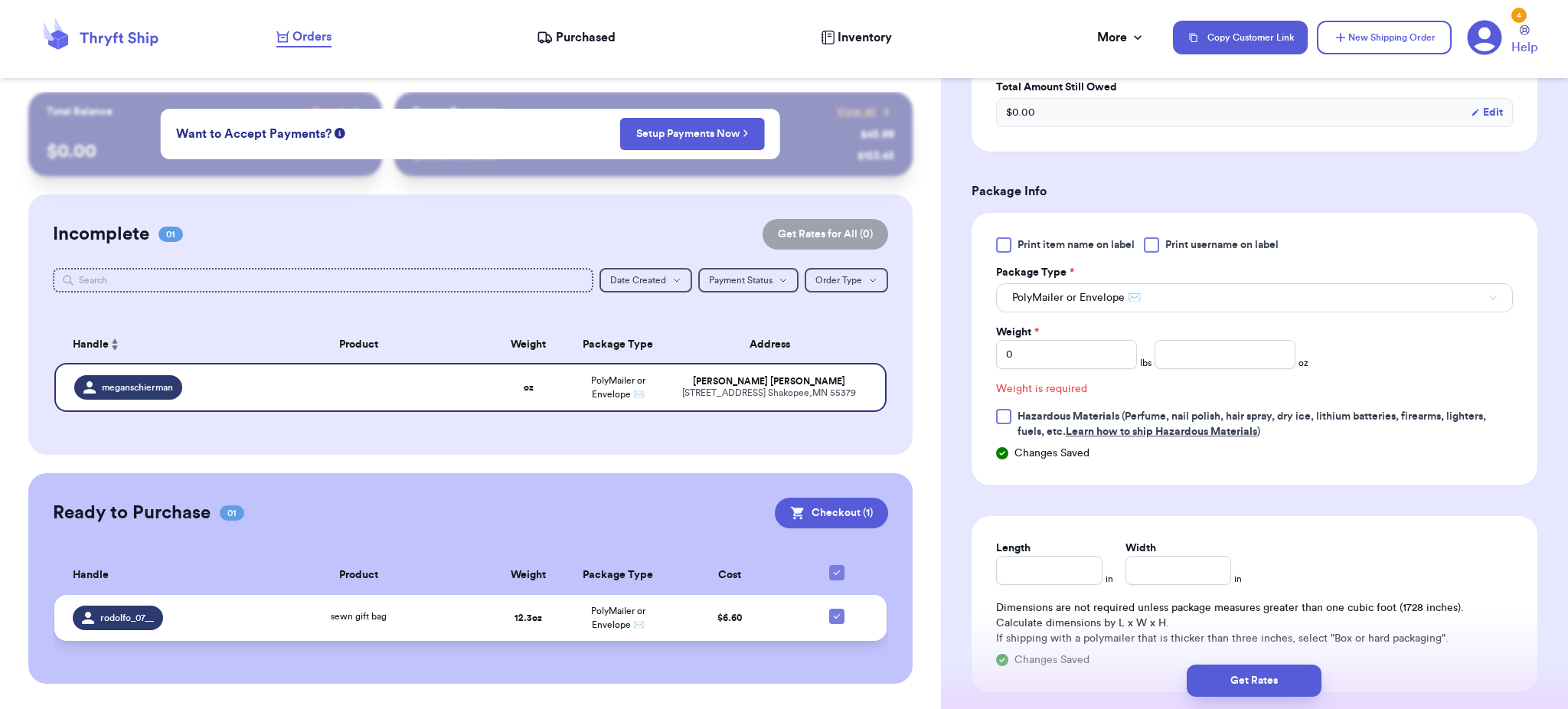
click at [737, 606] on td "$ 6.60" at bounding box center [730, 618] width 134 height 46
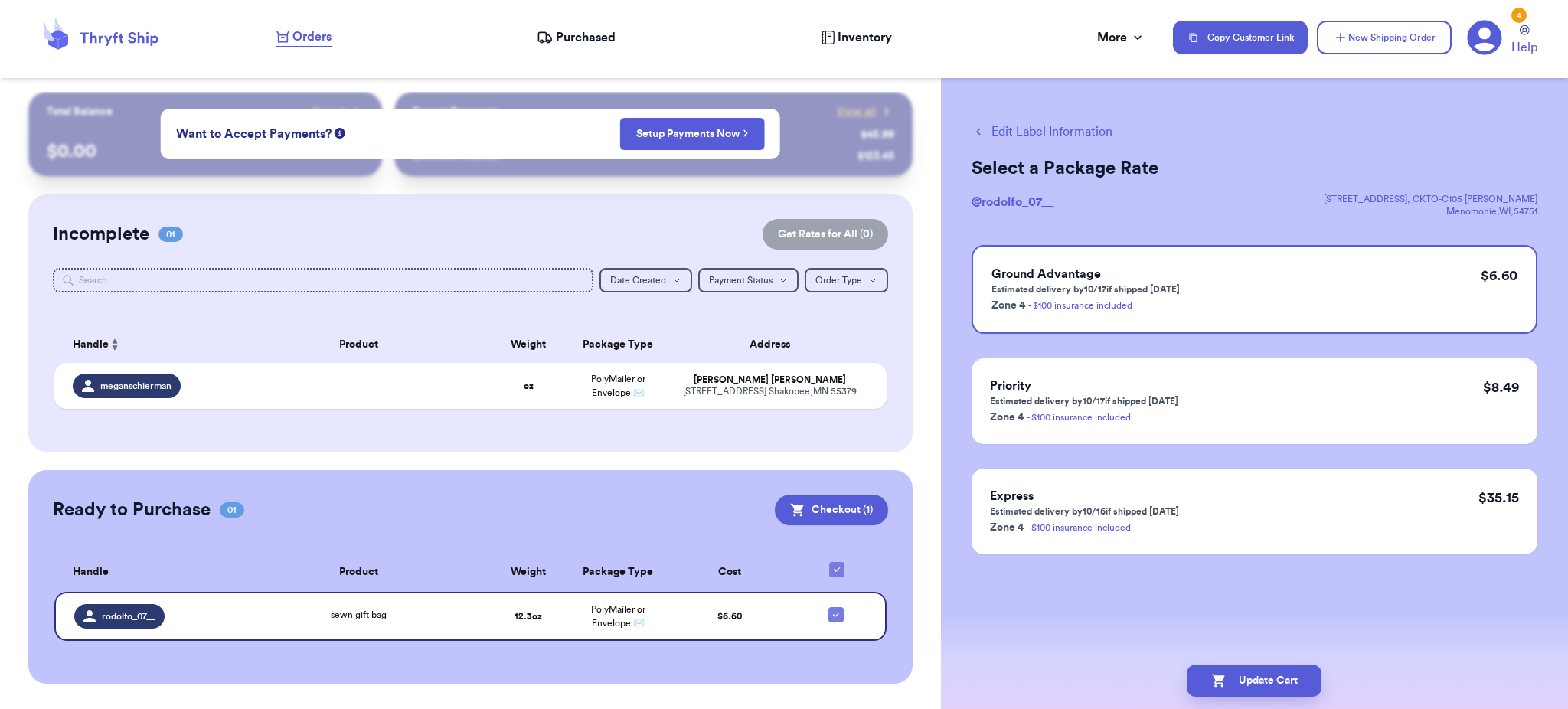
click at [1081, 126] on button "Edit Label Information" at bounding box center [1042, 131] width 141 height 19
checkbox input "false"
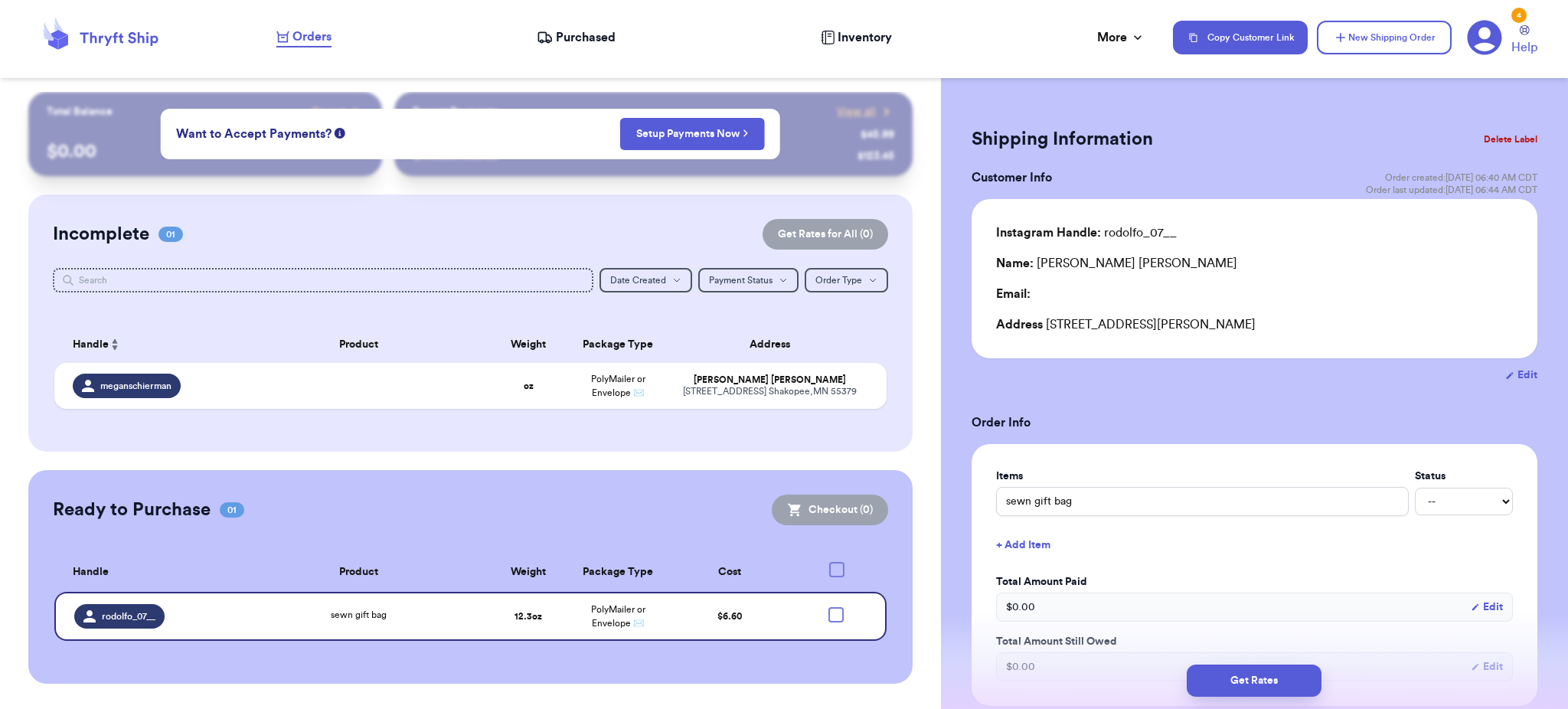
checkbox input "true"
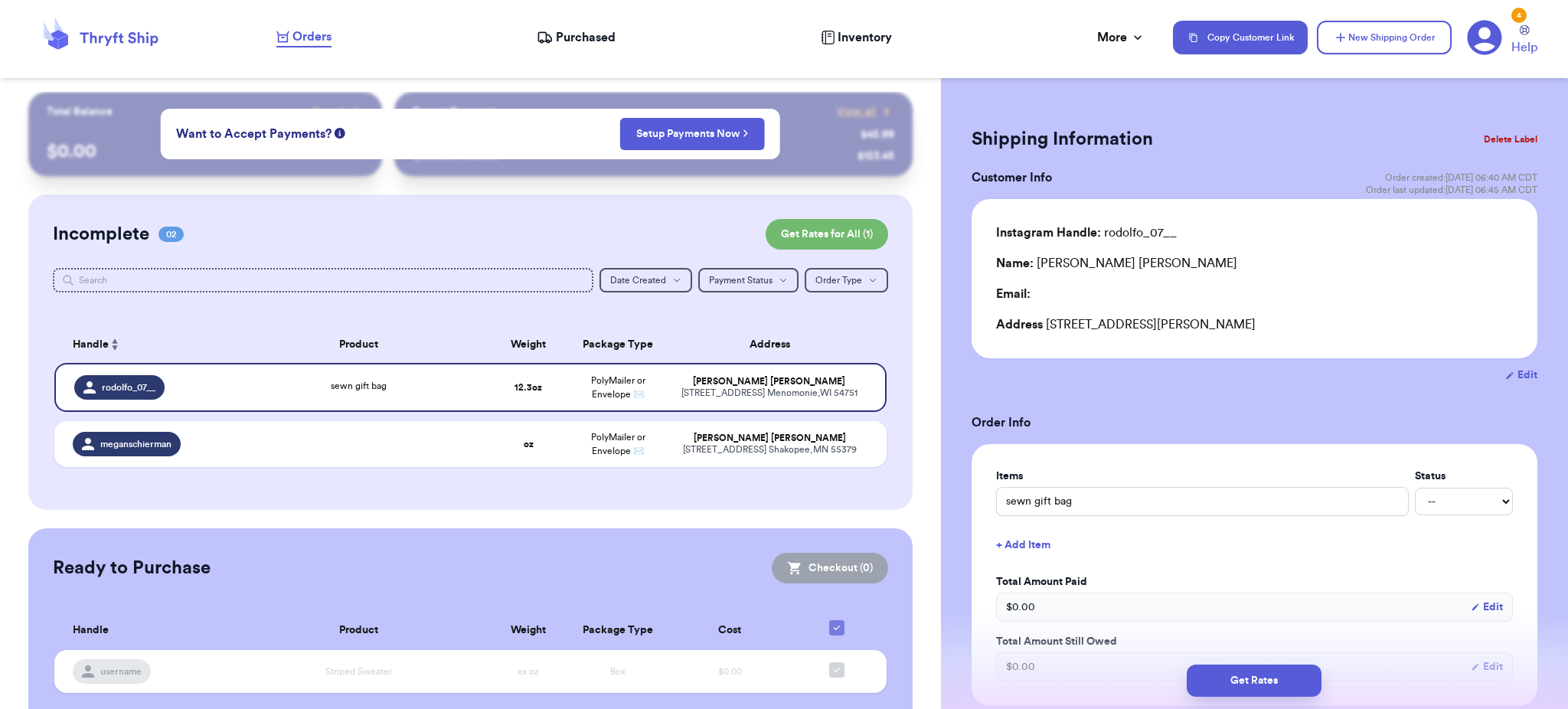
scroll to position [109, 0]
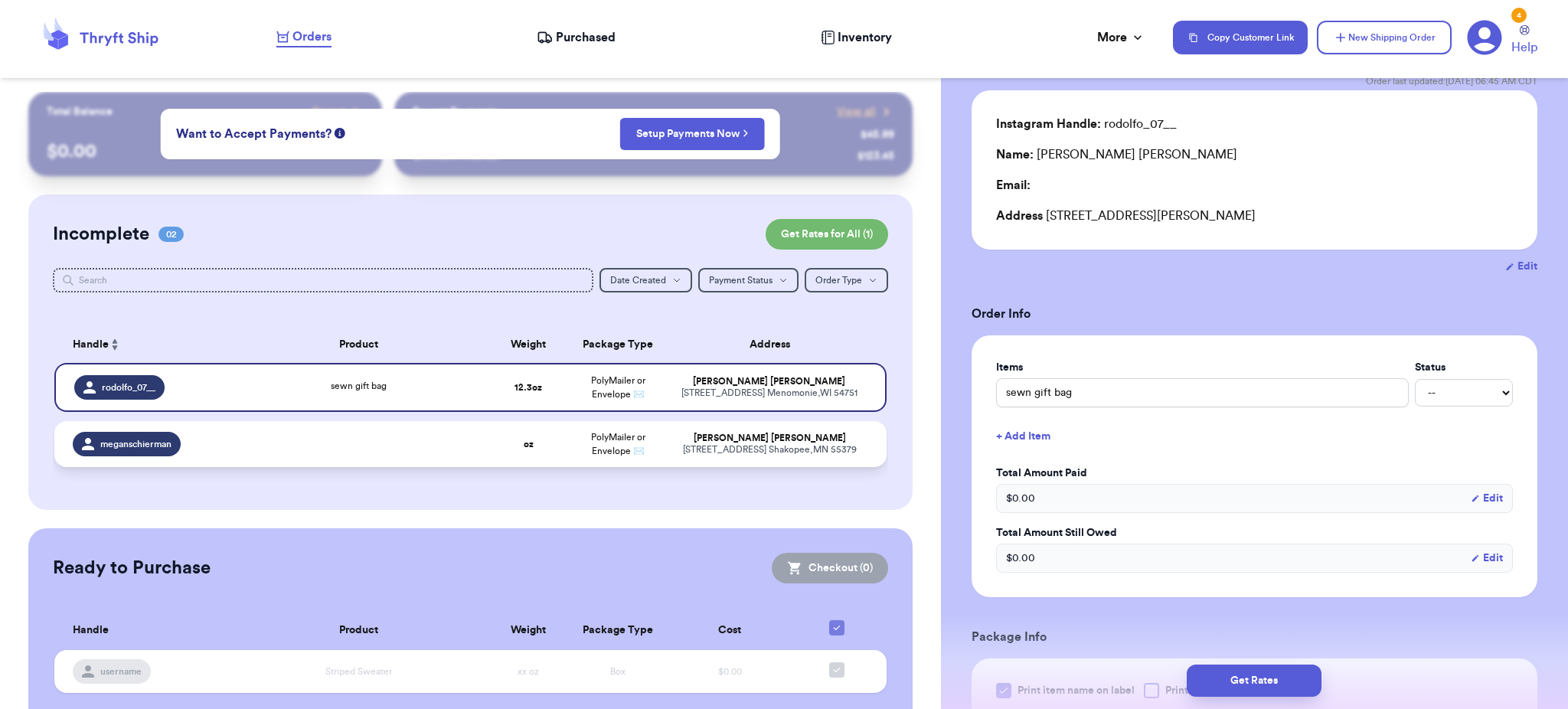
click at [418, 449] on td at bounding box center [358, 444] width 251 height 46
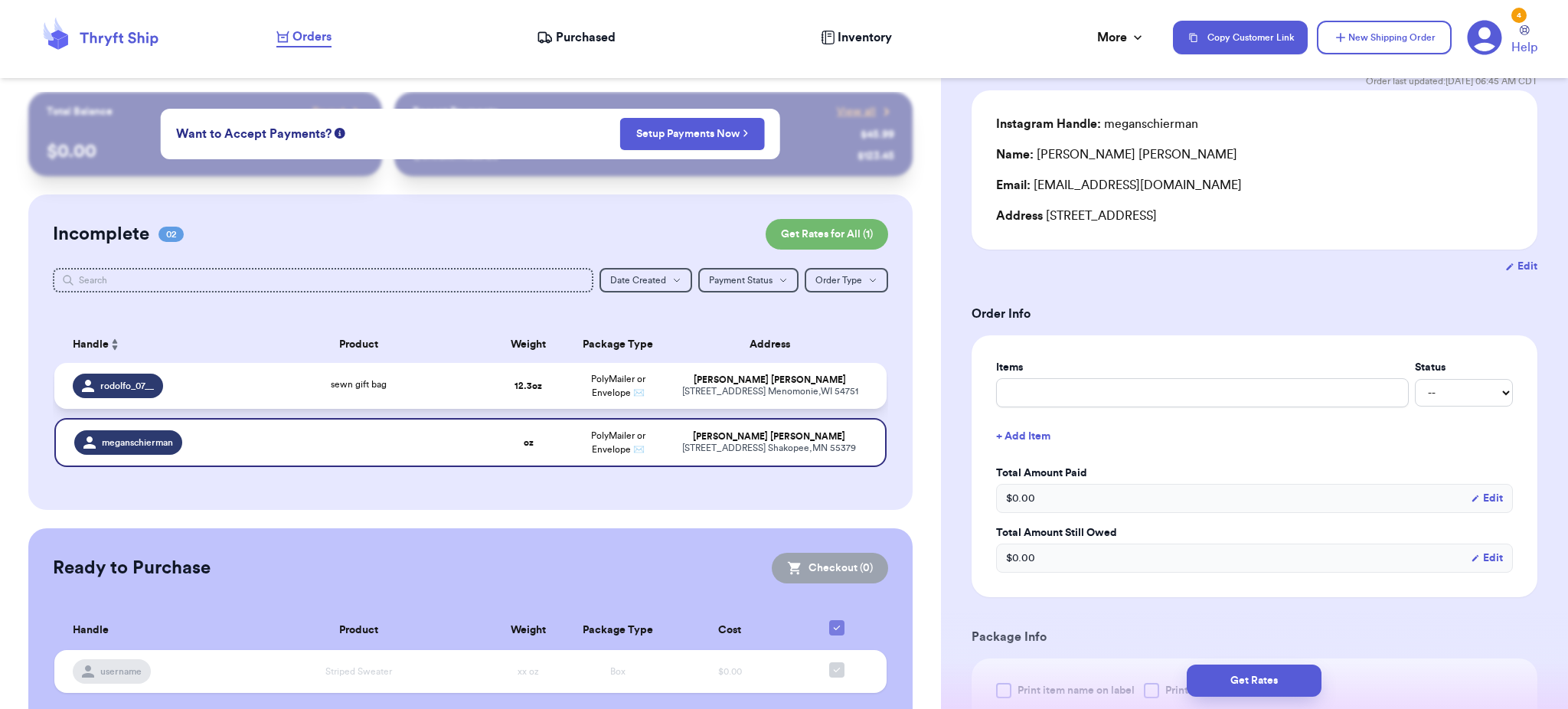
click at [595, 397] on td "PolyMailer or Envelope ✉️" at bounding box center [618, 386] width 90 height 46
type input "sewn gift bag"
type input "12.3"
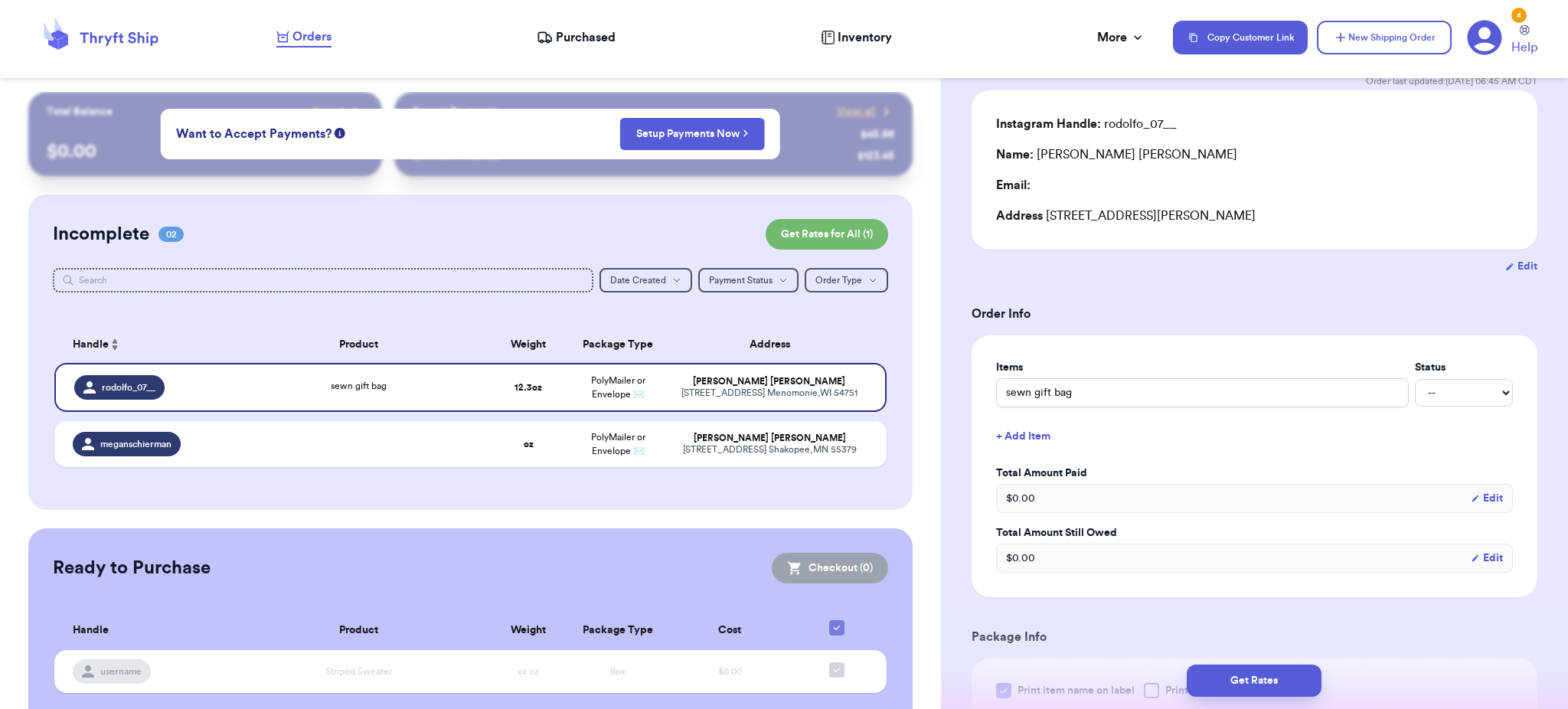
scroll to position [0, 0]
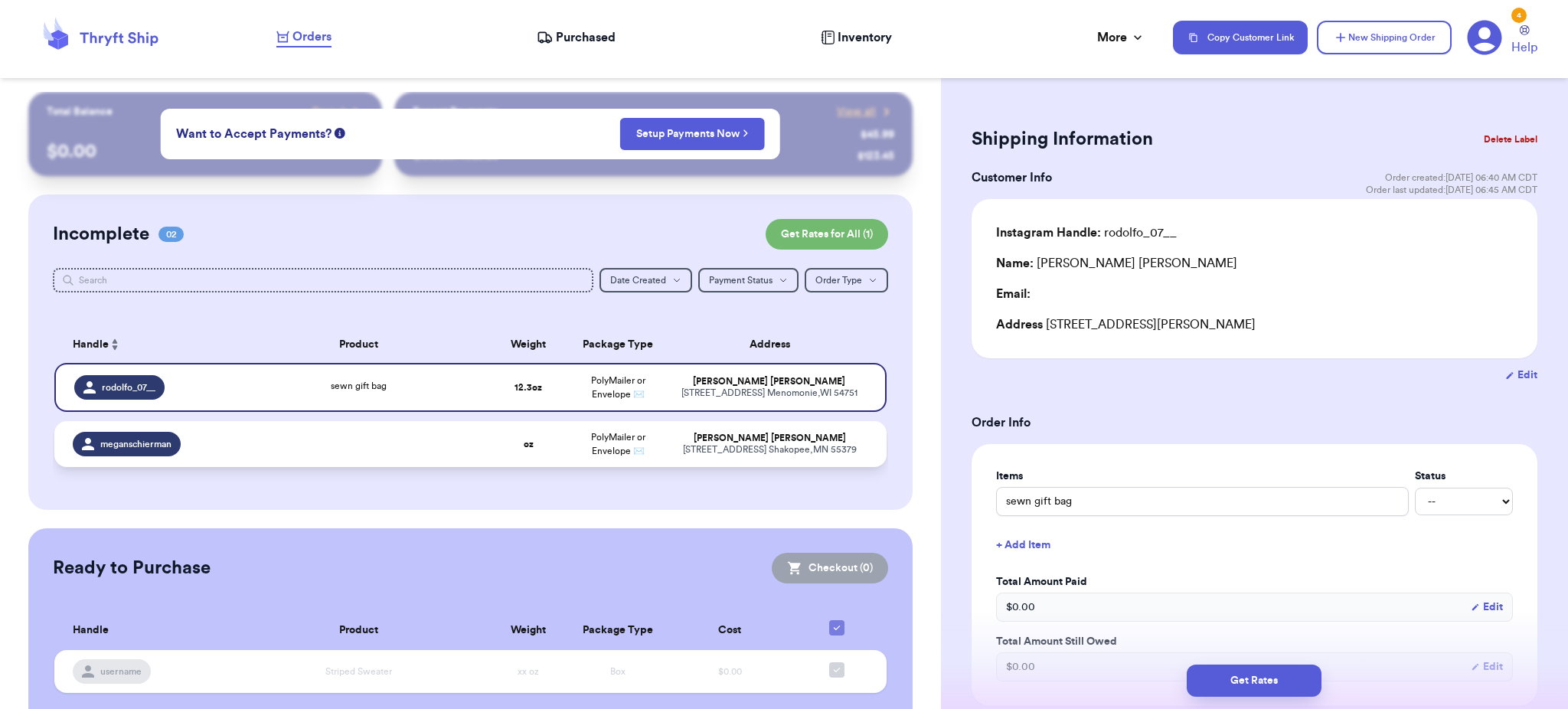
click at [484, 442] on td "oz" at bounding box center [529, 444] width 90 height 46
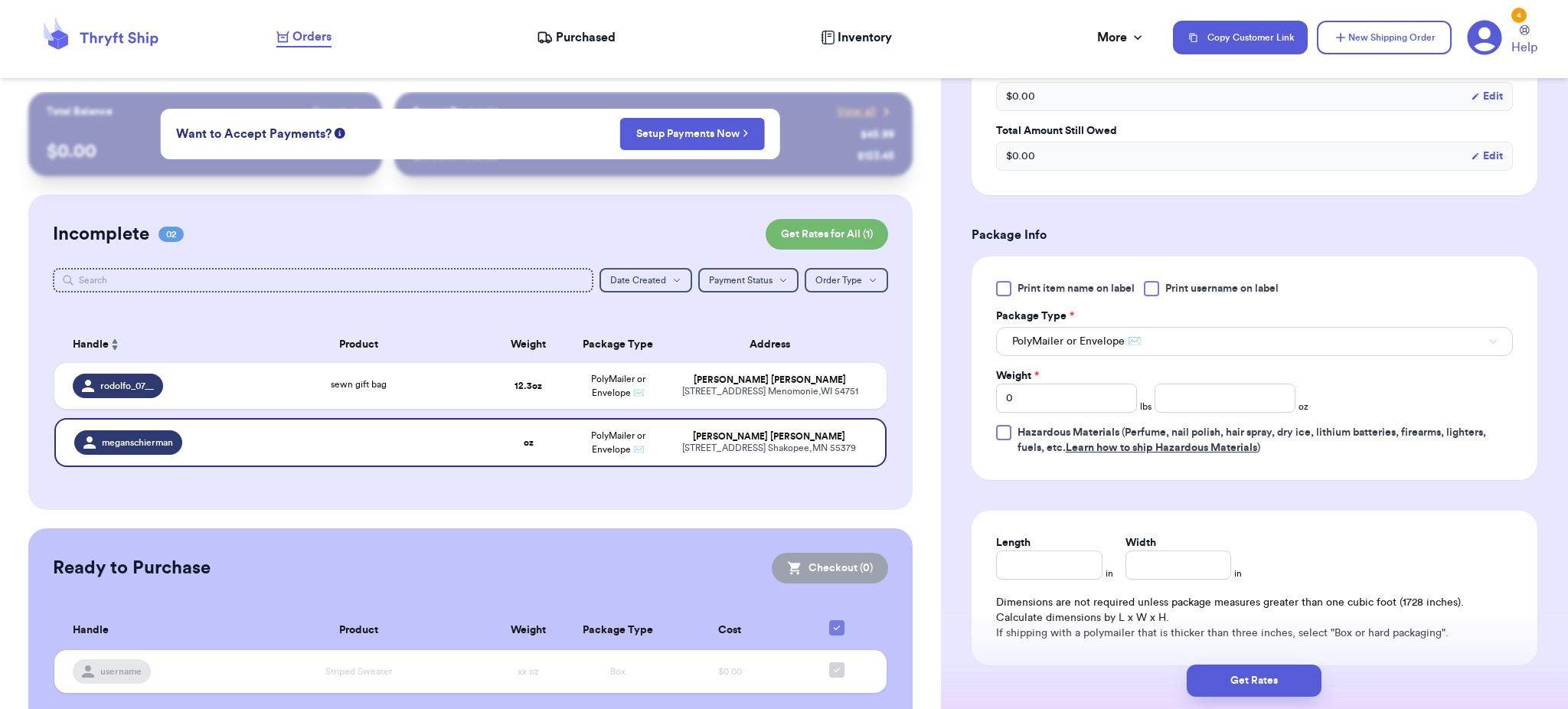
scroll to position [566, 0]
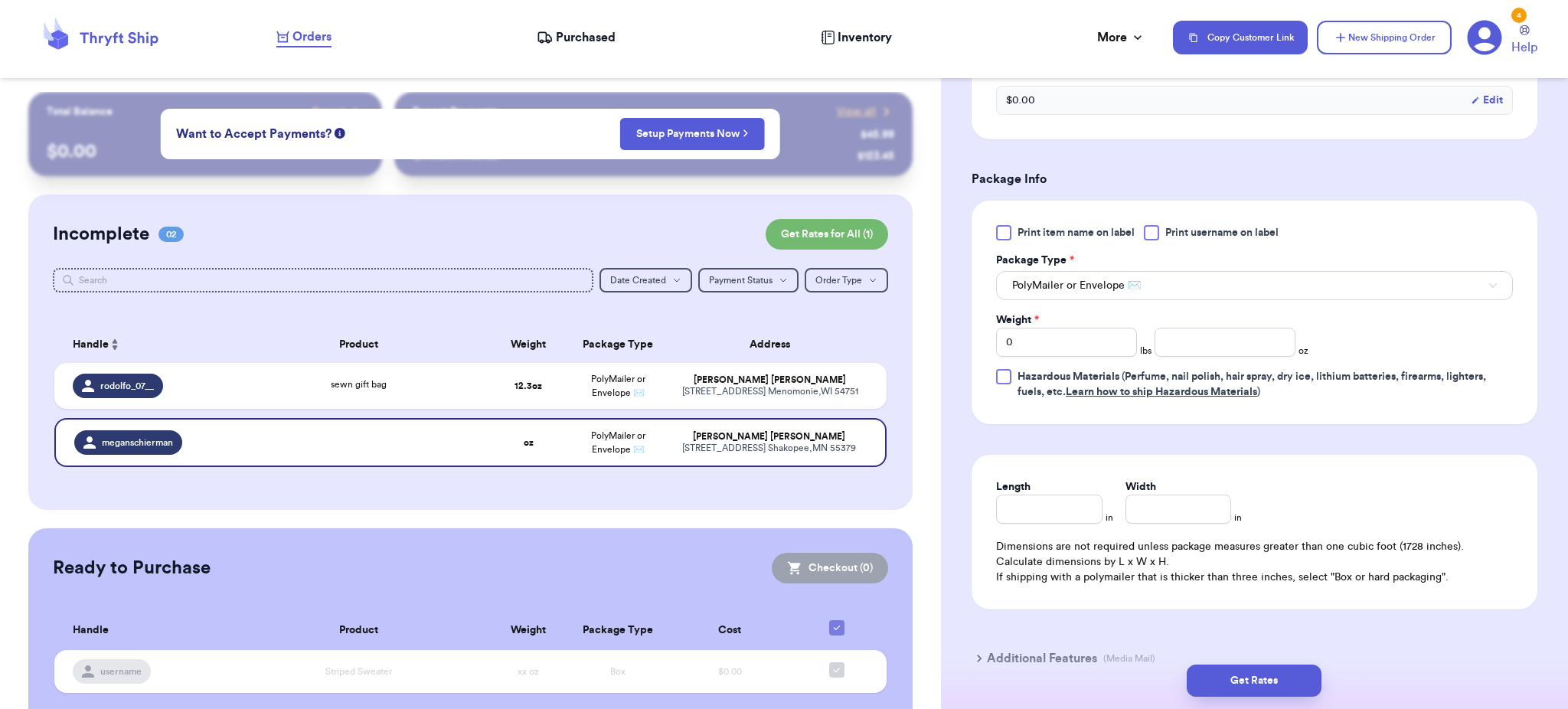
click at [1080, 234] on span "Print item name on label" at bounding box center [1075, 233] width 117 height 16
click at [0, 0] on input "Print item name on label" at bounding box center [0, 0] width 0 height 0
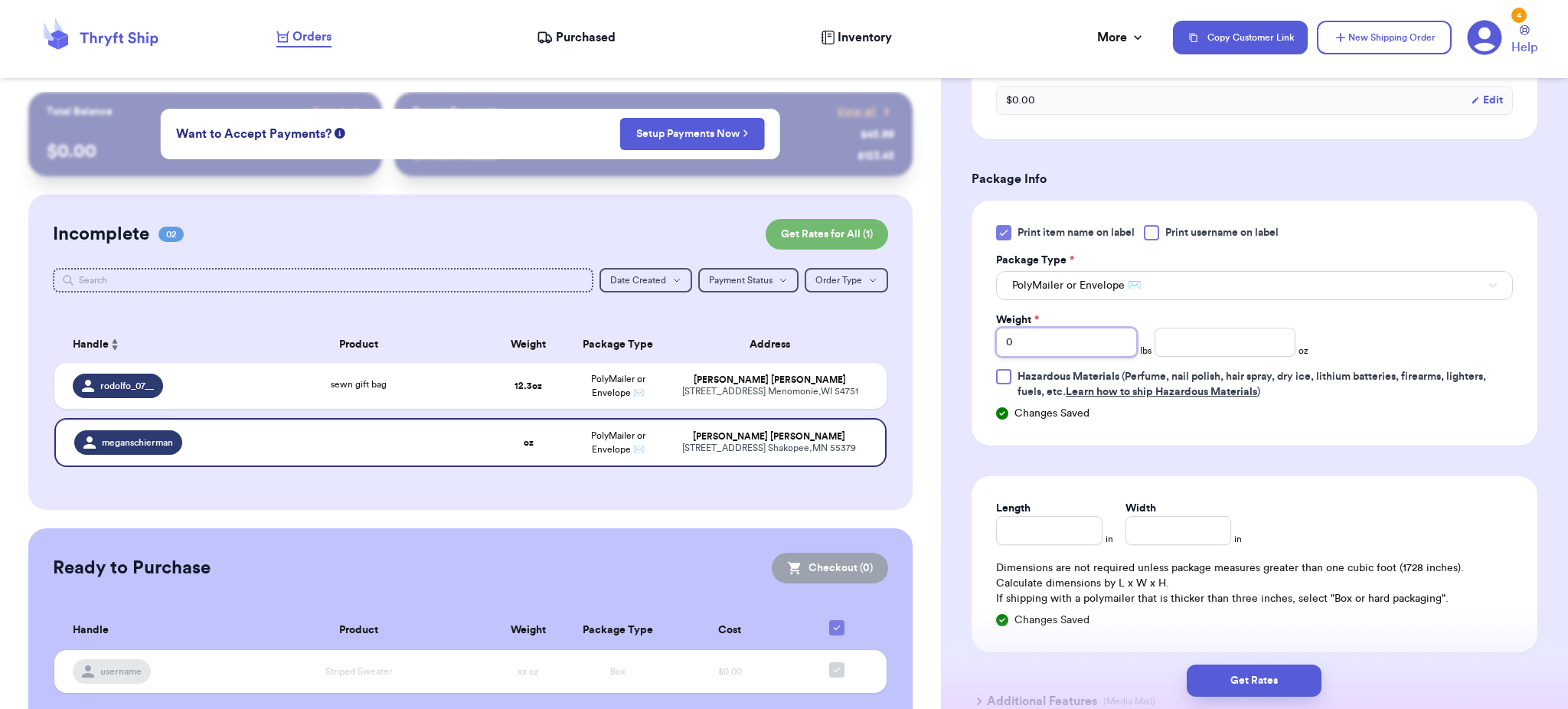
drag, startPoint x: 1073, startPoint y: 348, endPoint x: 785, endPoint y: 351, distance: 288.0
click at [785, 351] on div "Customer Link New Order Total Balance Payout $ 0.00 Recent Payments View all @ …" at bounding box center [784, 354] width 1568 height 709
click at [1051, 536] on input "Length" at bounding box center [1049, 530] width 106 height 29
drag, startPoint x: 1067, startPoint y: 342, endPoint x: 840, endPoint y: 357, distance: 227.5
click at [840, 357] on div "Customer Link New Order Total Balance Payout $ 0.00 Recent Payments View all @ …" at bounding box center [784, 354] width 1568 height 709
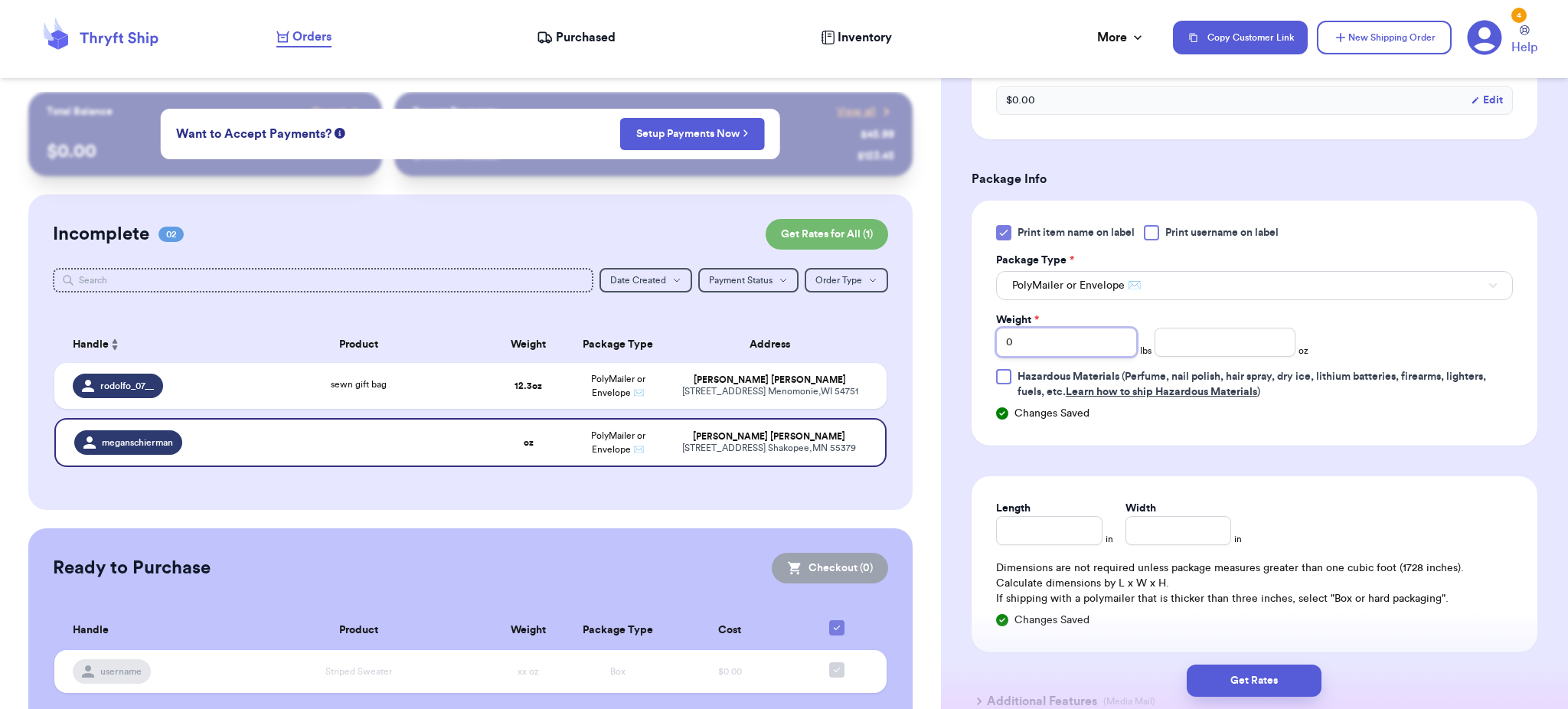
type input "2"
type input "2.0"
type input "2.09"
click at [1109, 447] on form "Shipping Information Delete Label Customer Info Order created: 10/07, 06:43 AM …" at bounding box center [1254, 144] width 566 height 1176
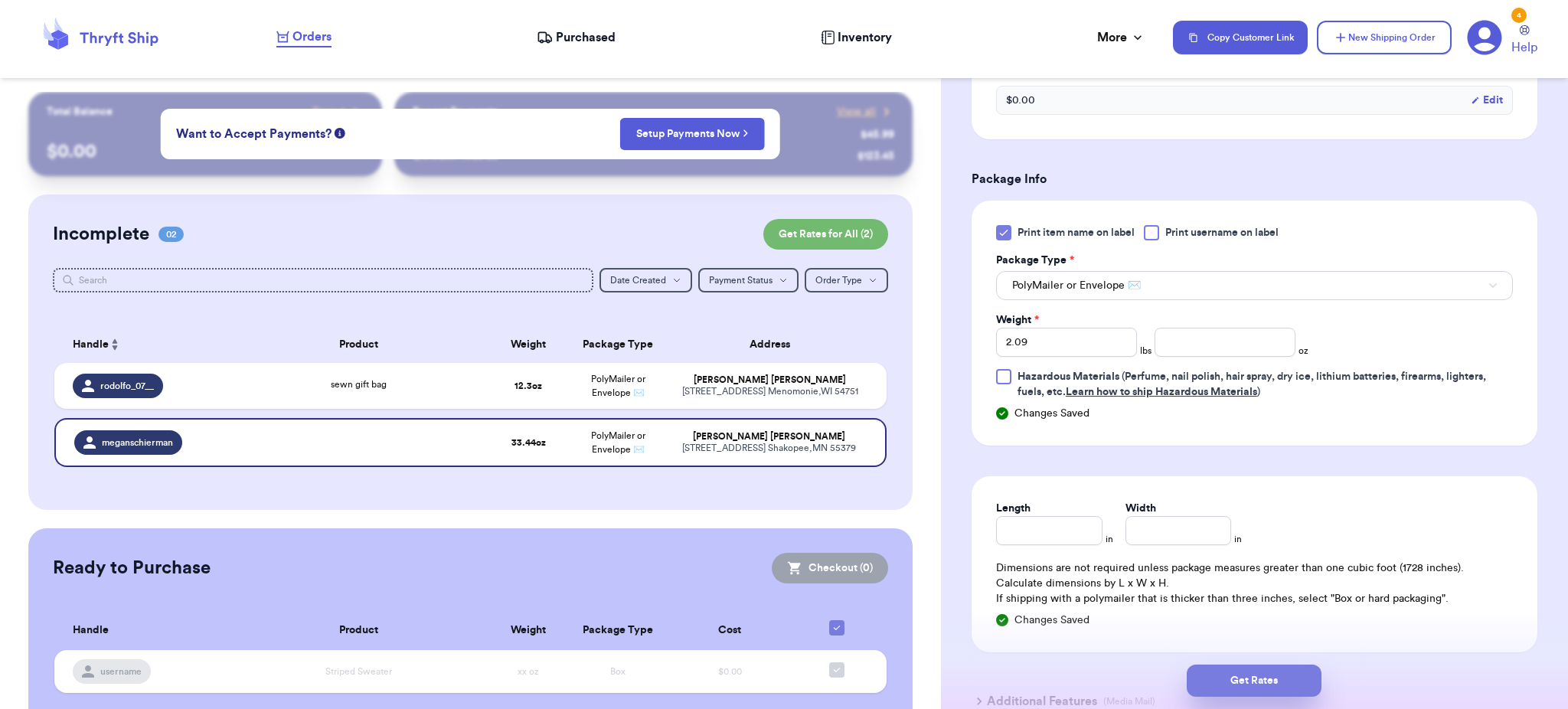
click at [1259, 666] on button "Get Rates" at bounding box center [1254, 680] width 135 height 32
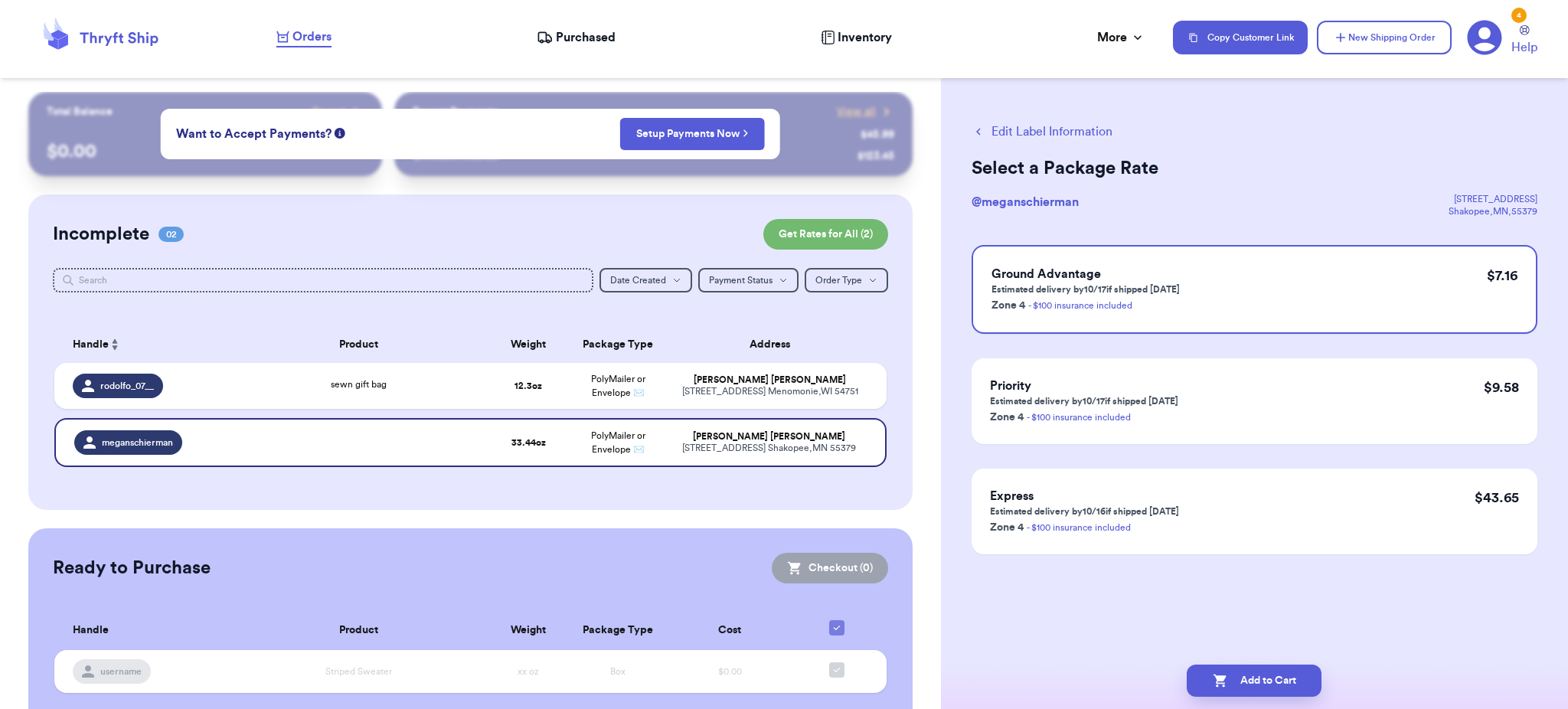
scroll to position [0, 0]
click at [1262, 289] on div "Ground Advantage Estimated delivery by 10/17 if shipped today Zone 4 - $100 ins…" at bounding box center [1254, 289] width 566 height 89
click at [1078, 127] on button "Edit Label Information" at bounding box center [1042, 131] width 141 height 19
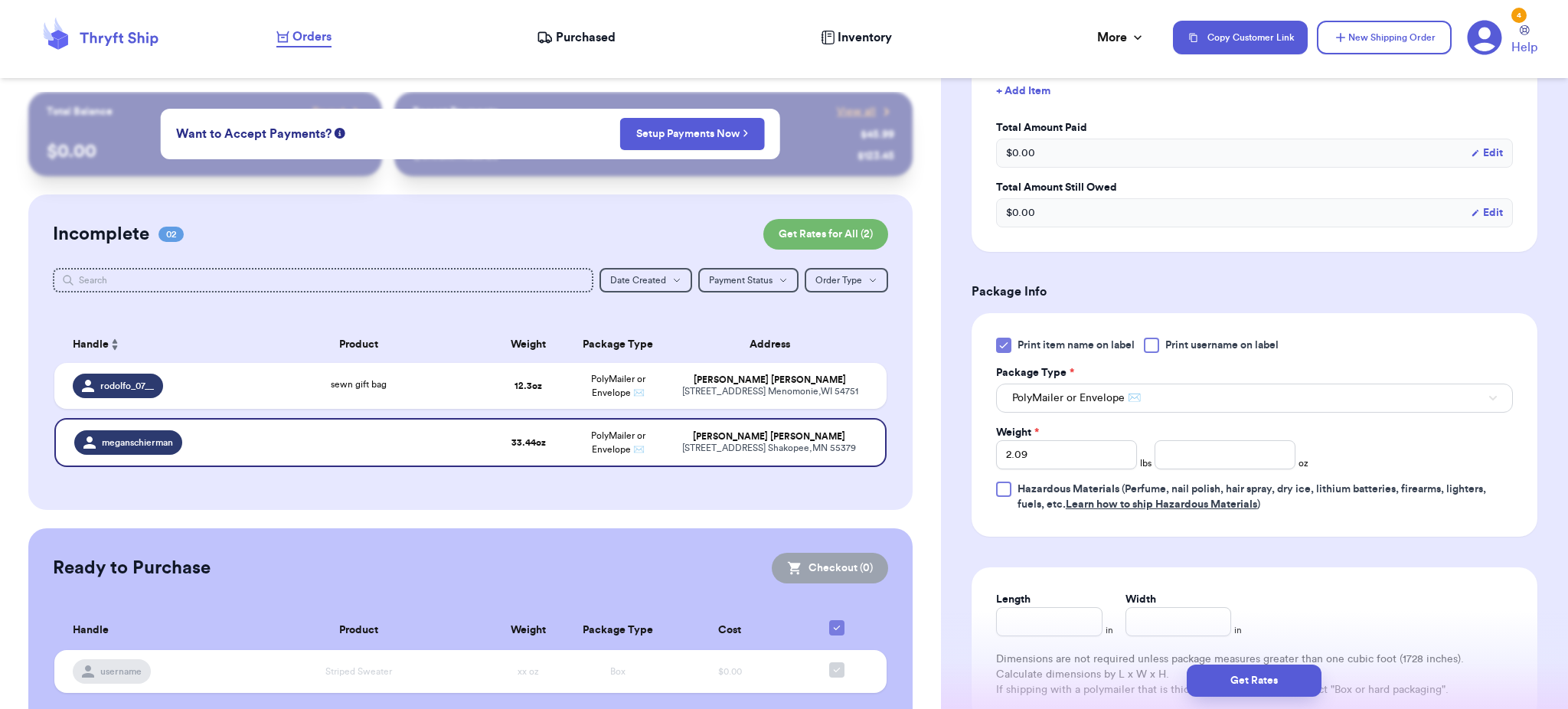
scroll to position [458, 0]
drag, startPoint x: 1046, startPoint y: 450, endPoint x: 890, endPoint y: 463, distance: 156.5
click at [890, 463] on div "Customer Link New Order Total Balance Payout $ 0.00 Recent Payments View all @ …" at bounding box center [784, 354] width 1568 height 709
type input "1"
type input "1.7"
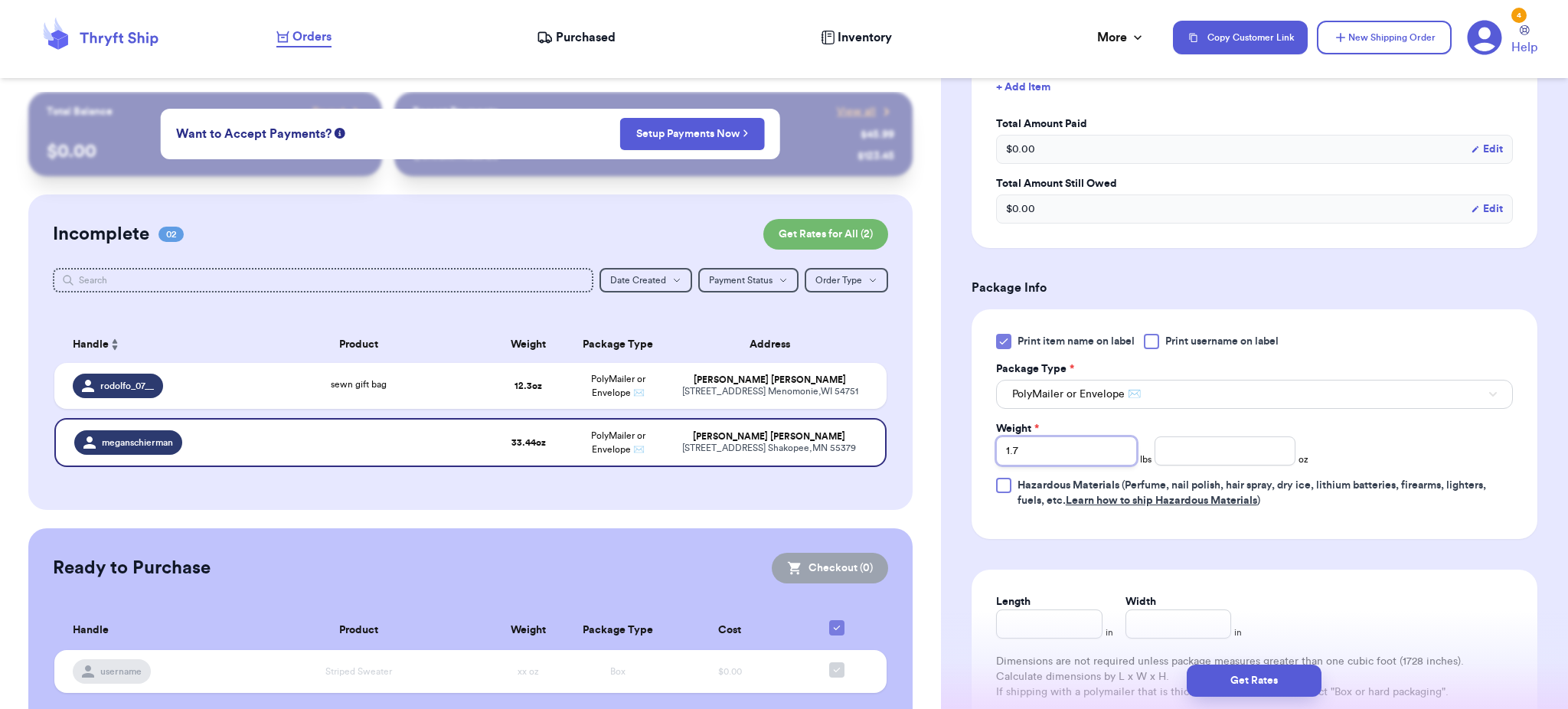
type input "1.75"
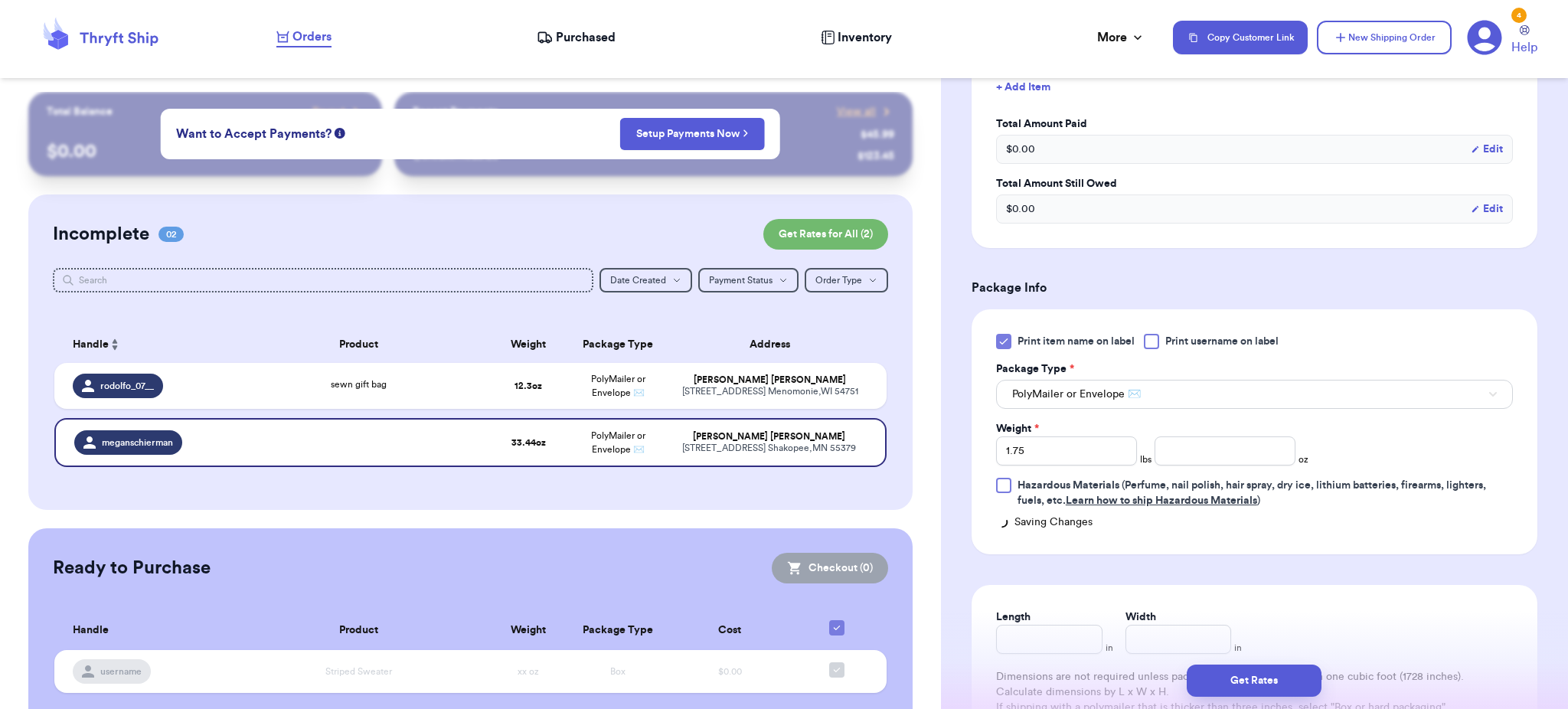
click at [1143, 548] on form "Shipping Information Delete Label Customer Info Order created: 10/07, 06:43 AM …" at bounding box center [1254, 252] width 566 height 1176
click at [1241, 685] on button "Get Rates" at bounding box center [1254, 680] width 135 height 32
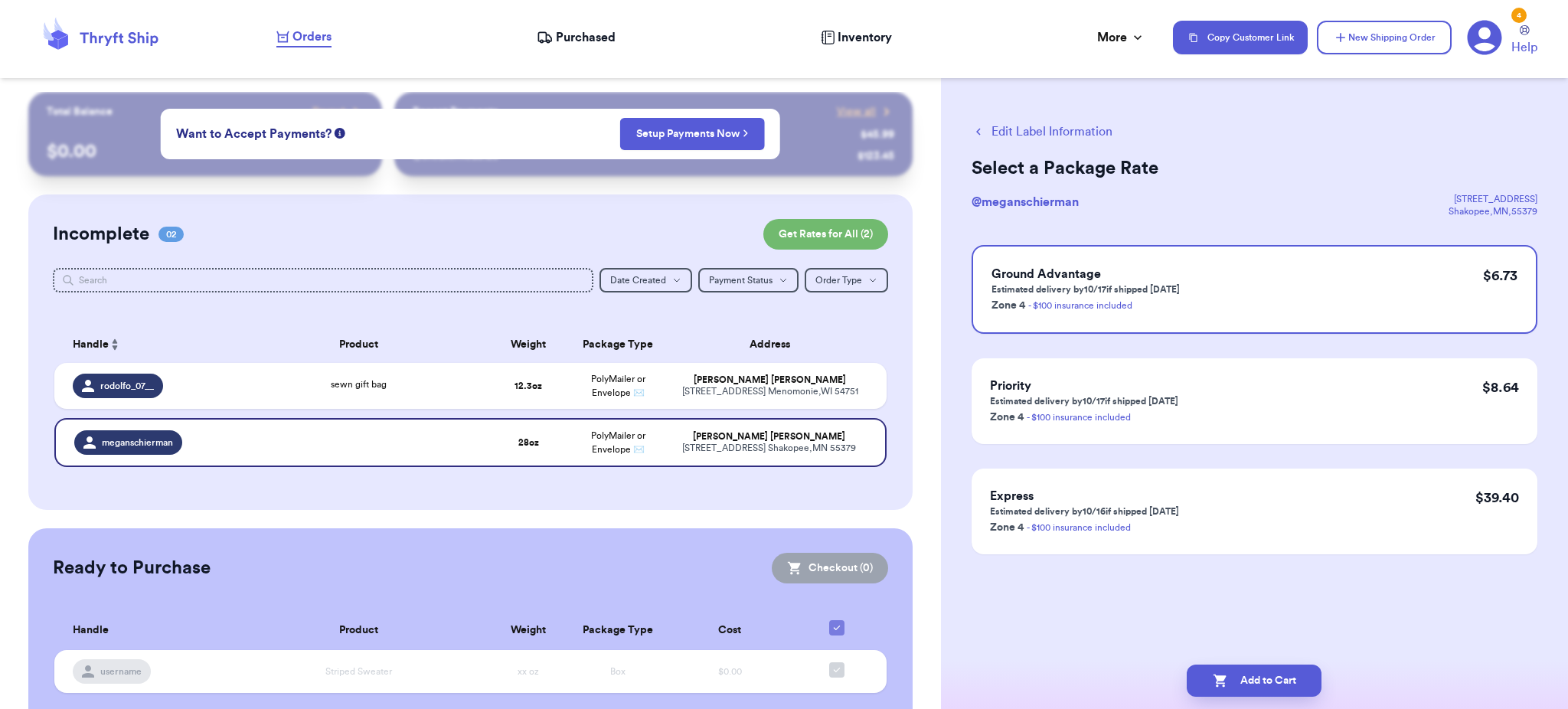
click at [1247, 233] on div "Select a Package Rate @ meganschierman 1447 Primrose Lane Shakopee , MN , 55379…" at bounding box center [1254, 355] width 566 height 398
click at [1247, 254] on div "Ground Advantage Estimated delivery by 10/17 if shipped today Zone 4 - $100 ins…" at bounding box center [1254, 289] width 566 height 89
click at [1257, 679] on button "Add to Cart" at bounding box center [1254, 680] width 135 height 32
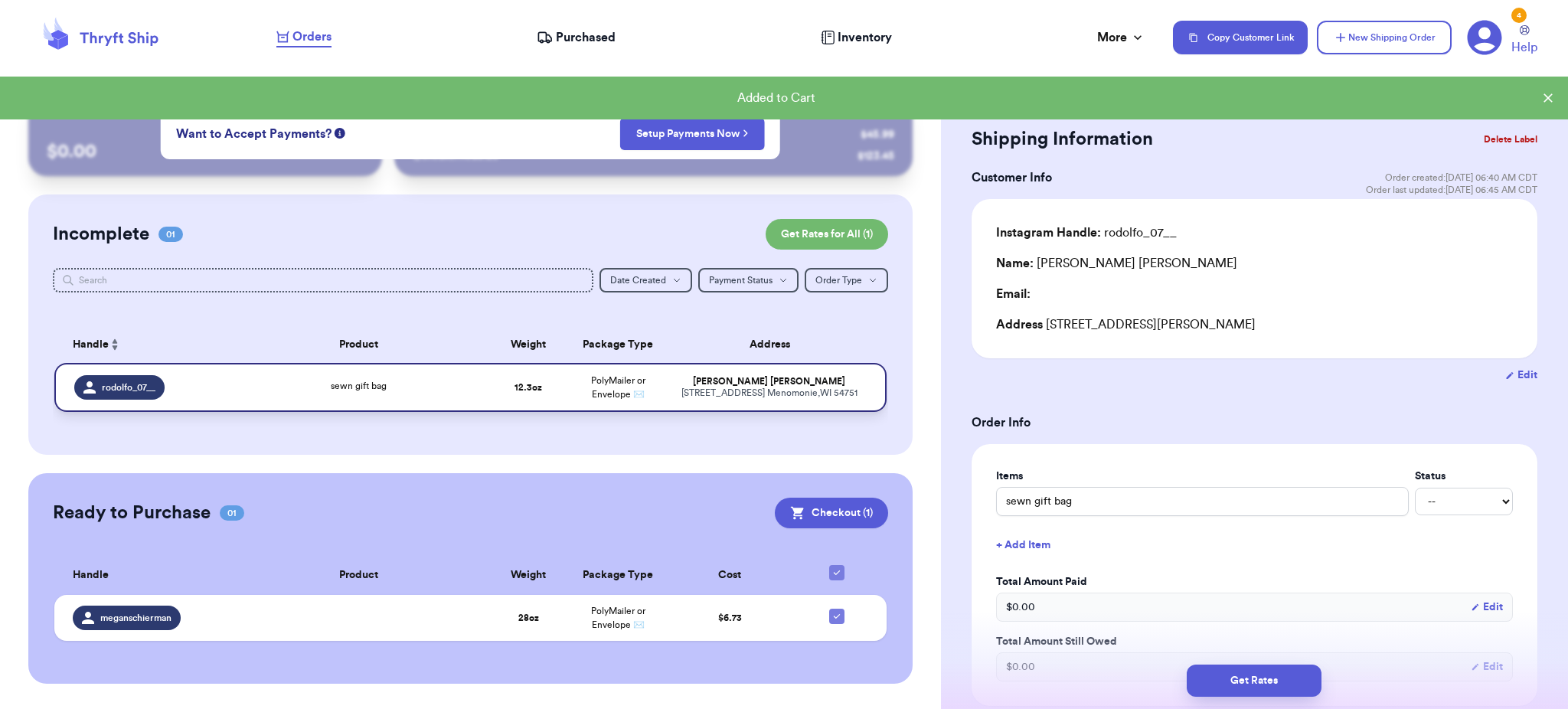
click at [708, 379] on div "Rodolfo Saldivar Contreras" at bounding box center [769, 382] width 194 height 11
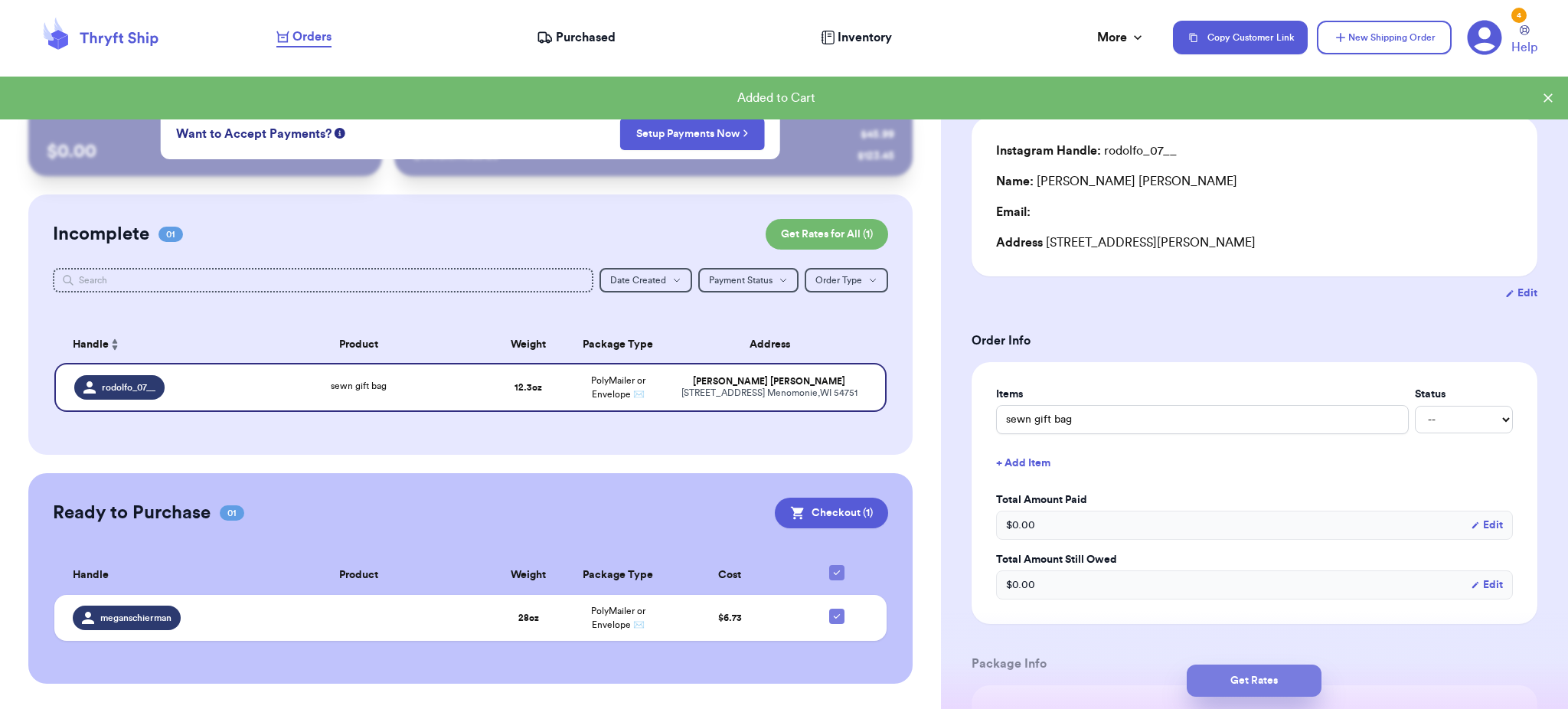
click at [1239, 684] on button "Get Rates" at bounding box center [1254, 680] width 135 height 32
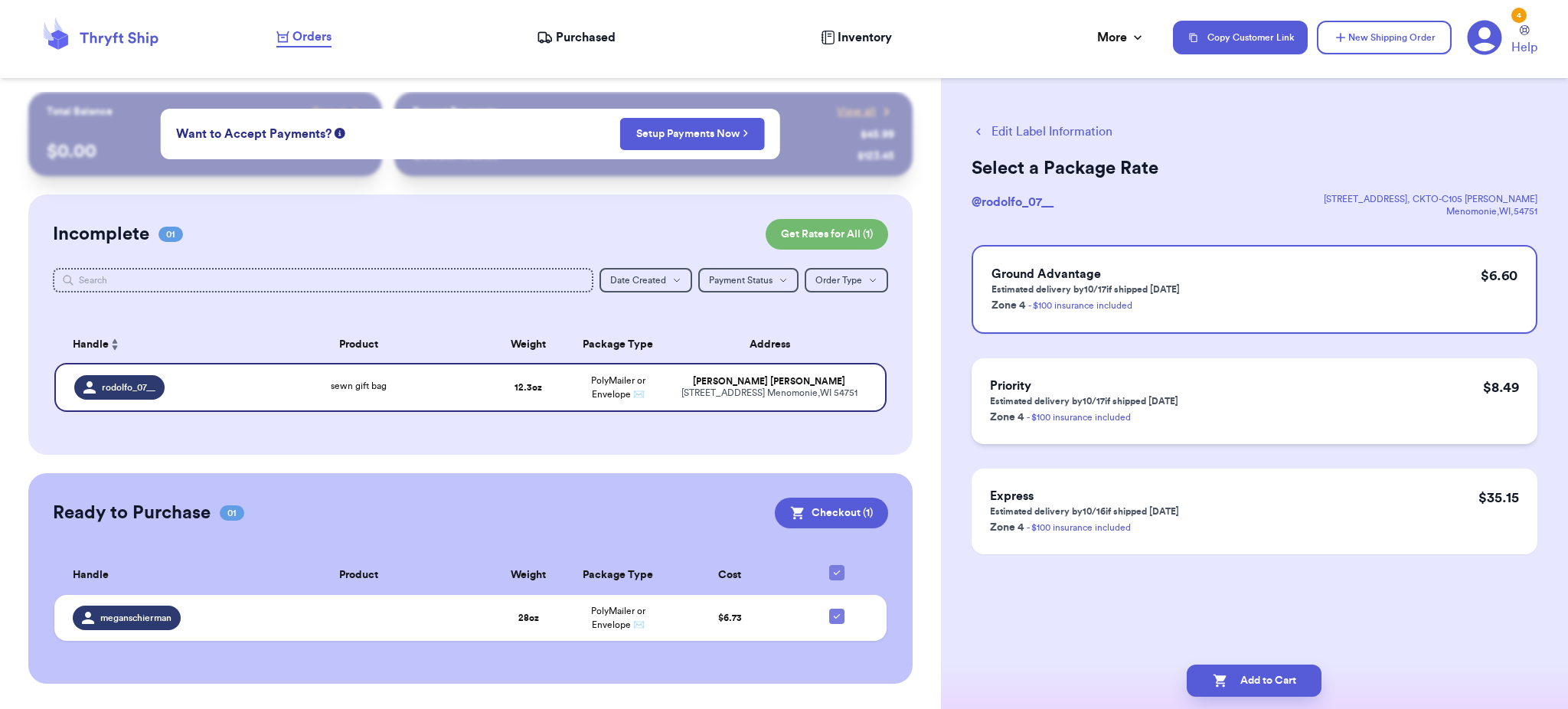
scroll to position [0, 0]
click at [1179, 294] on div "Ground Advantage Estimated delivery by 10/17 if shipped [DATE] Zone 4 - $100 in…" at bounding box center [1254, 289] width 566 height 89
click at [1222, 682] on icon "button" at bounding box center [1220, 680] width 16 height 16
checkbox input "true"
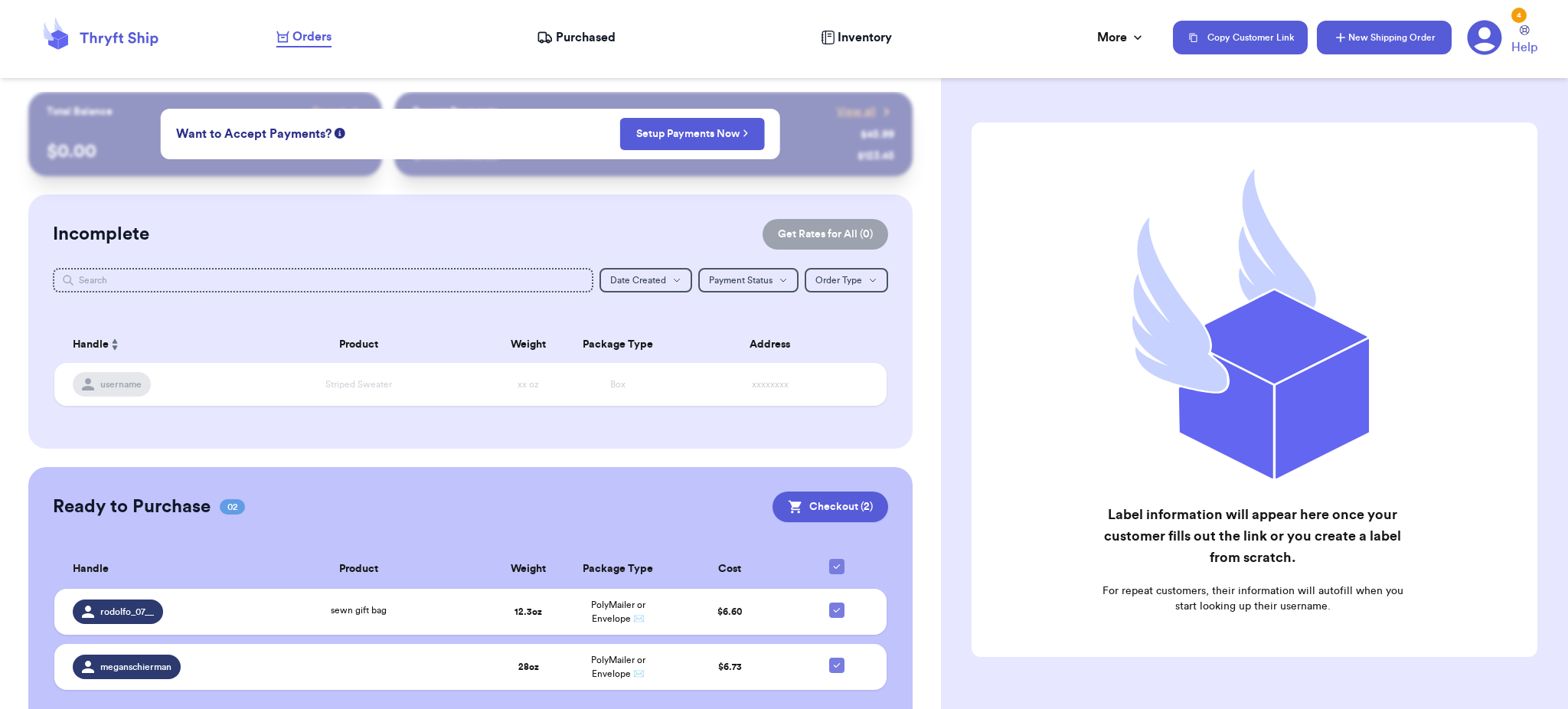
click at [1403, 35] on button "New Shipping Order" at bounding box center [1384, 37] width 135 height 33
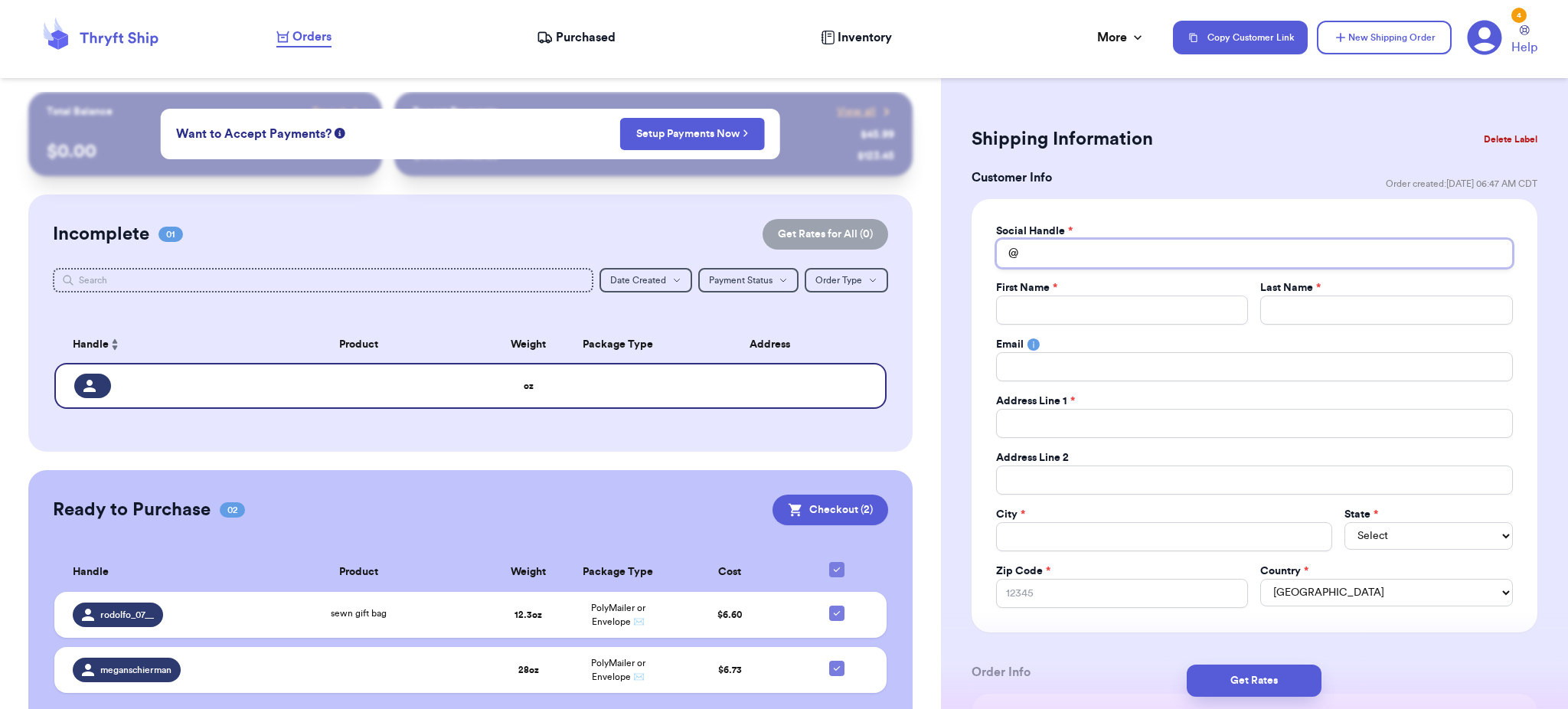
click at [1070, 255] on input "Total Amount Paid" at bounding box center [1254, 254] width 517 height 29
type input "j"
type input "je"
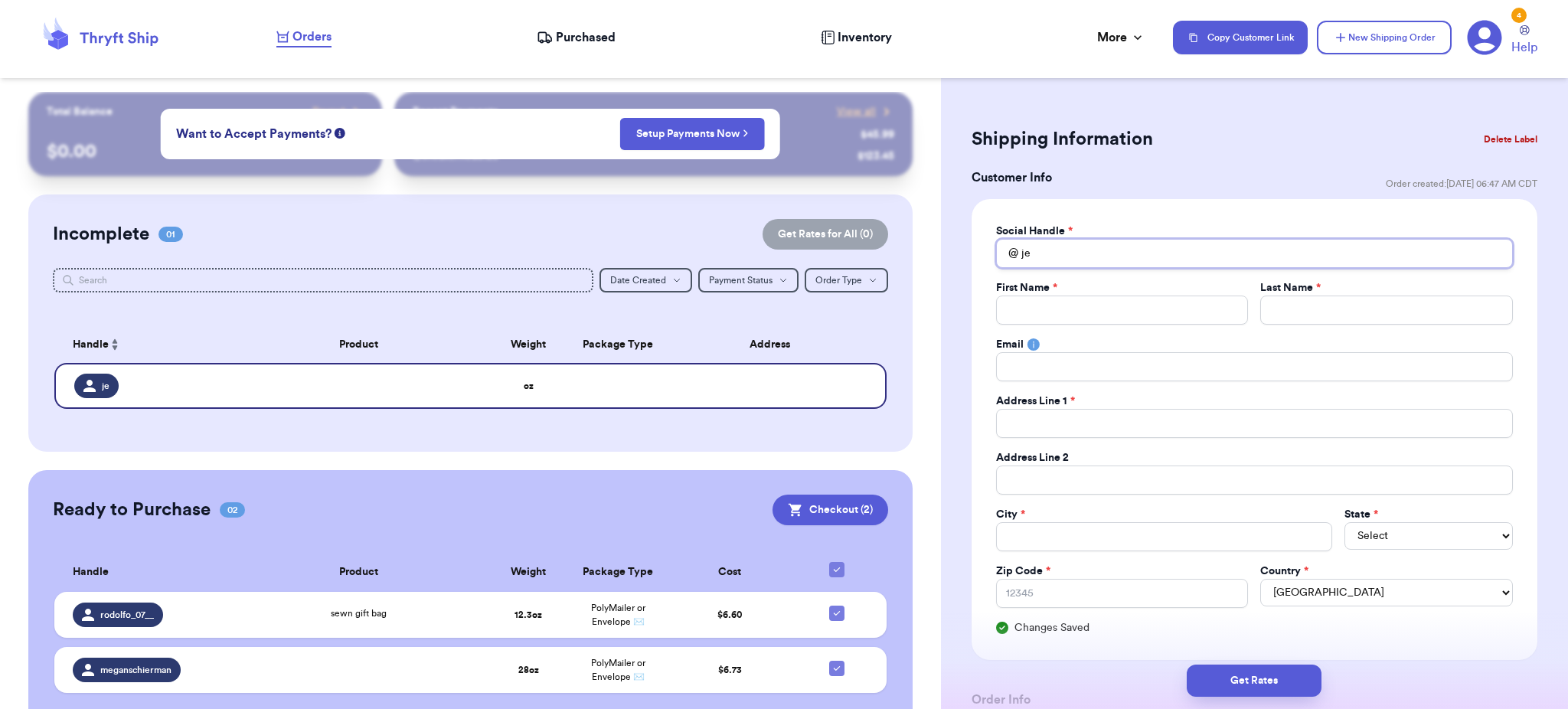
type input "jes"
type input "jess"
type input "jes"
type input "je"
type input "j"
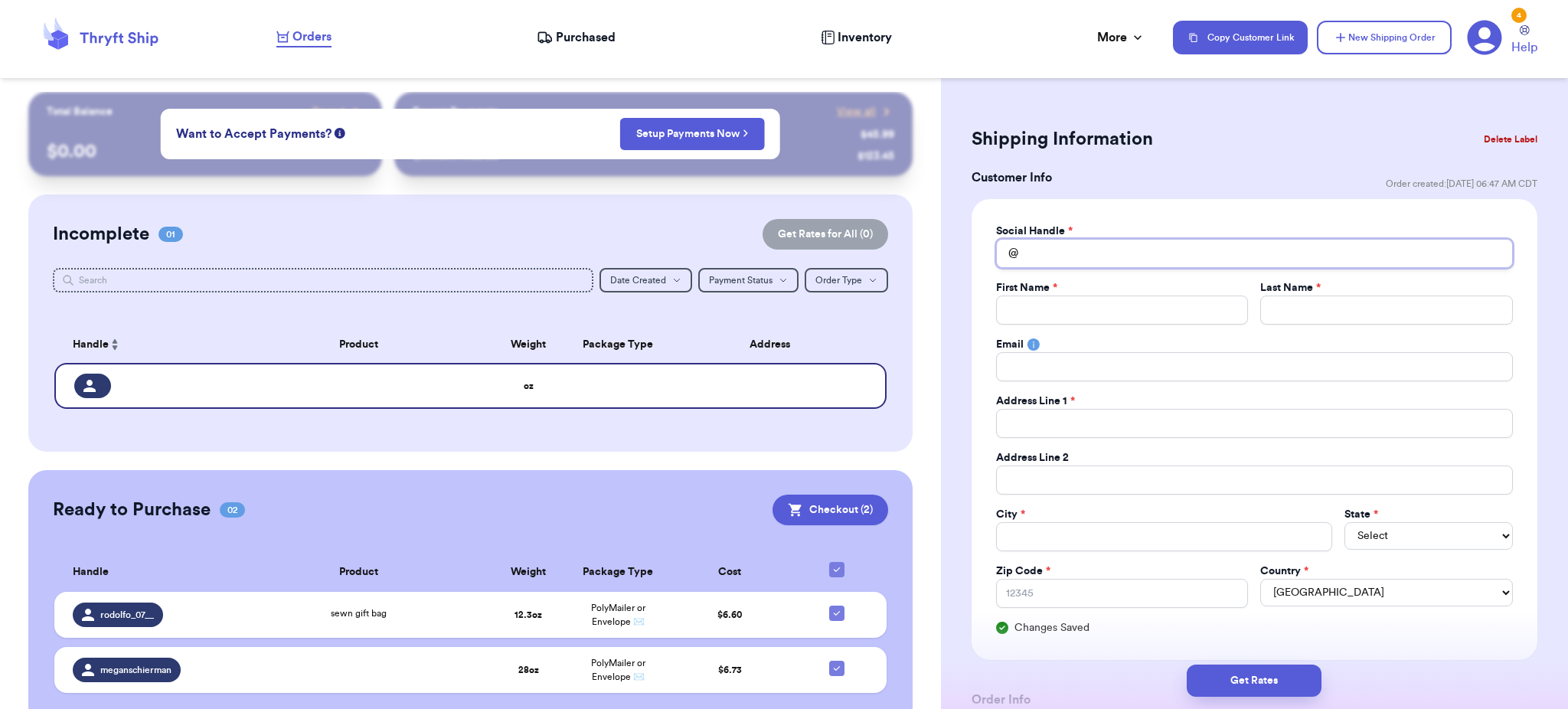
type input "k"
type input "ka"
type input "kat"
type input "kate"
type input "kat"
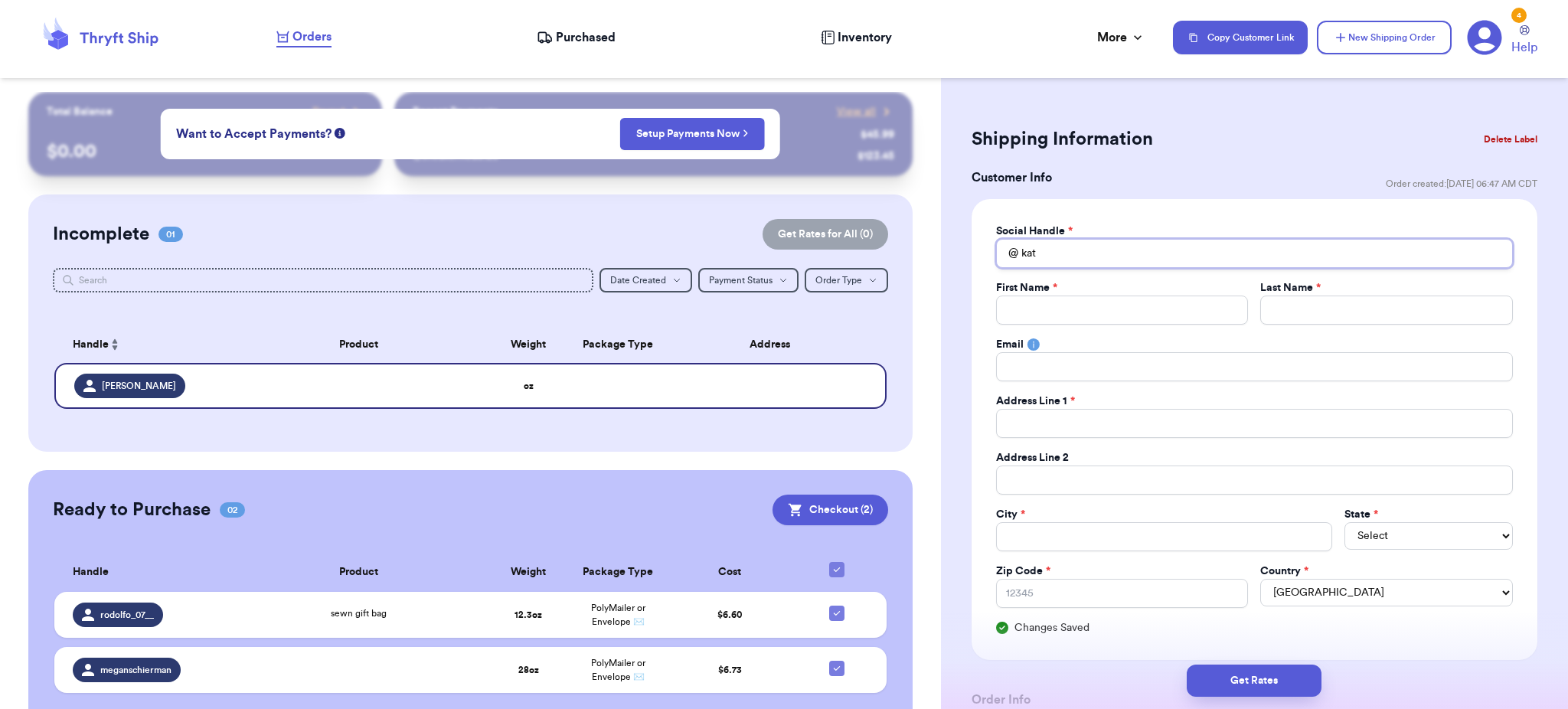
type input "ka"
type input "k"
type input "j"
type input "je"
type input "jes"
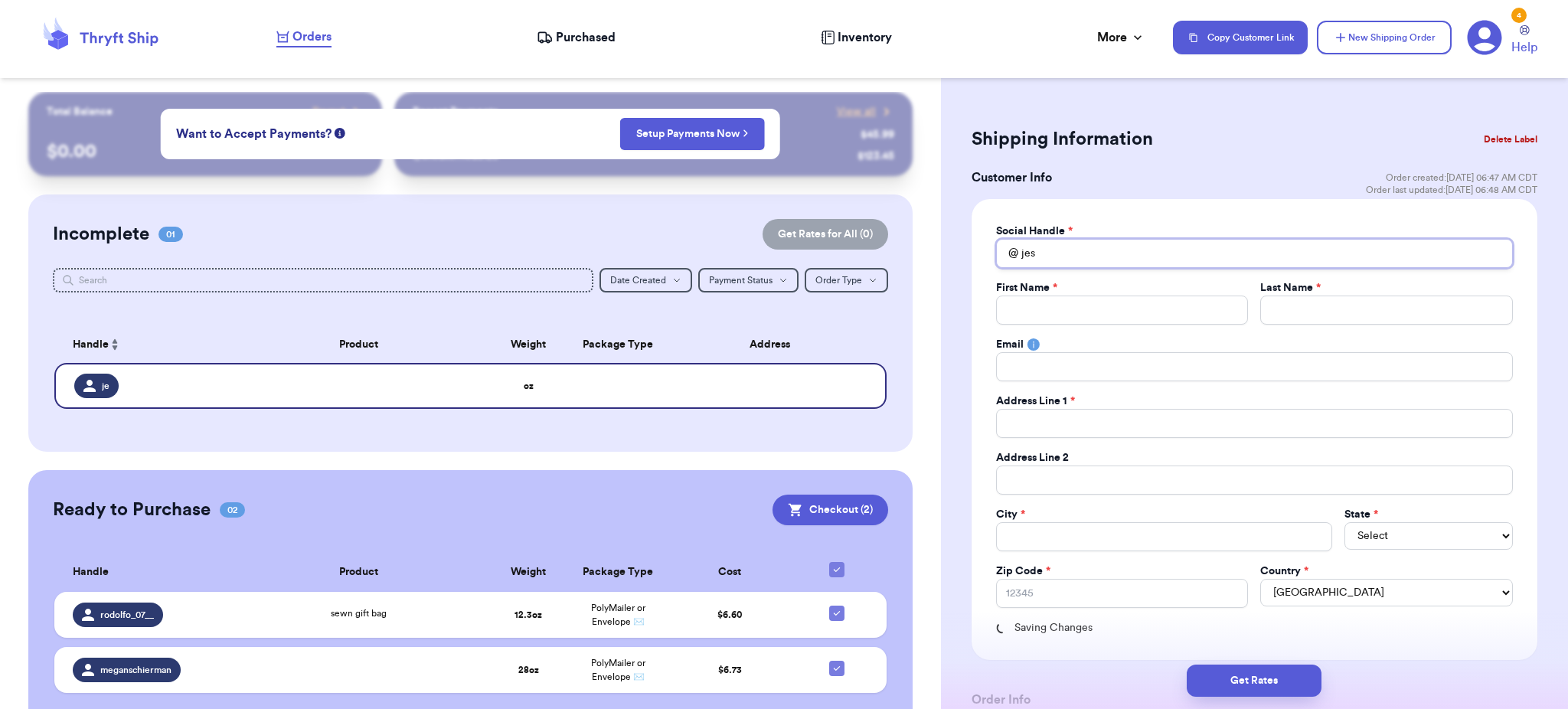
type input "jess"
type input "jess_"
type input "jess_d"
type input "jess_do"
type input "jess_dor"
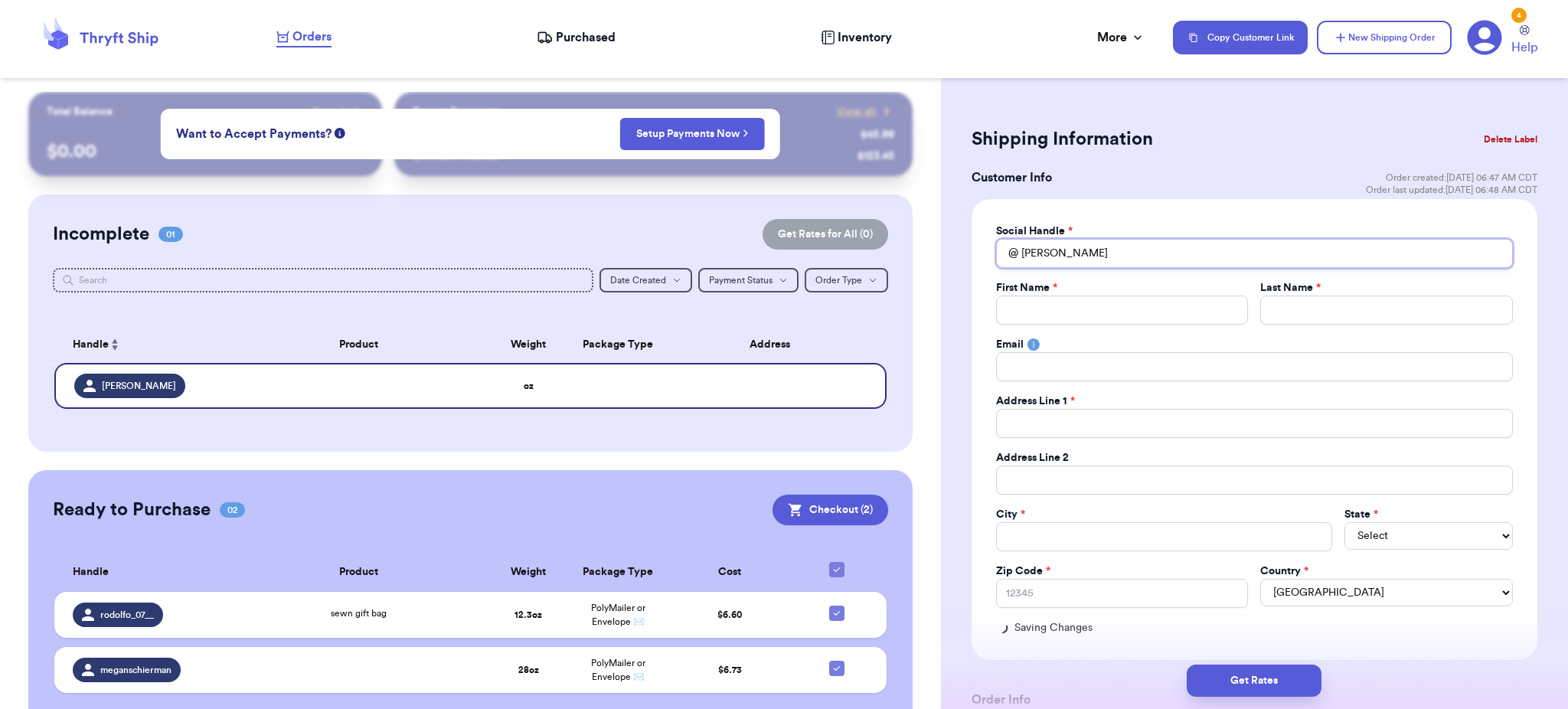
type input "jess_dorn"
type input "jess_dornf"
type input "jess_dornfe"
type input "jess_dornfel"
type input "jess_dornfeld"
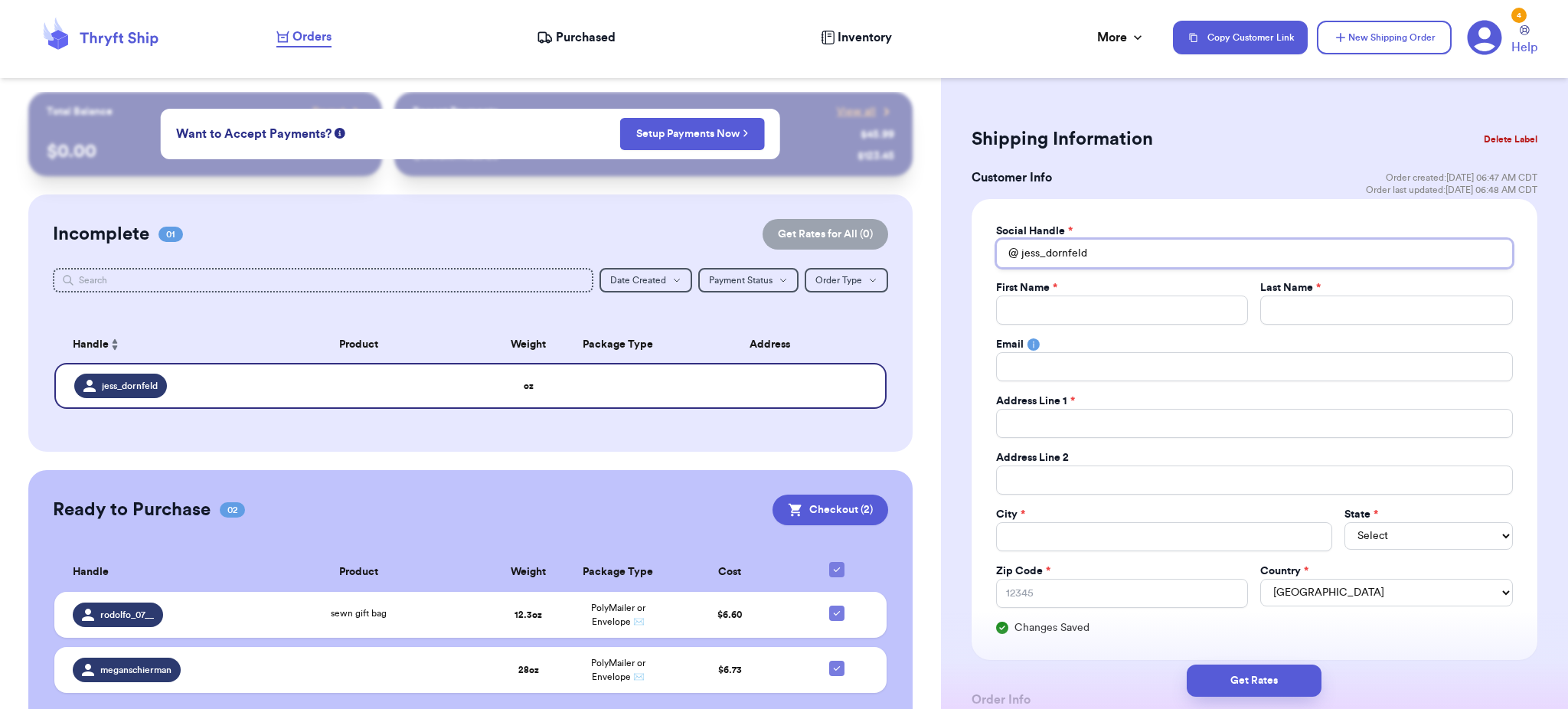
type input "jess_dornfeld"
click at [1084, 313] on input "Total Amount Paid" at bounding box center [1122, 310] width 253 height 29
type input "K"
type input "J"
type input "Je"
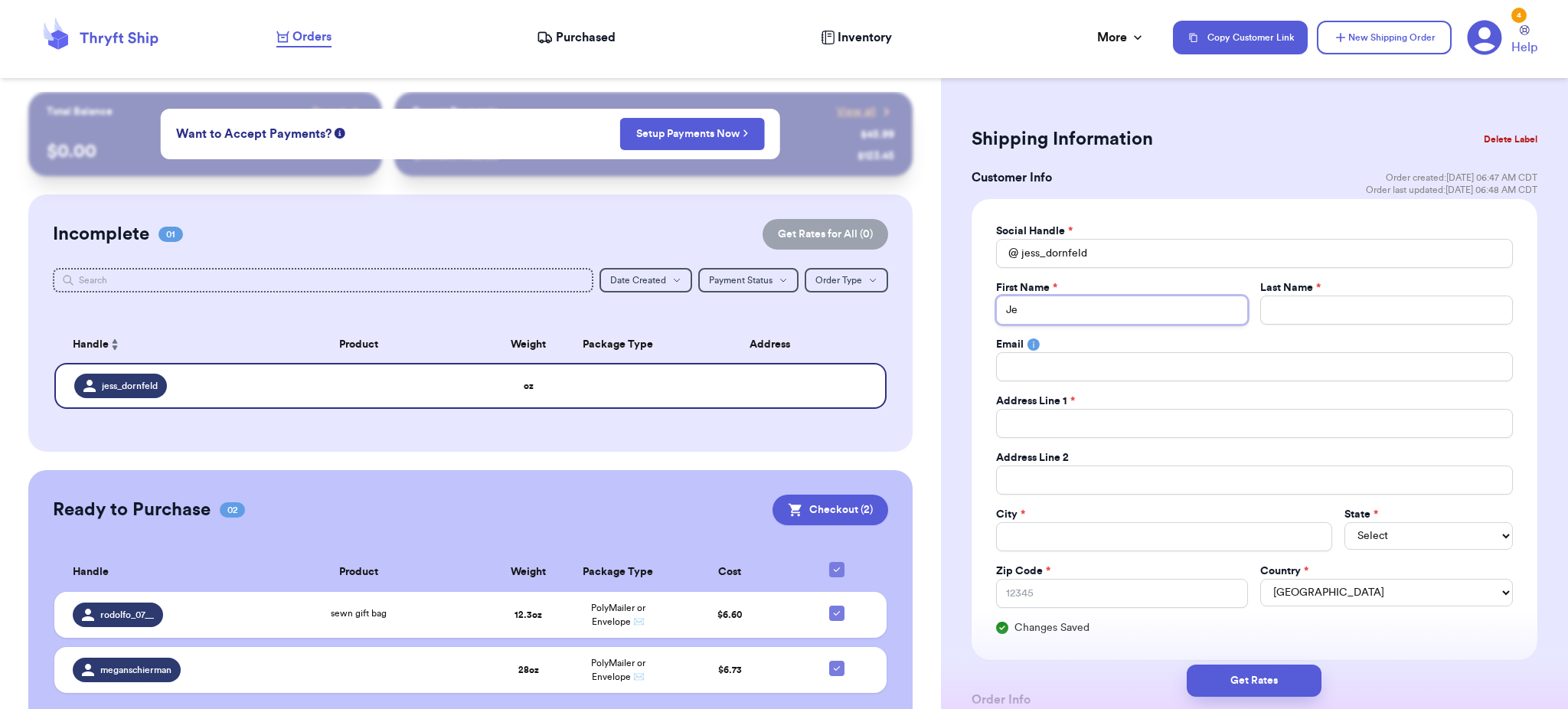
type input "Jes"
type input "Jess"
type input "D"
type input "Do"
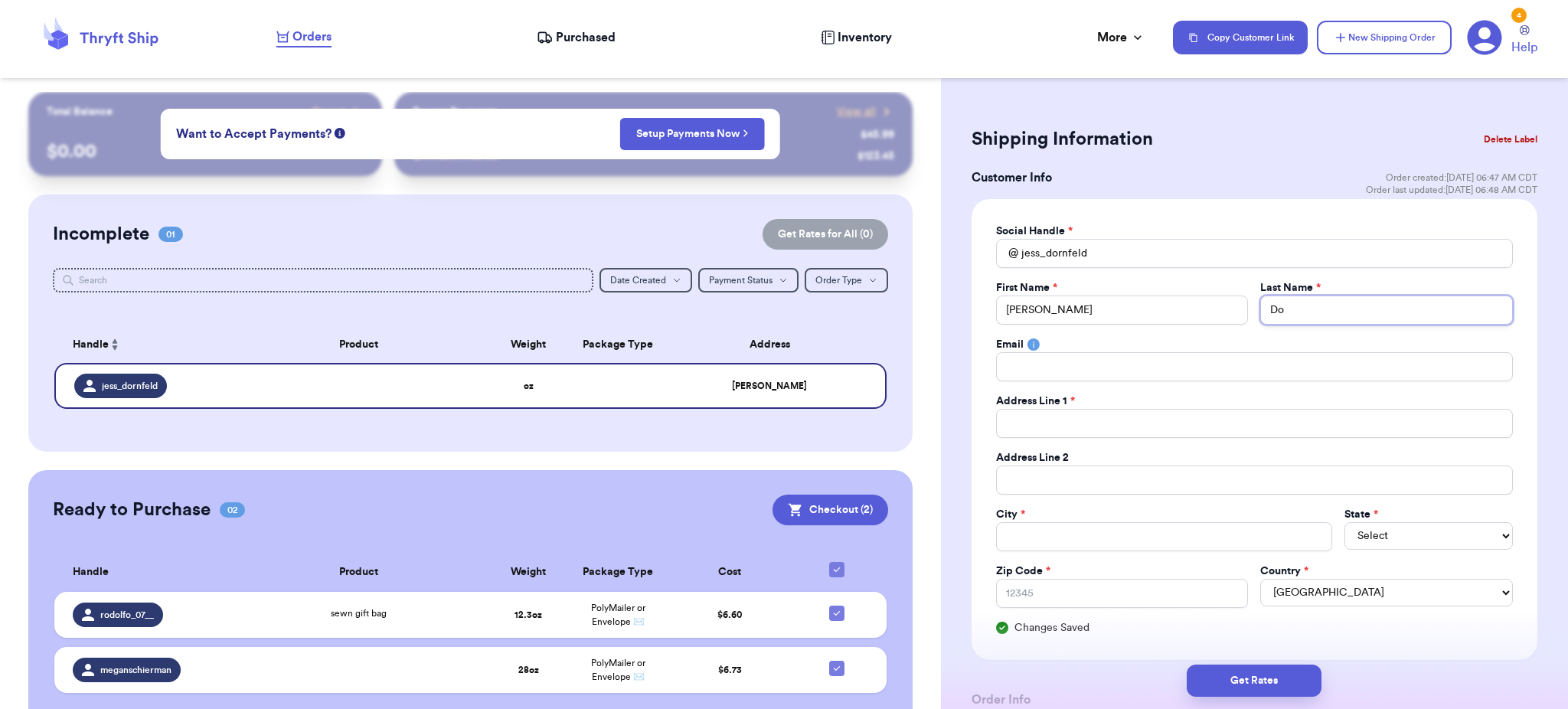
type input "Dor"
type input "Dorn"
type input "Dornf"
type input "Dornfe"
type input "Dornfel"
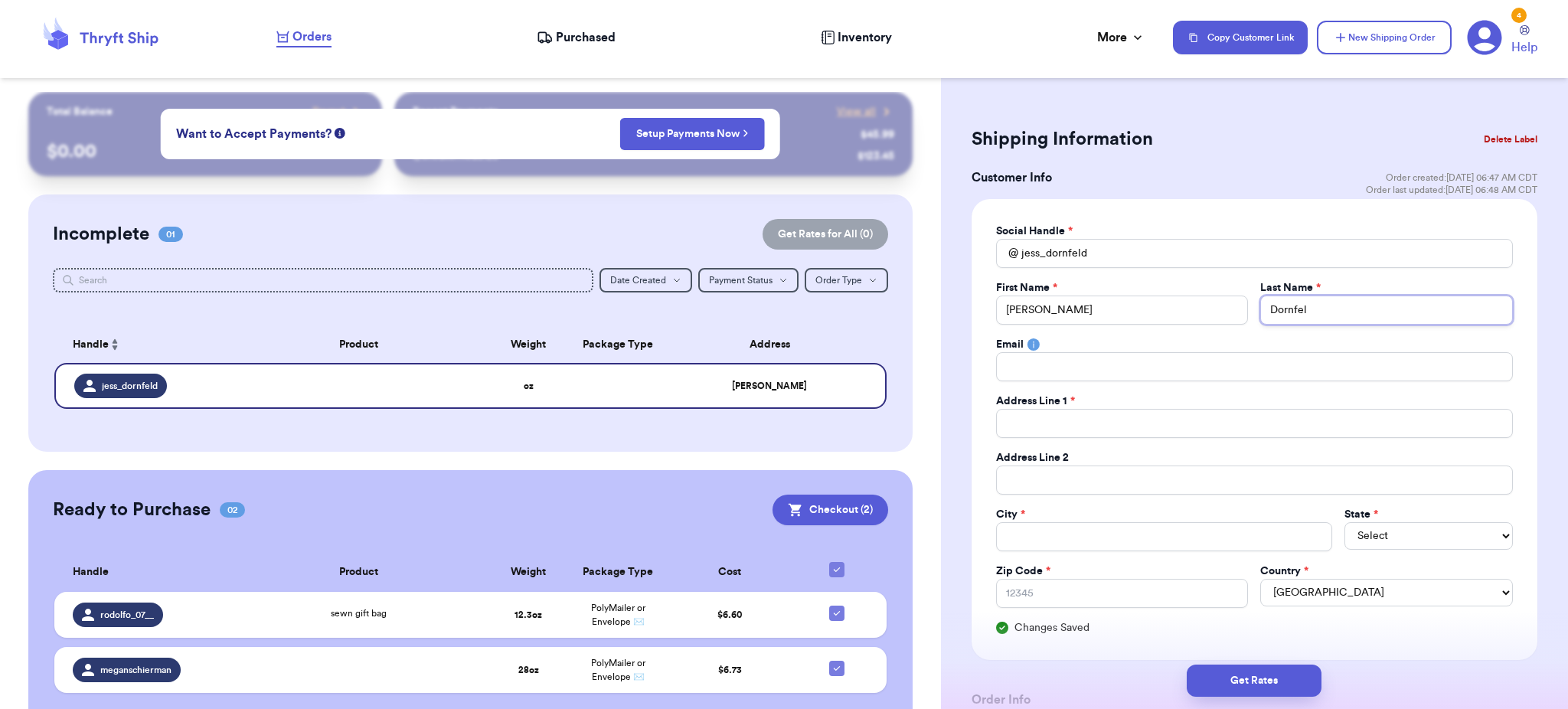
type input "Dornfeld"
type input "2"
type input "25"
type input "259"
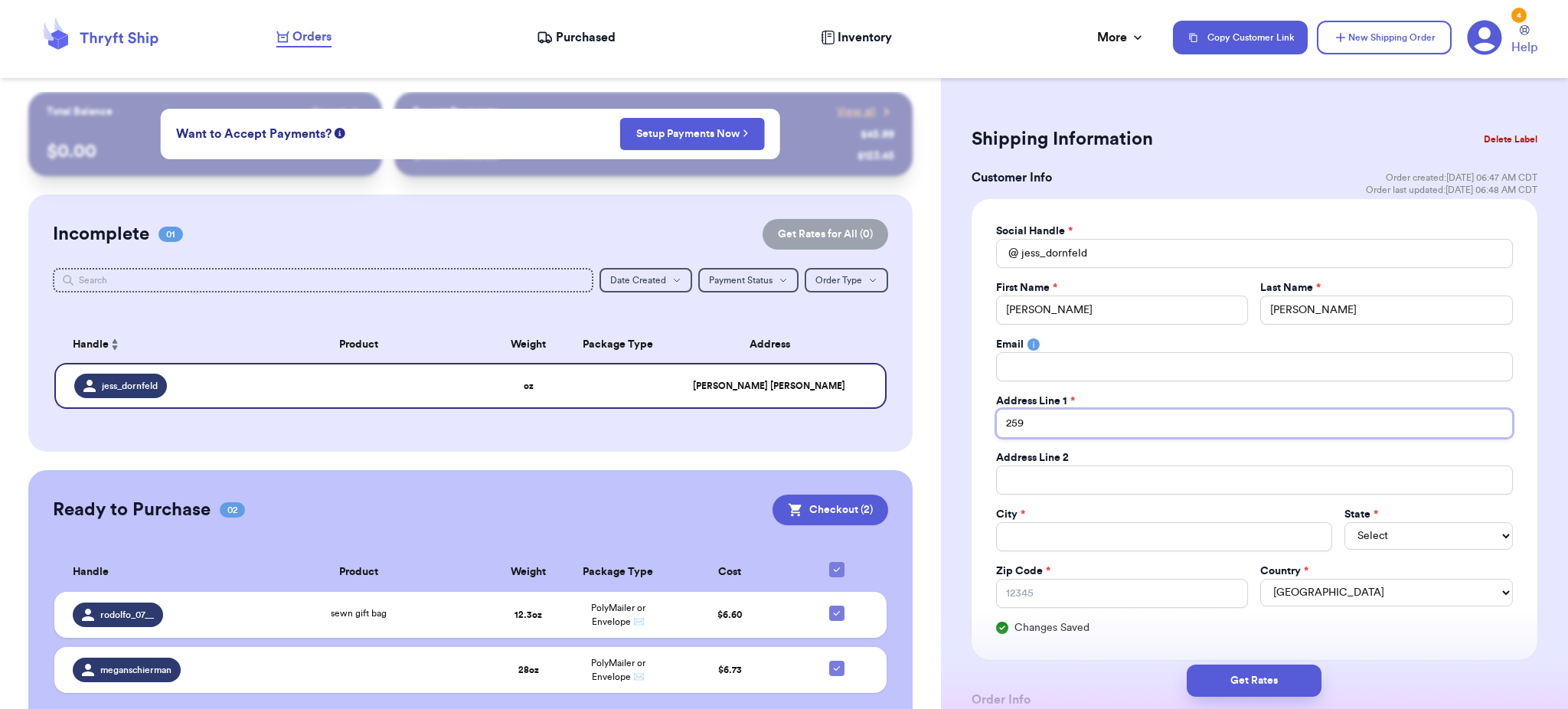
type input "2591"
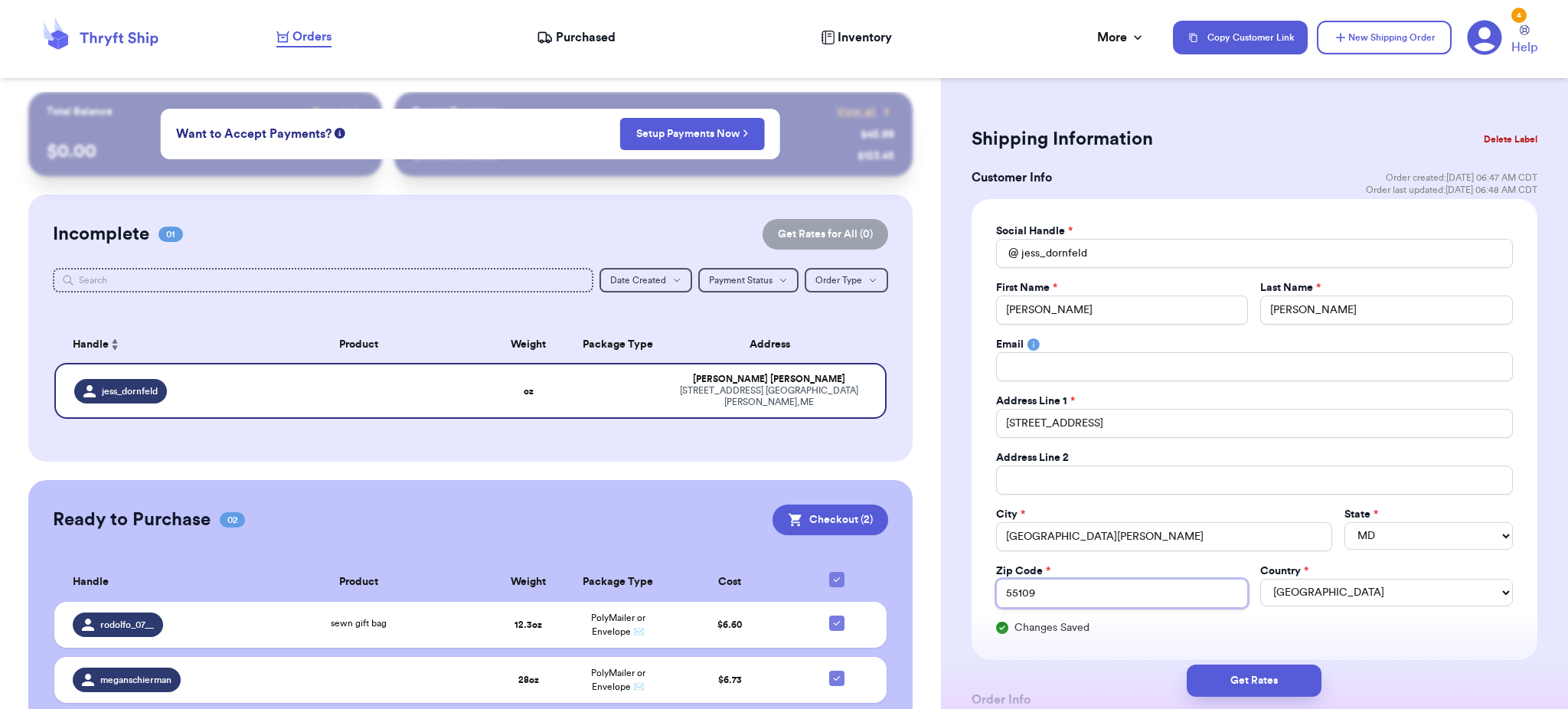
scroll to position [339, 0]
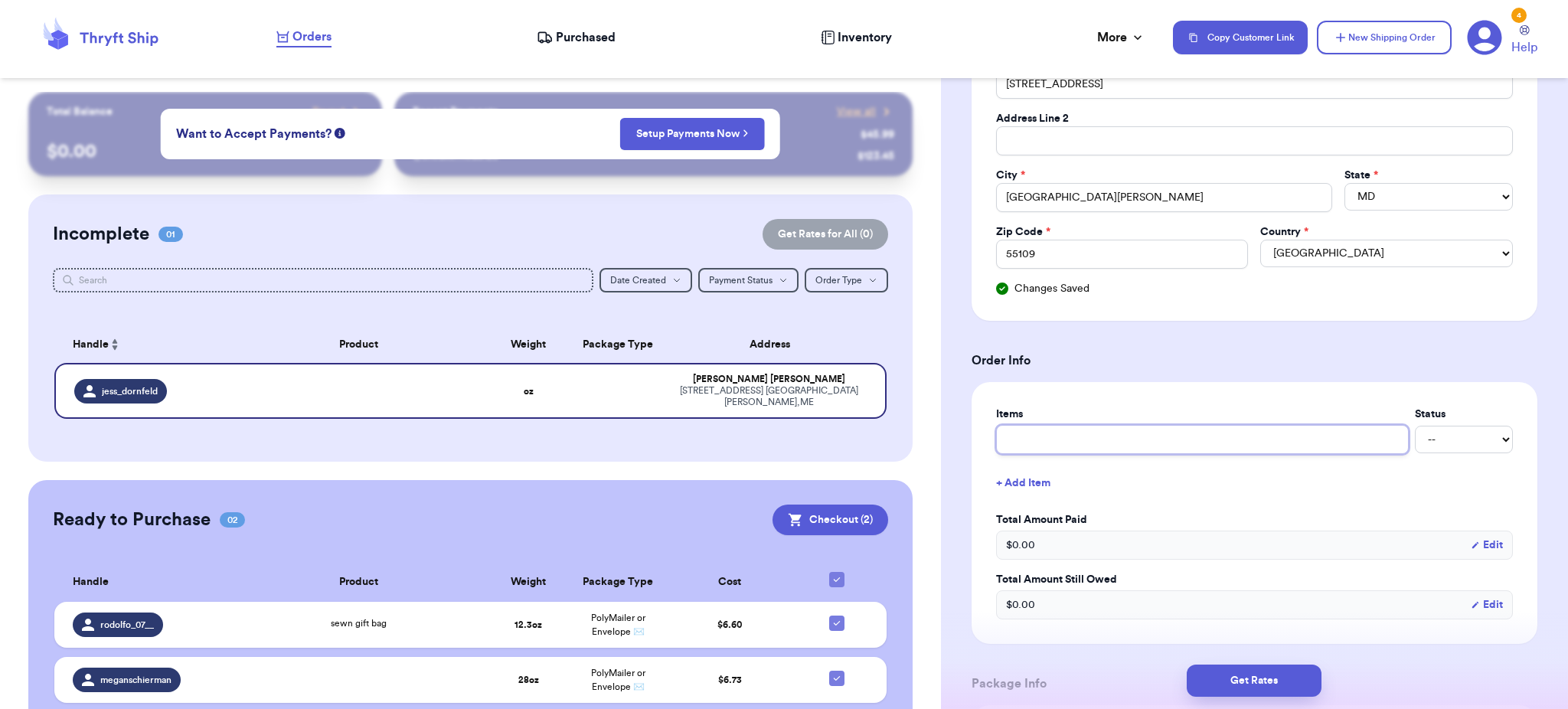
click at [1116, 435] on input "text" at bounding box center [1202, 440] width 413 height 29
click at [1116, 405] on div "Items Status -- Paid Owes + Add Item Total Amount Paid $ 0.00 Edit Total Amount…" at bounding box center [1254, 512] width 566 height 262
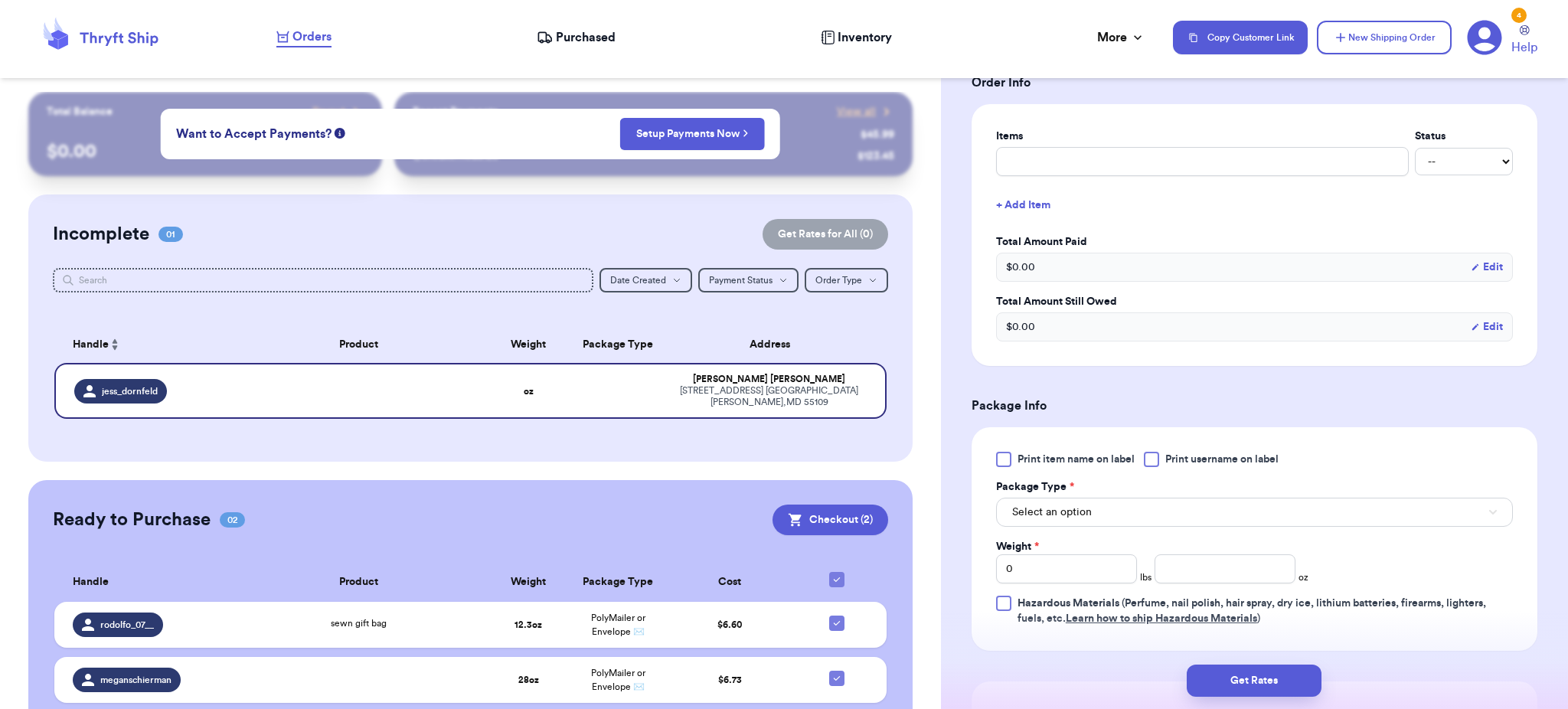
scroll to position [658, 0]
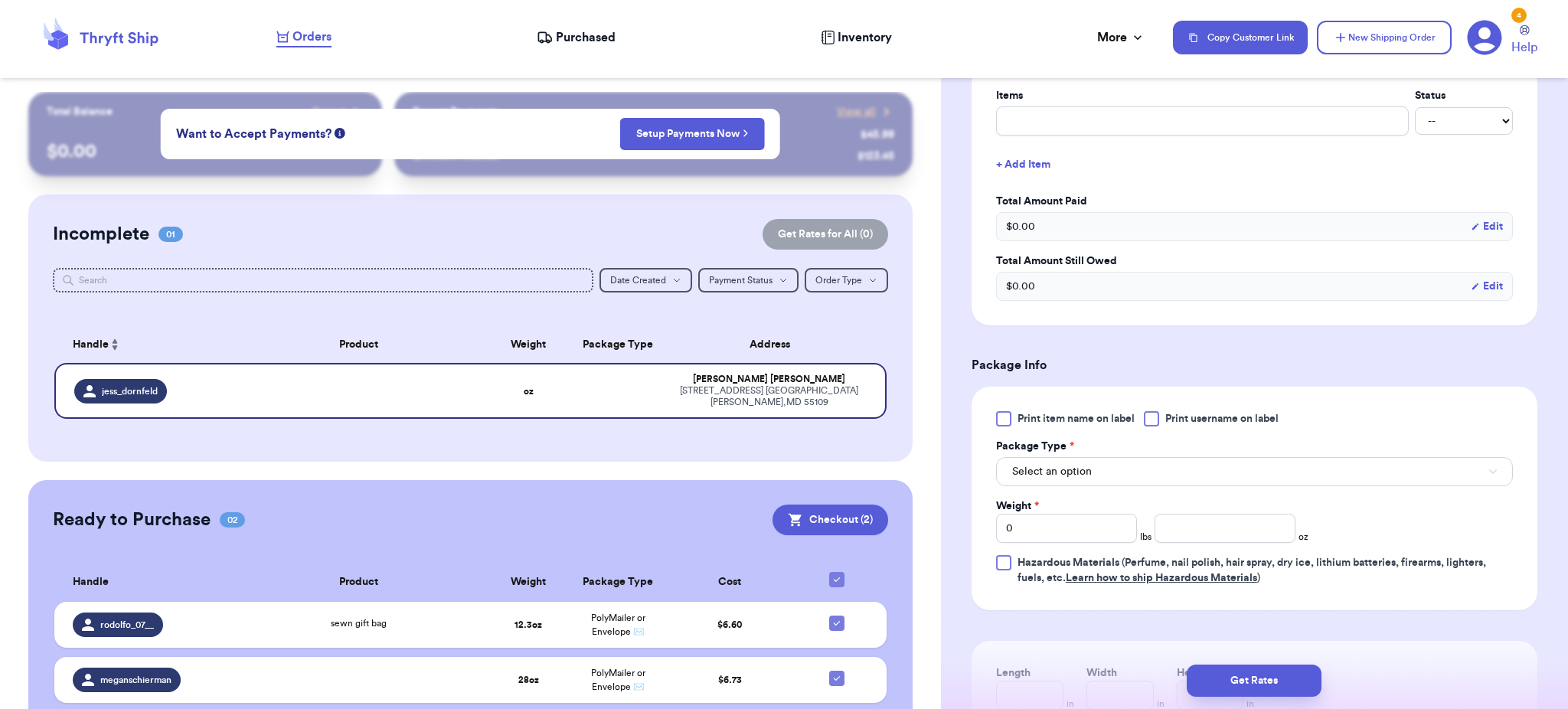
click at [1082, 413] on span "Print item name on label" at bounding box center [1075, 419] width 117 height 16
click at [0, 0] on input "Print item name on label" at bounding box center [0, 0] width 0 height 0
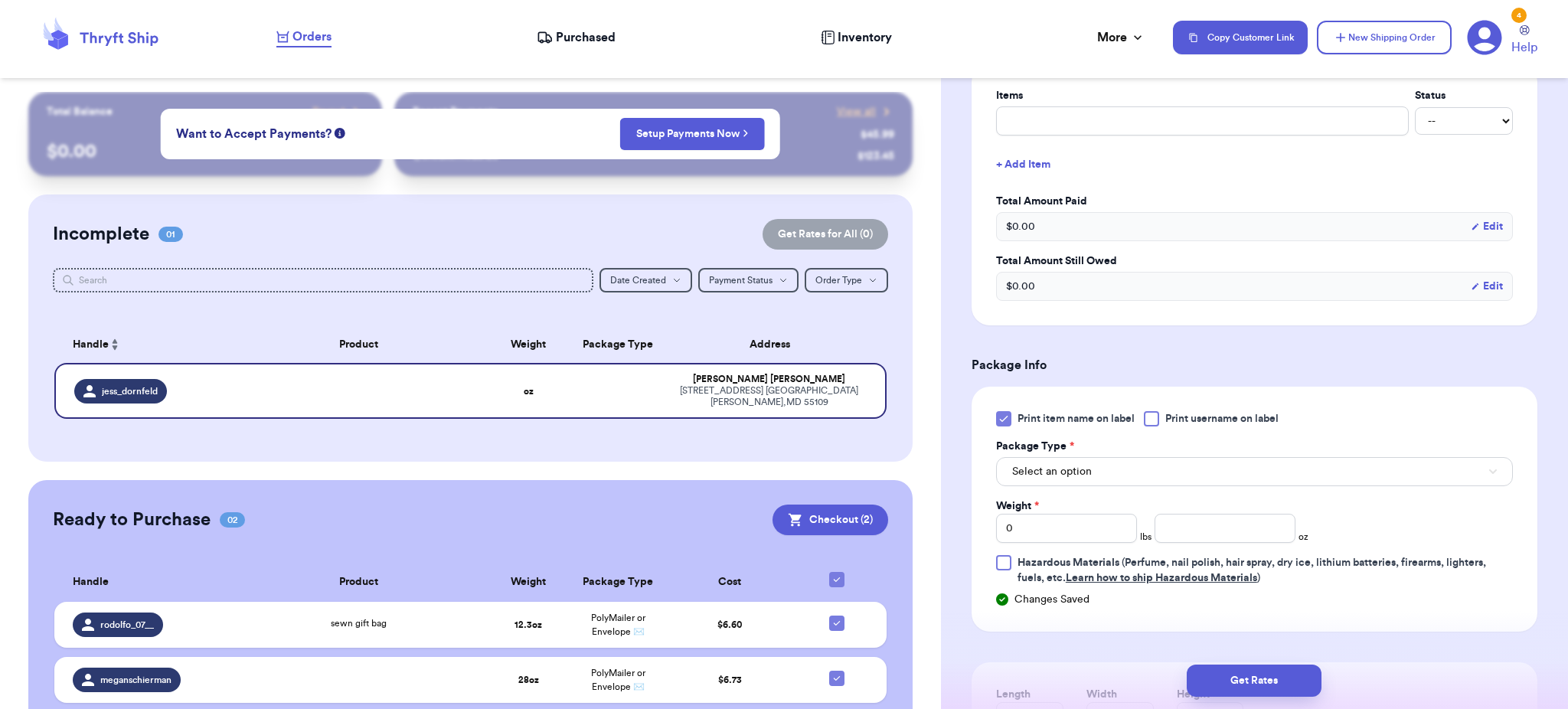
scroll to position [869, 0]
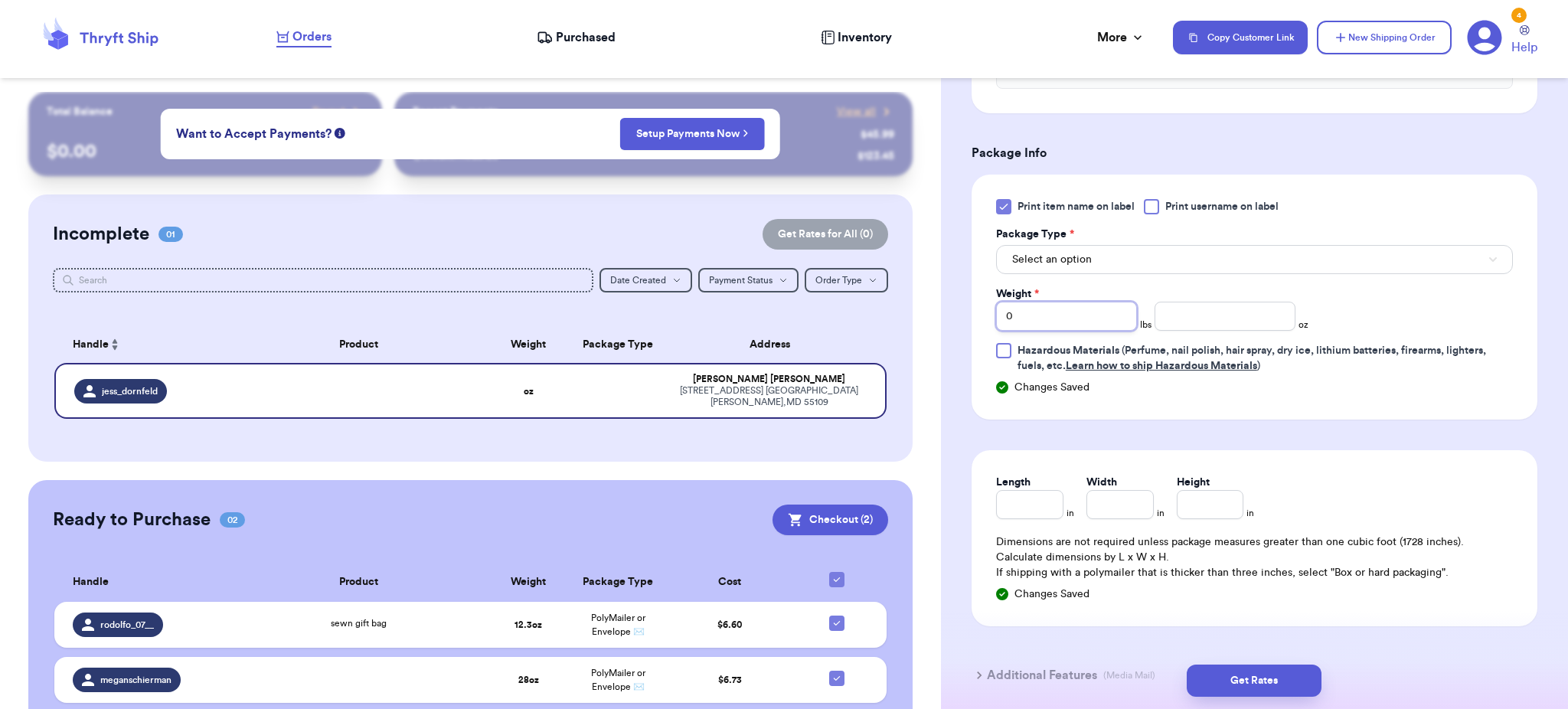
drag, startPoint x: 1103, startPoint y: 317, endPoint x: 839, endPoint y: 359, distance: 267.3
click at [839, 359] on div "Customer Link New Order Total Balance Payout $ 0.00 Recent Payments View all @ …" at bounding box center [784, 354] width 1568 height 709
click at [1067, 249] on button "Select an option" at bounding box center [1254, 259] width 517 height 29
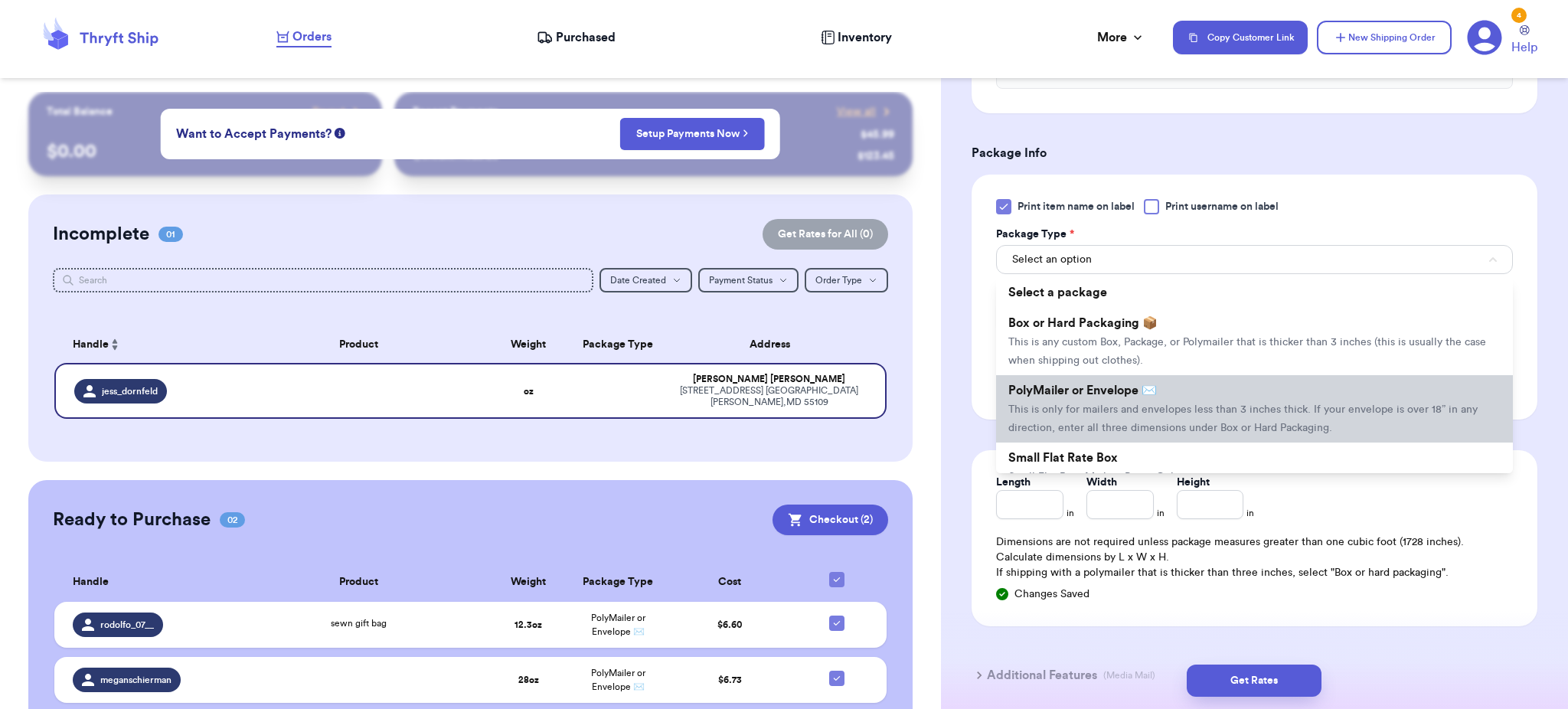
click at [1087, 389] on span "PolyMailer or Envelope ✉️" at bounding box center [1082, 390] width 149 height 12
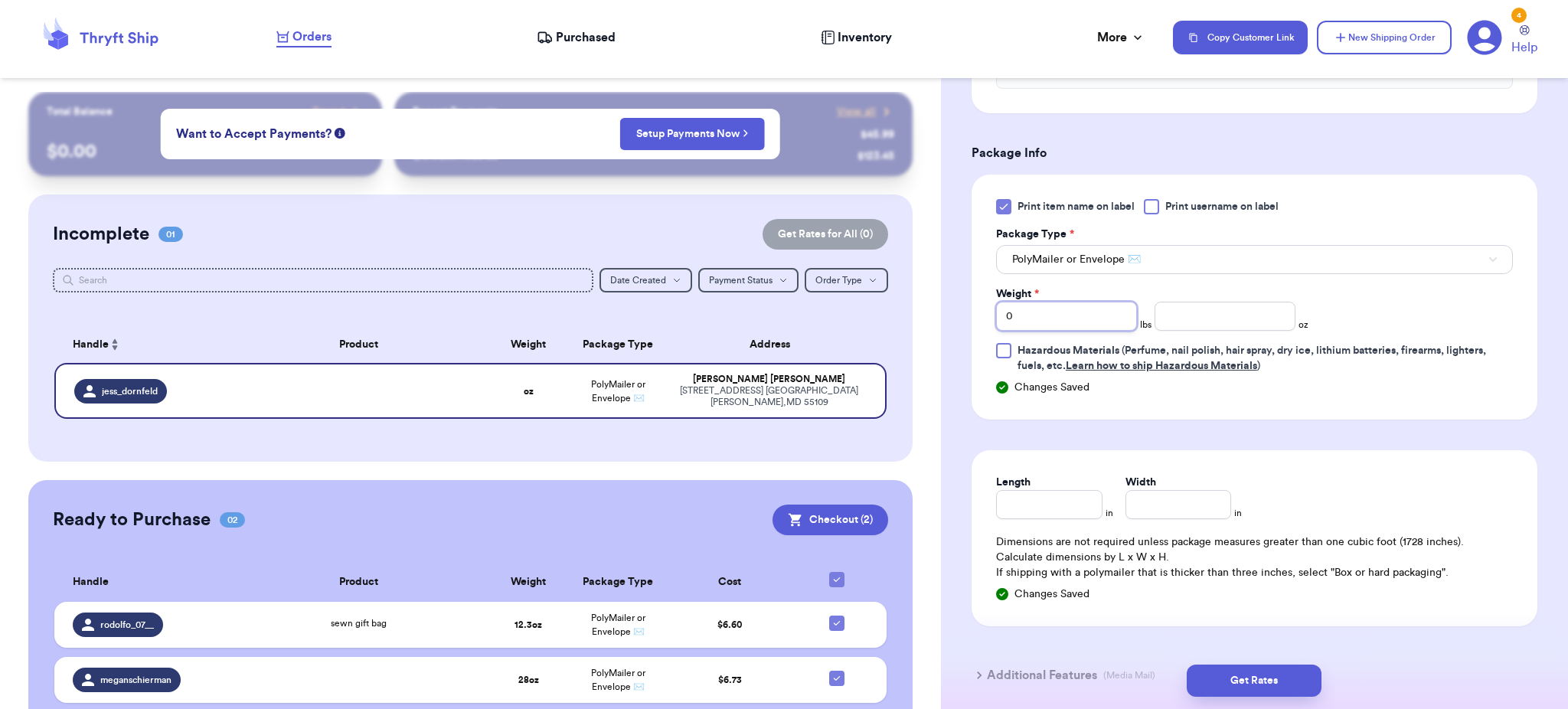
drag, startPoint x: 1080, startPoint y: 304, endPoint x: 908, endPoint y: 304, distance: 172.0
click at [908, 304] on div "Customer Link New Order Total Balance Payout $ 0.00 Recent Payments View all @ …" at bounding box center [784, 354] width 1568 height 709
click at [1287, 695] on button "Get Rates" at bounding box center [1254, 680] width 135 height 32
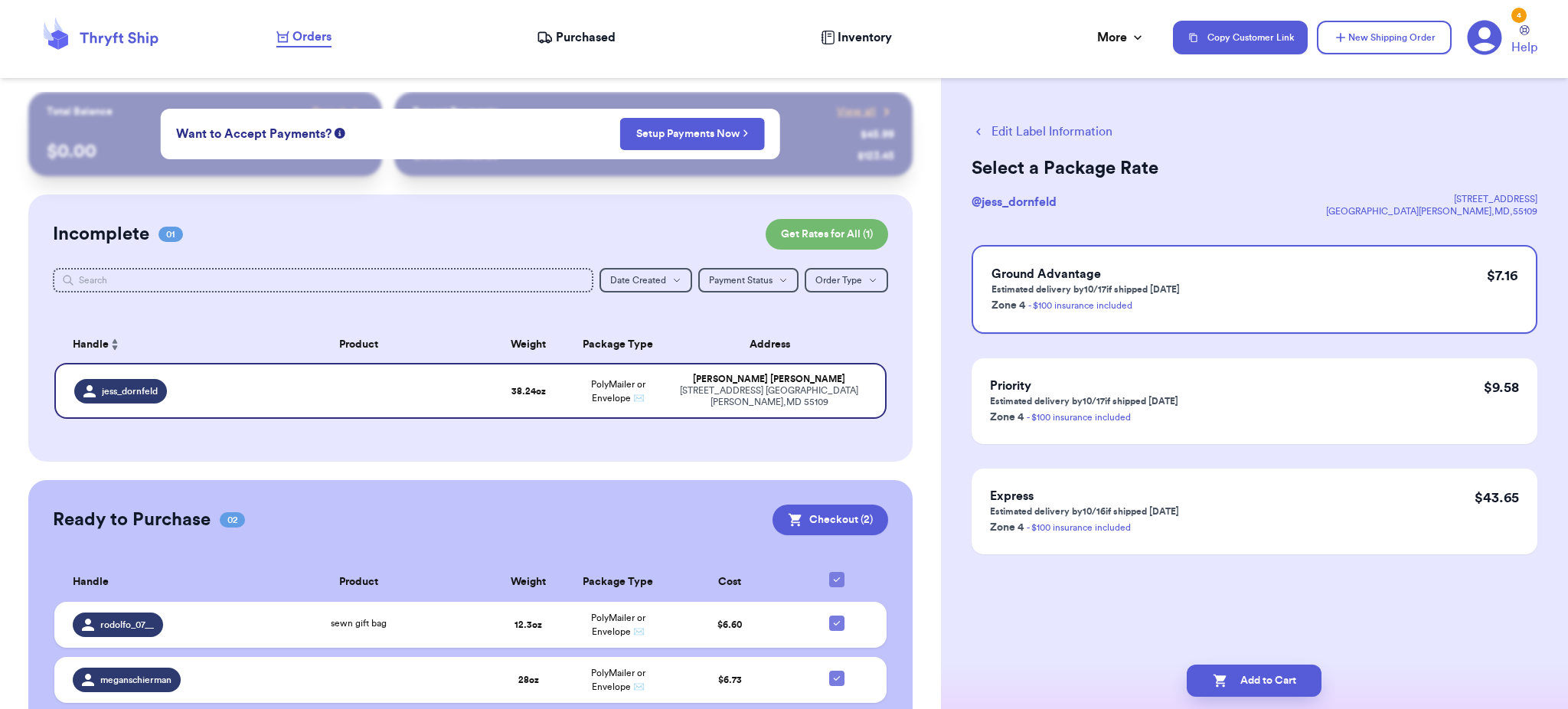
scroll to position [0, 0]
click at [1245, 305] on div "Ground Advantage Estimated delivery by 10/17 if shipped today Zone 4 - $100 ins…" at bounding box center [1254, 289] width 566 height 89
click at [1263, 691] on button "Add to Cart" at bounding box center [1254, 680] width 135 height 32
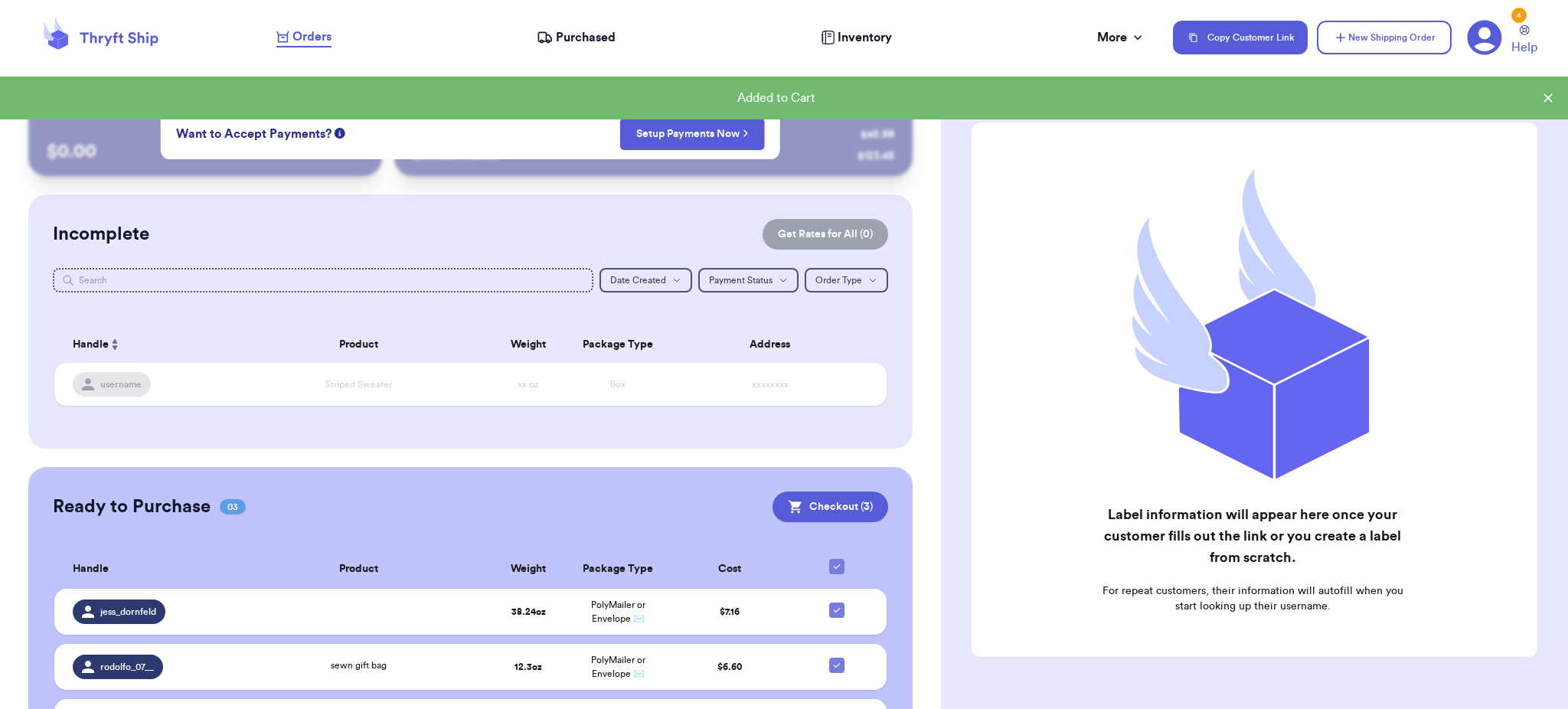
scroll to position [94, 0]
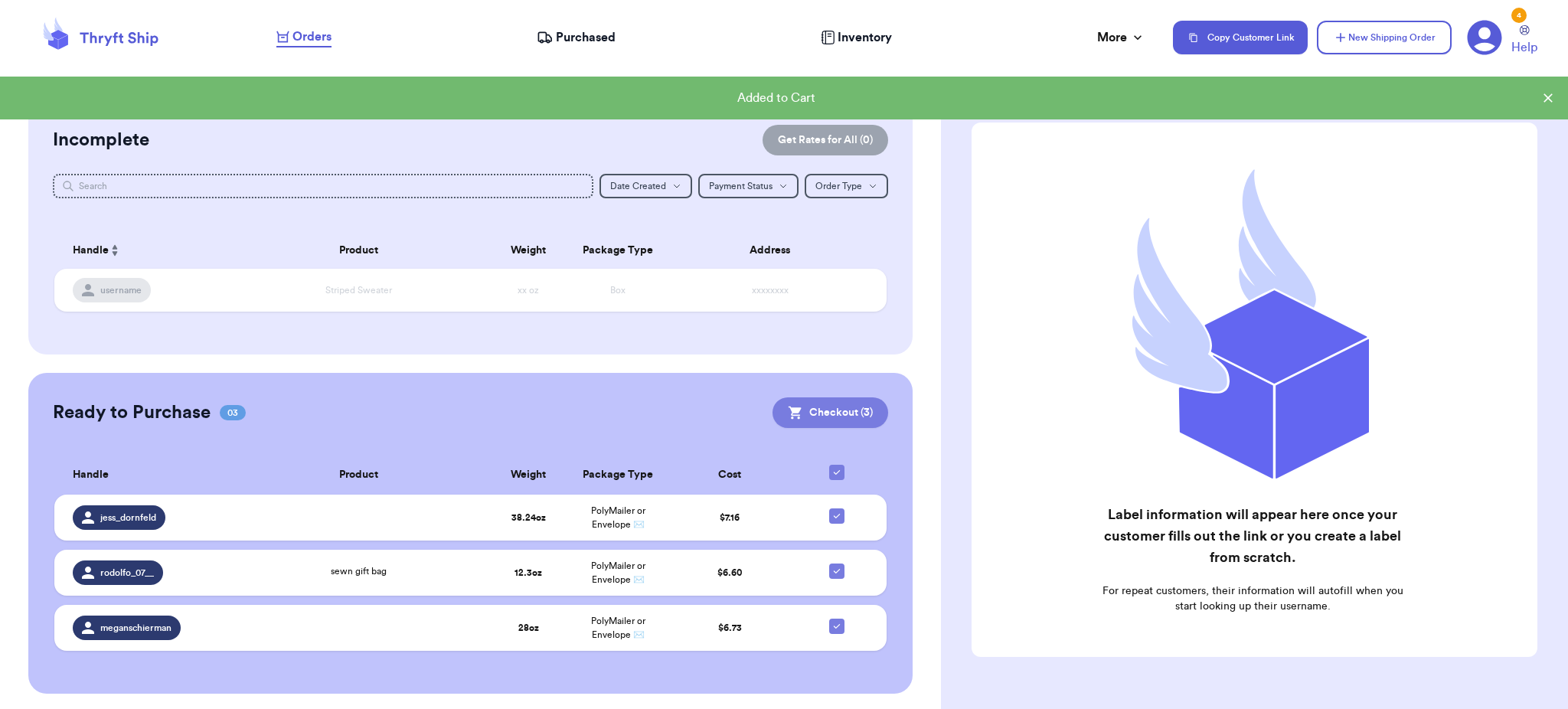
click at [825, 411] on button "Checkout ( 3 )" at bounding box center [830, 413] width 116 height 31
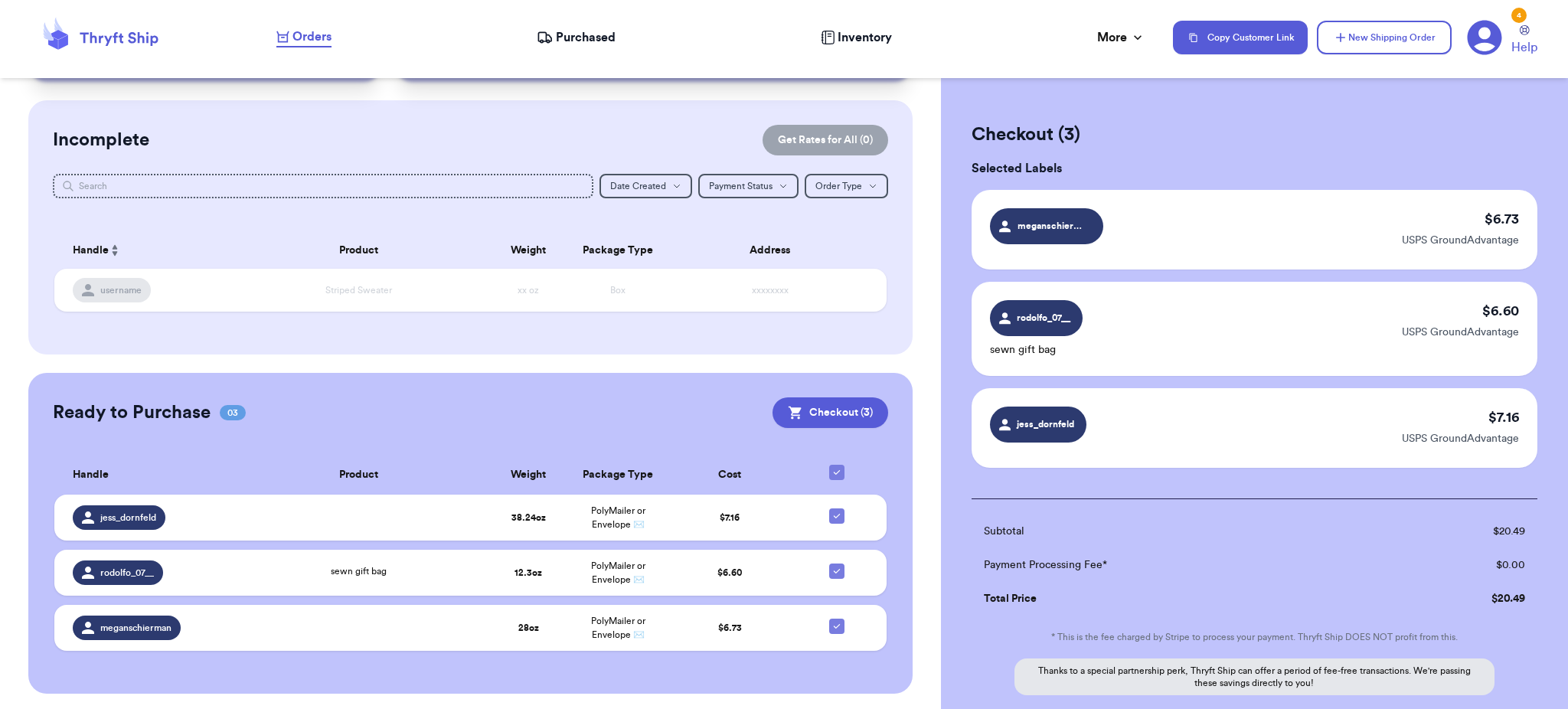
scroll to position [151, 0]
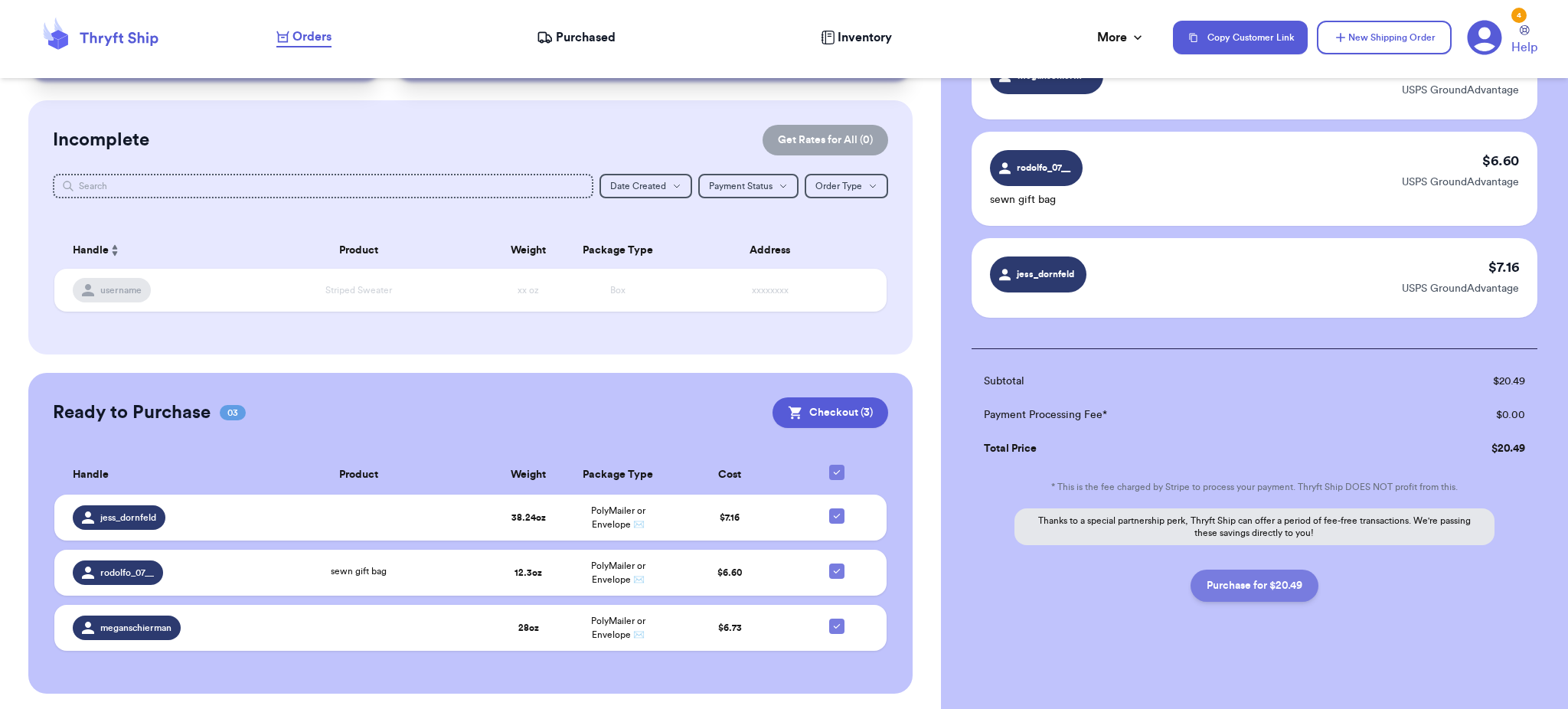
click at [1264, 593] on button "Purchase for $20.49" at bounding box center [1254, 585] width 128 height 32
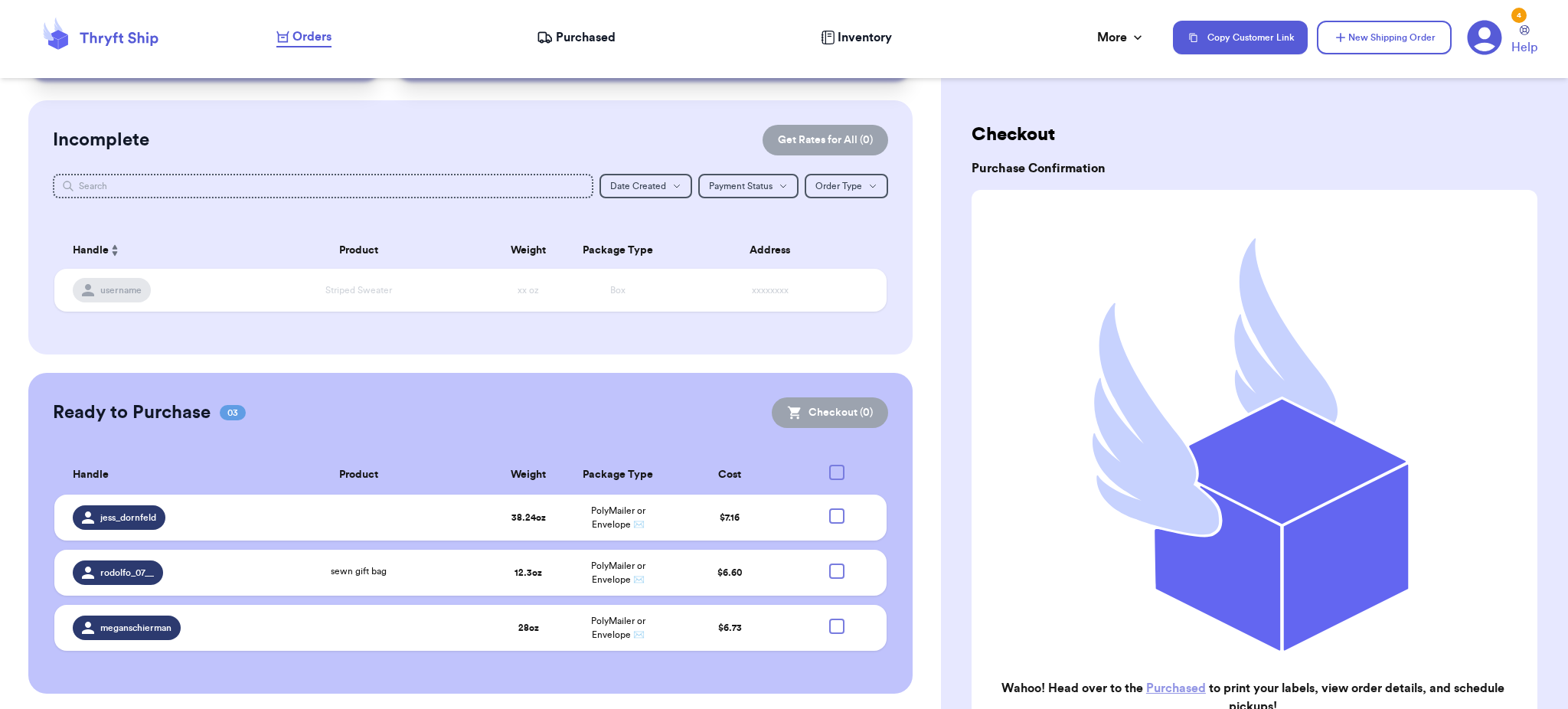
scroll to position [0, 0]
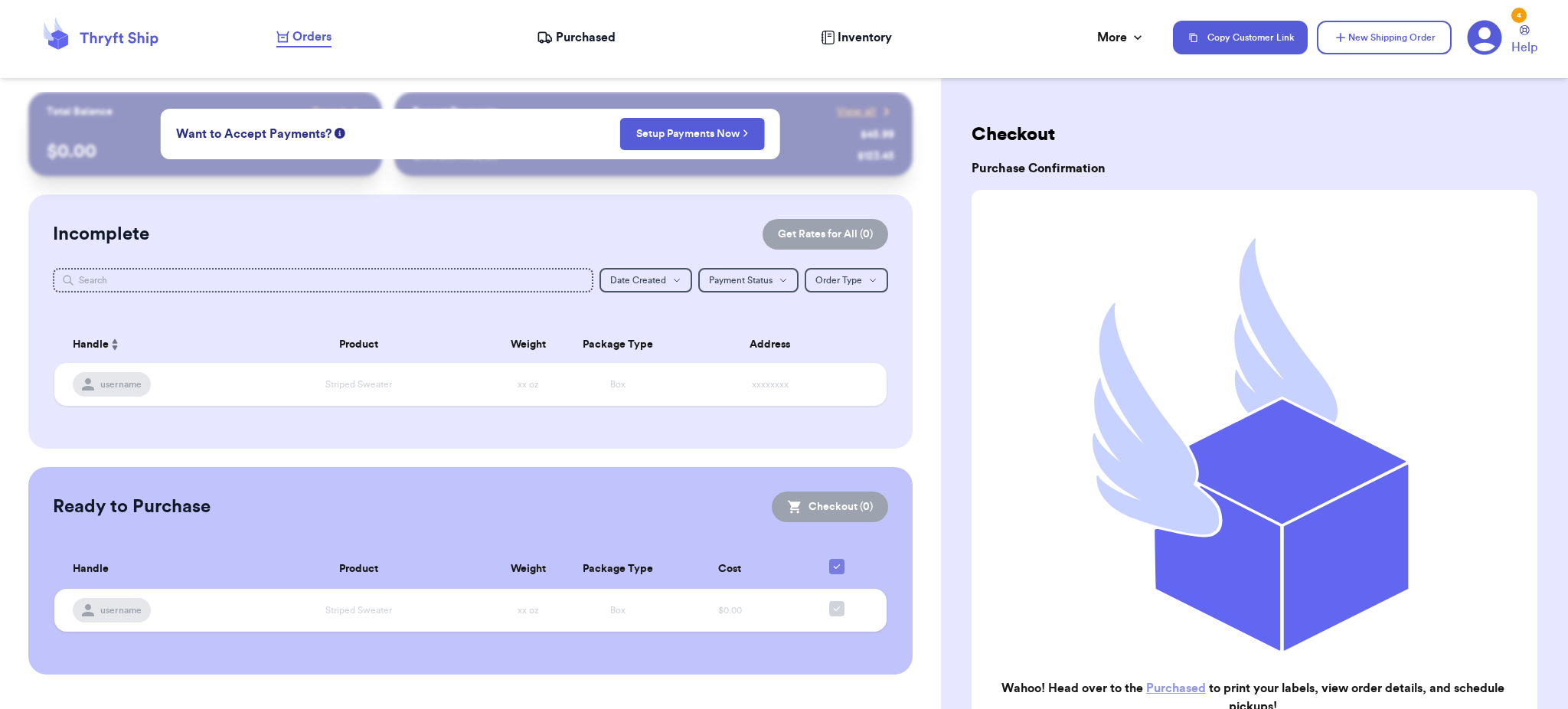
click at [563, 43] on span "Purchased" at bounding box center [585, 38] width 60 height 19
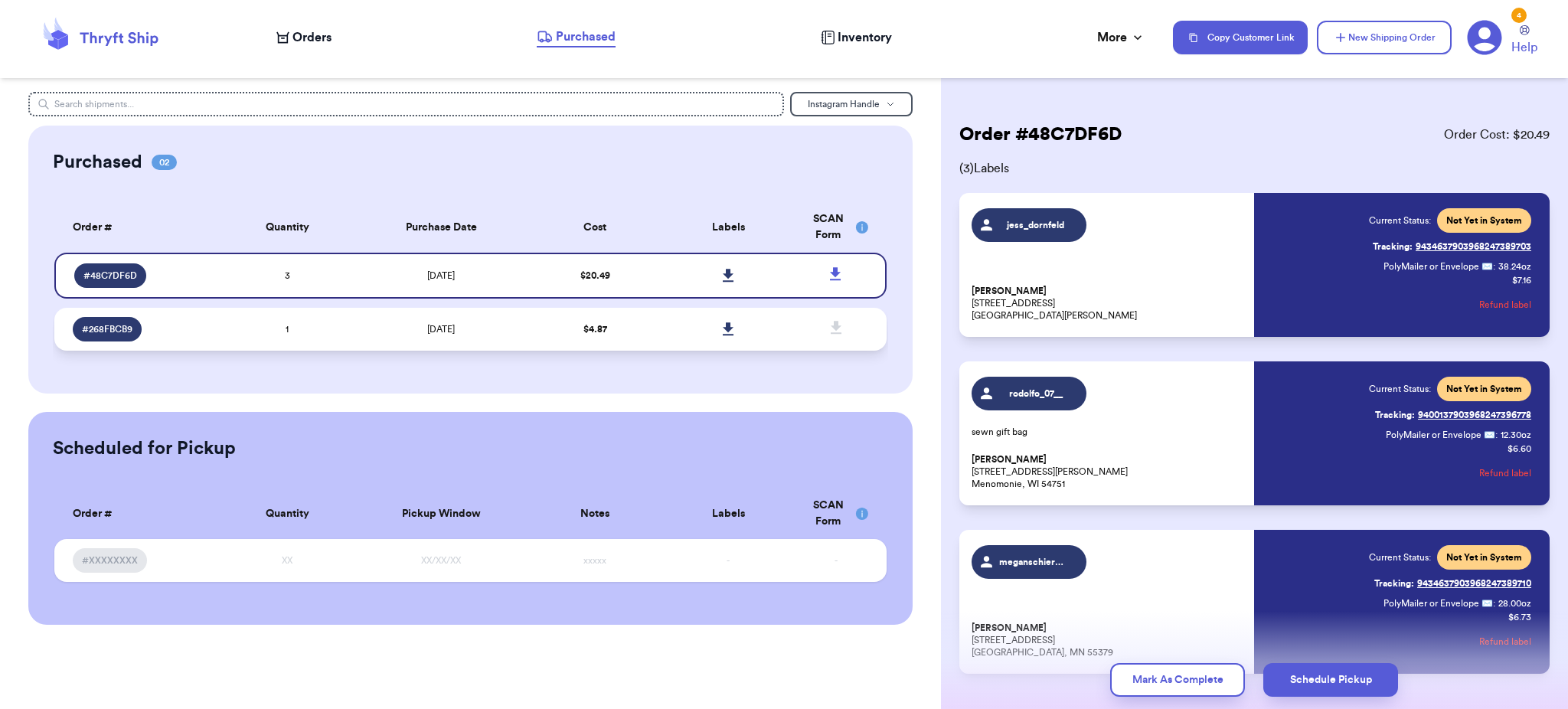
click at [163, 334] on div "# 268FBCB9" at bounding box center [142, 329] width 139 height 24
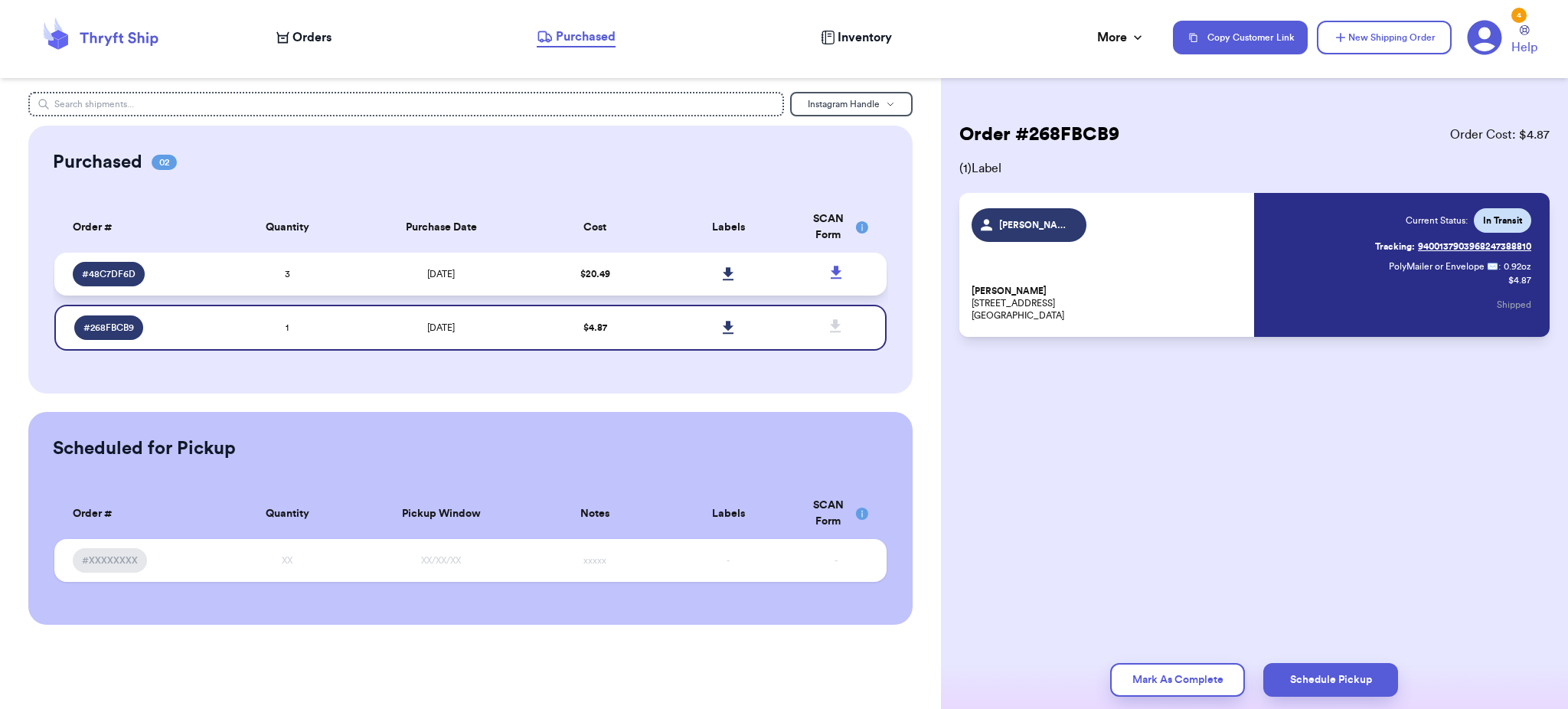
click at [442, 286] on td "10/14/2025" at bounding box center [441, 274] width 175 height 43
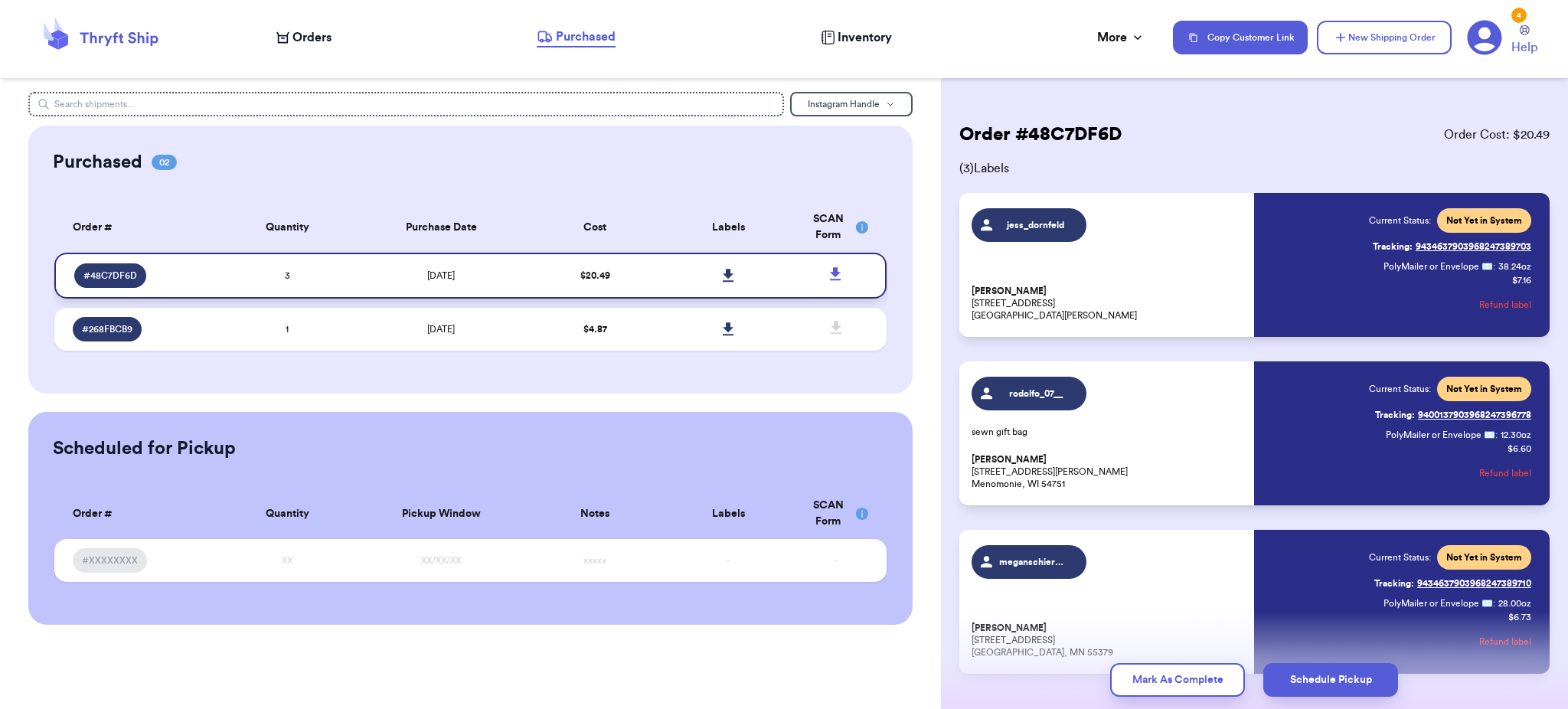
click at [735, 271] on link at bounding box center [727, 275] width 33 height 33
